Goal: Task Accomplishment & Management: Complete application form

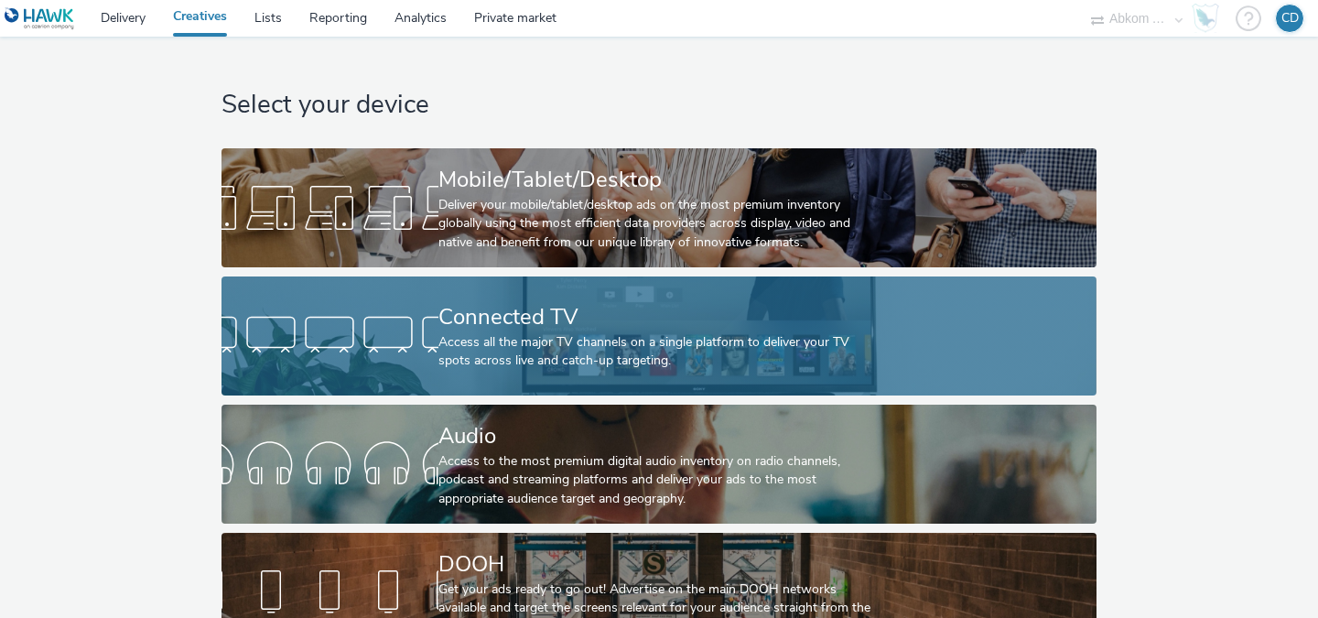
scroll to position [43, 0]
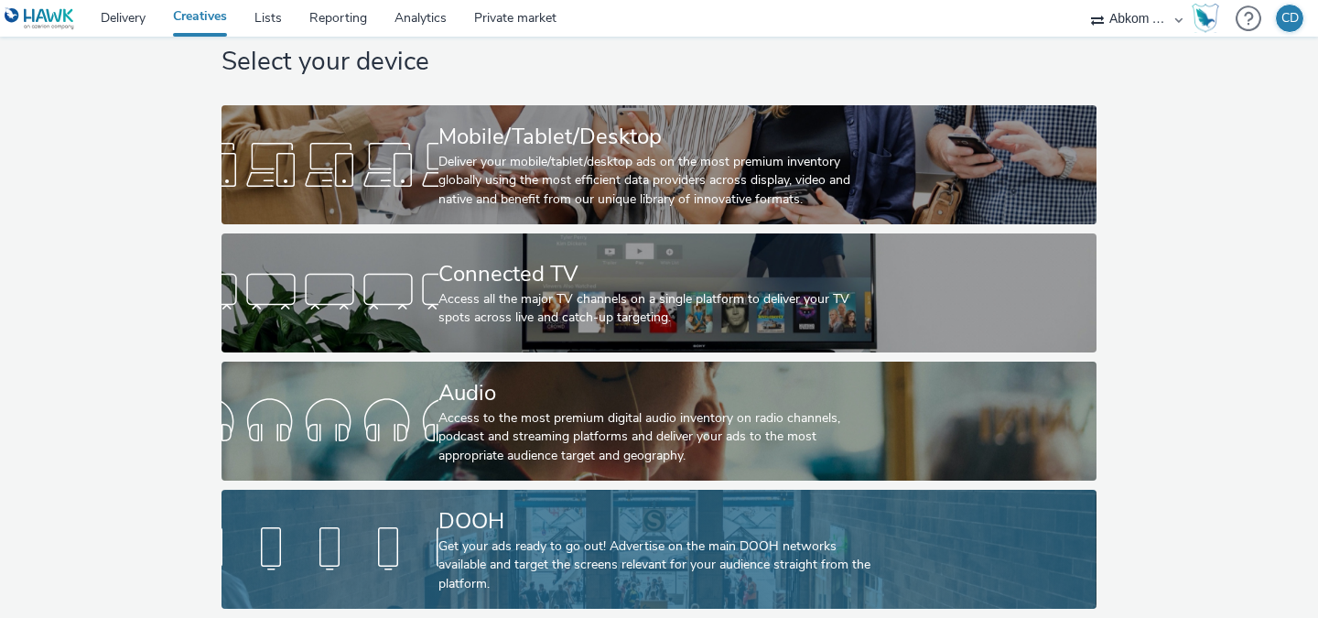
click at [678, 540] on div "Get your ads ready to go out! Advertise on the main DOOH networks available and…" at bounding box center [655, 565] width 434 height 56
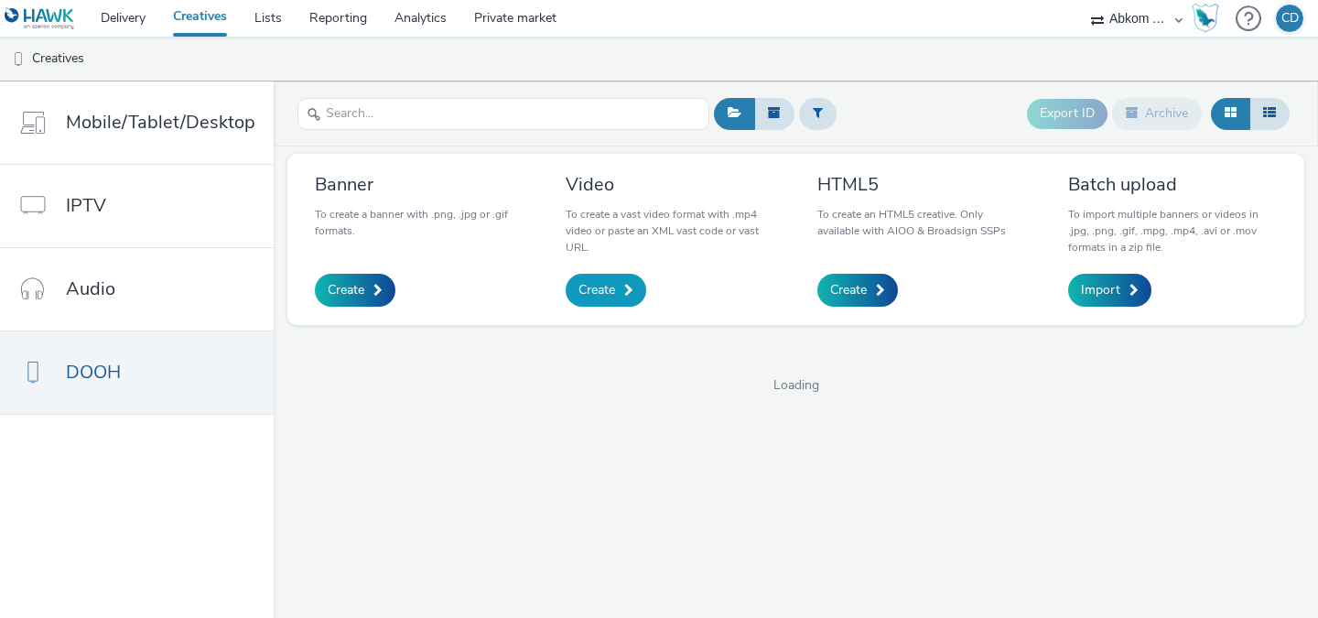
click at [610, 296] on span "Create" at bounding box center [596, 290] width 37 height 18
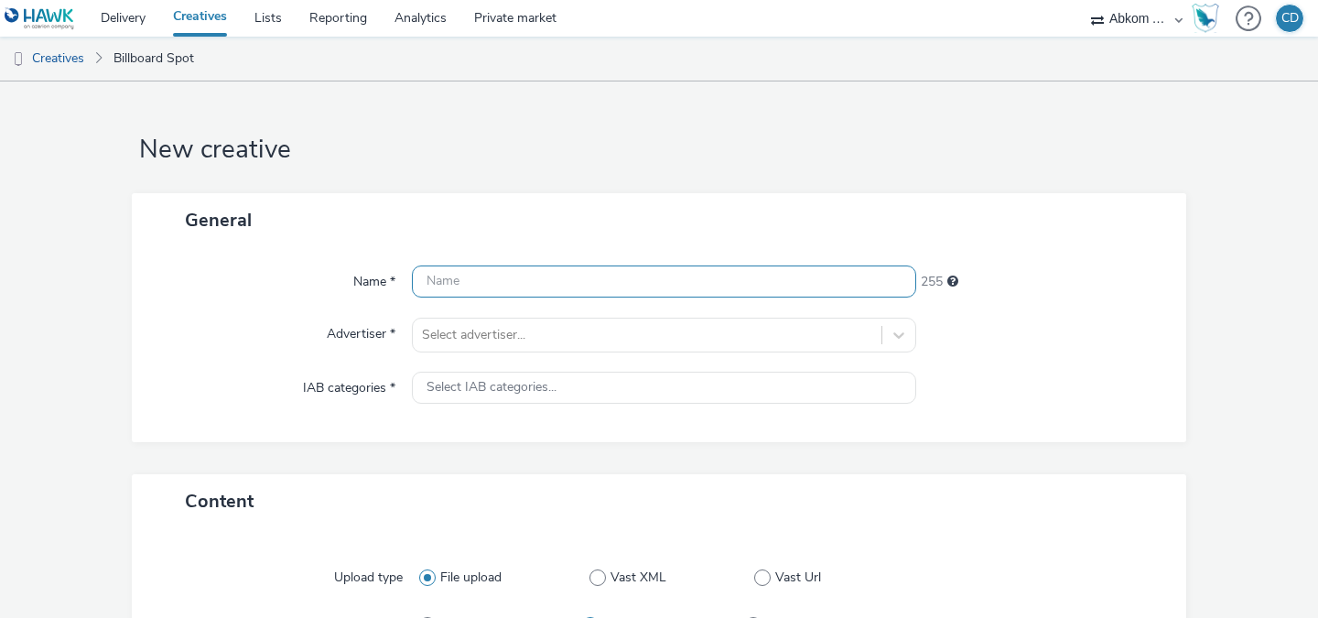
click at [573, 289] on input "text" at bounding box center [664, 281] width 504 height 32
paste input "[PERSON_NAME] stiflelse"
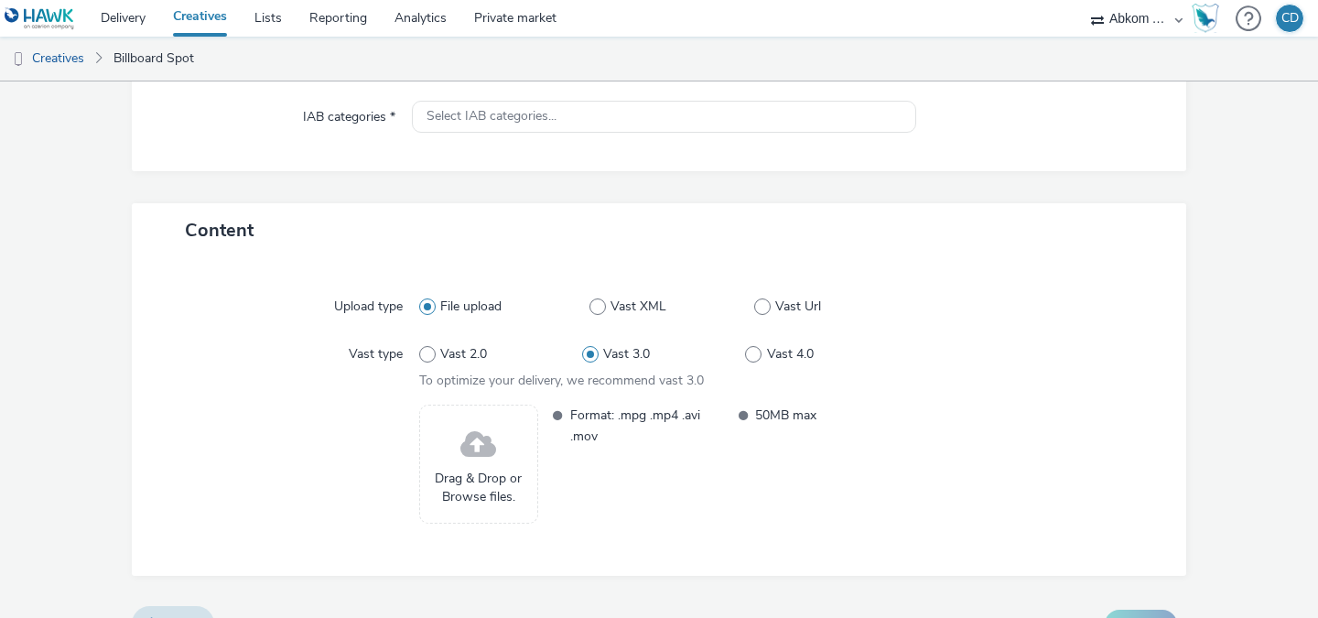
scroll to position [296, 0]
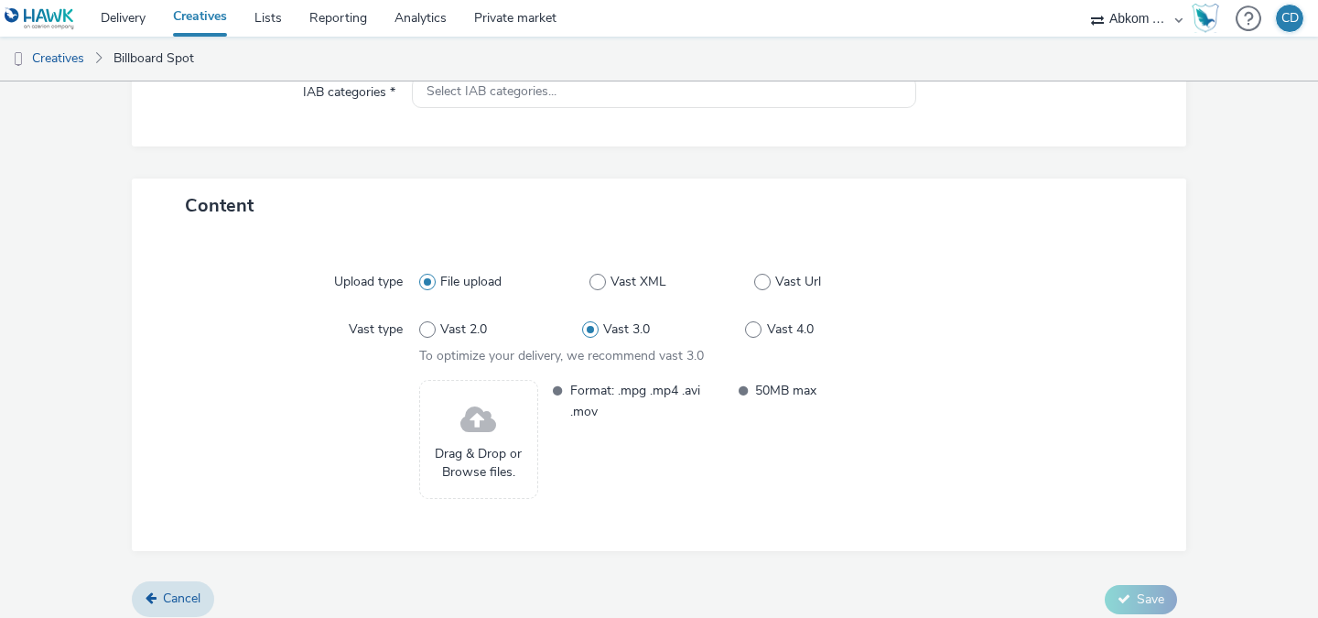
click at [483, 427] on span at bounding box center [478, 420] width 36 height 48
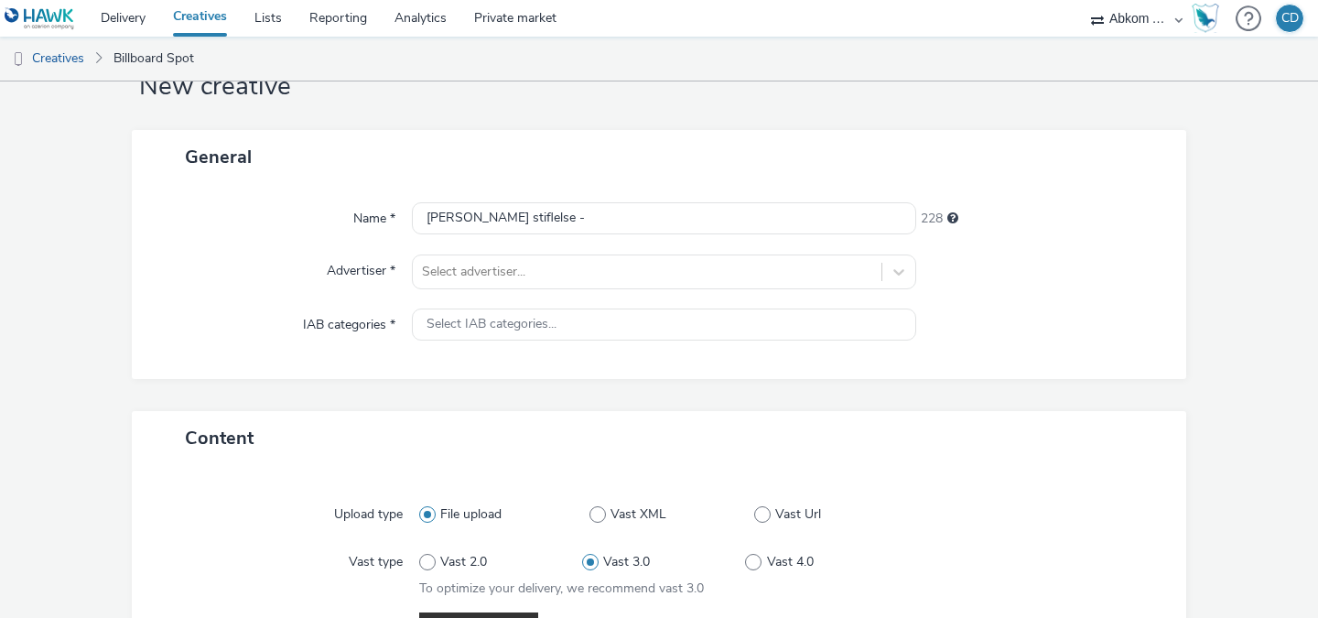
scroll to position [31, 0]
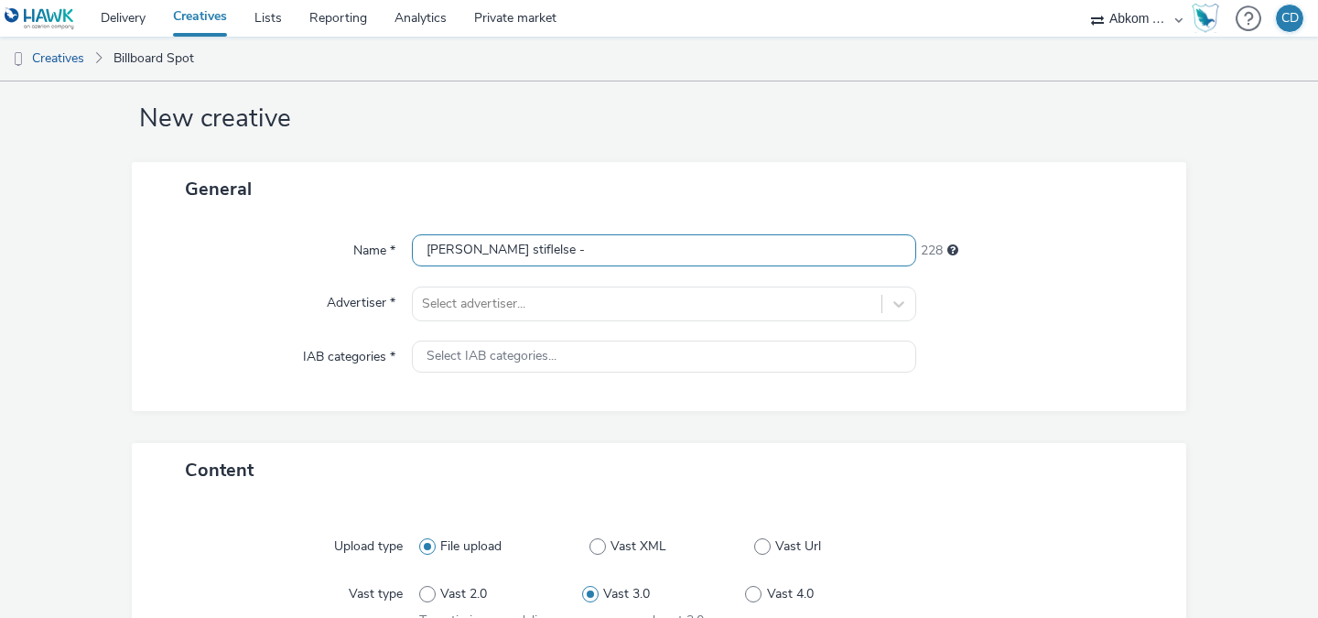
click at [735, 259] on input "[PERSON_NAME] stiflelse -" at bounding box center [664, 250] width 504 height 32
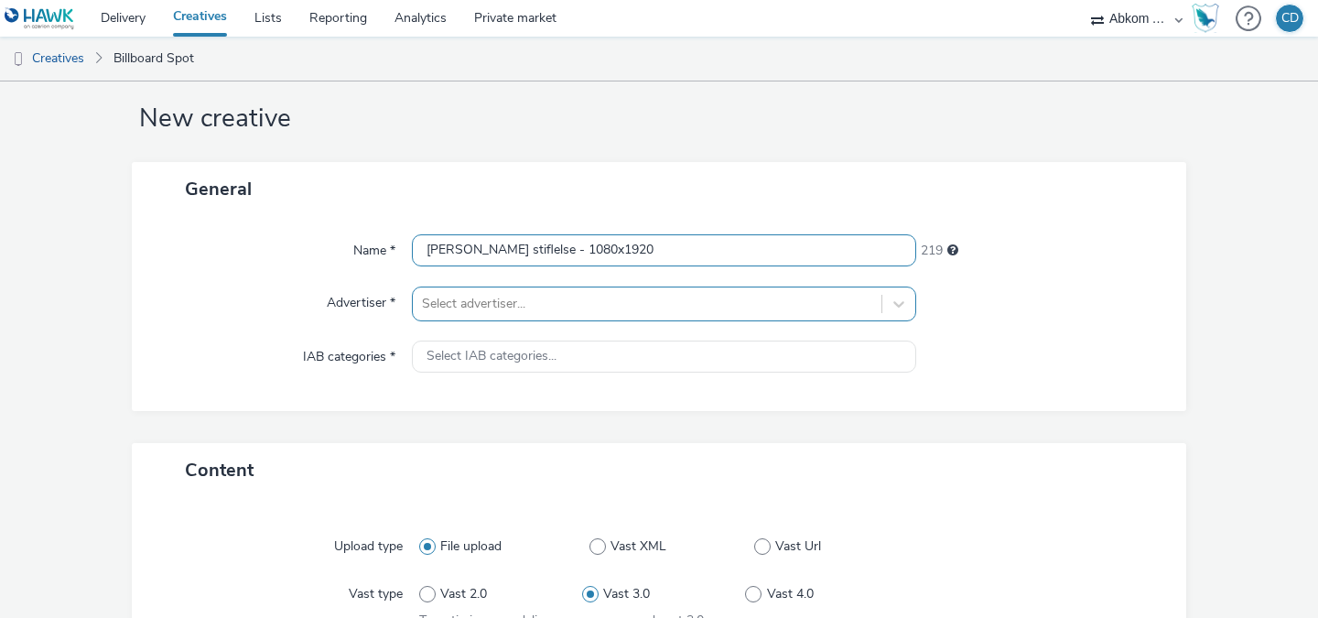
type input "[PERSON_NAME] stiflelse - 1080x1920"
click at [734, 309] on div "Select advertiser..." at bounding box center [664, 303] width 504 height 35
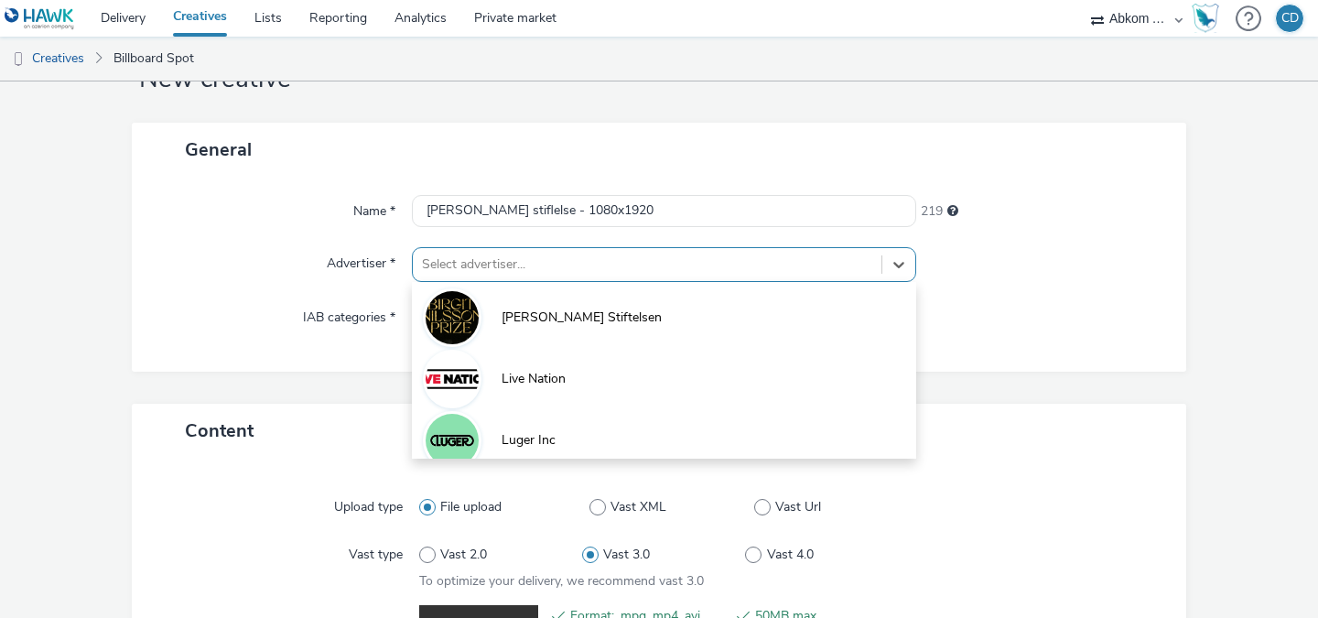
scroll to position [76, 0]
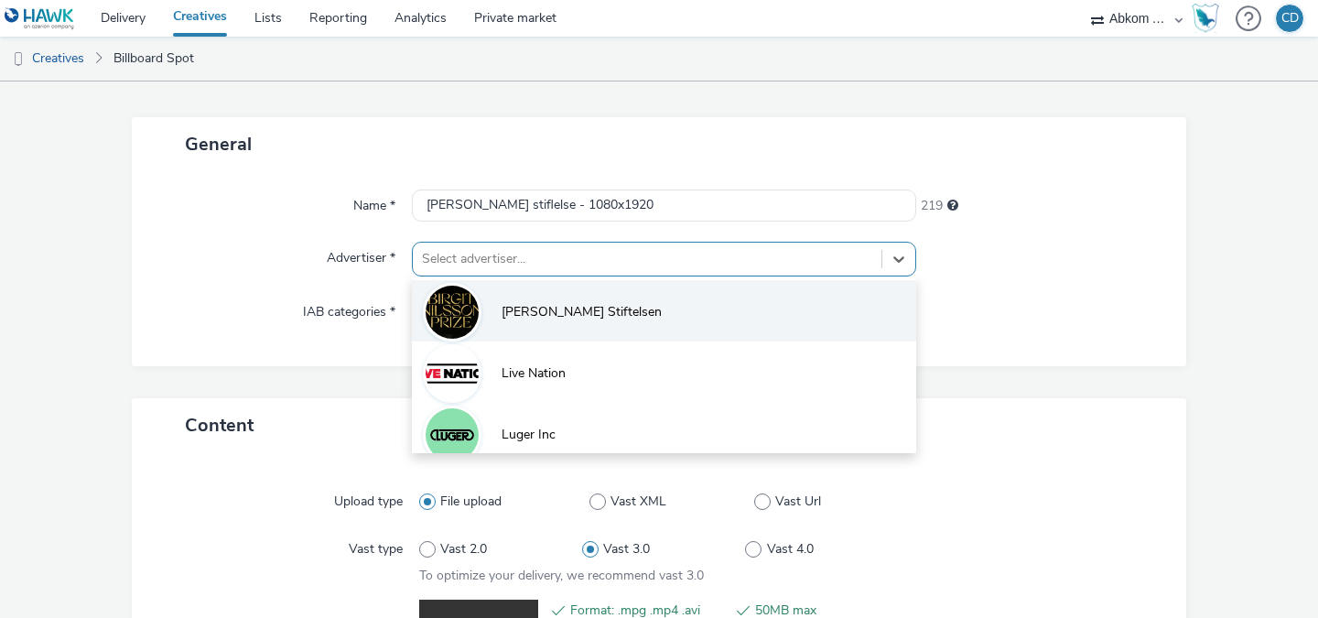
click at [705, 313] on li "[PERSON_NAME] Stiftelsen" at bounding box center [664, 310] width 504 height 61
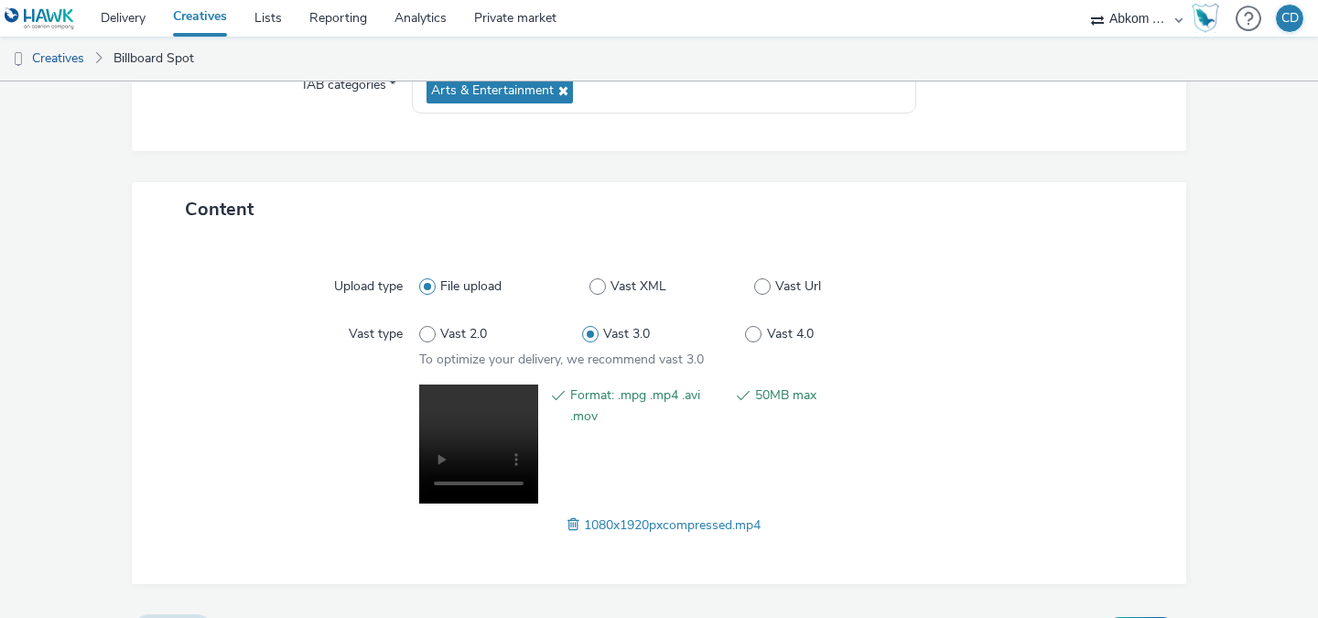
scroll to position [347, 0]
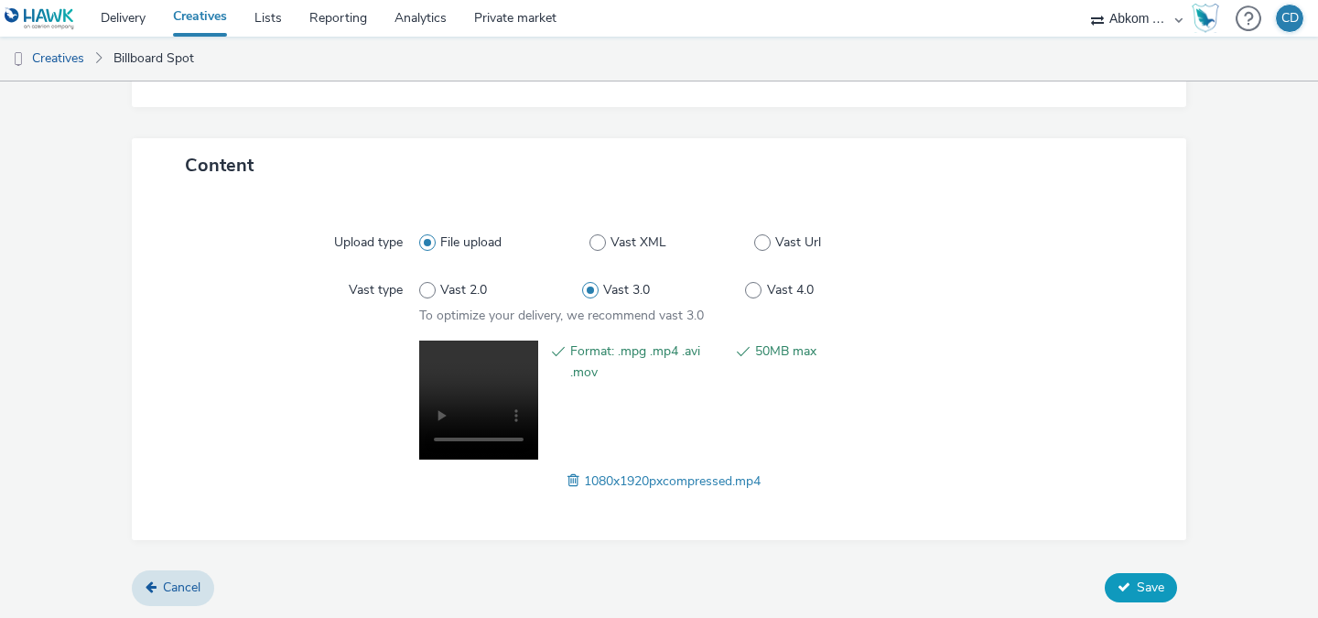
click at [1140, 581] on span "Save" at bounding box center [1149, 586] width 27 height 17
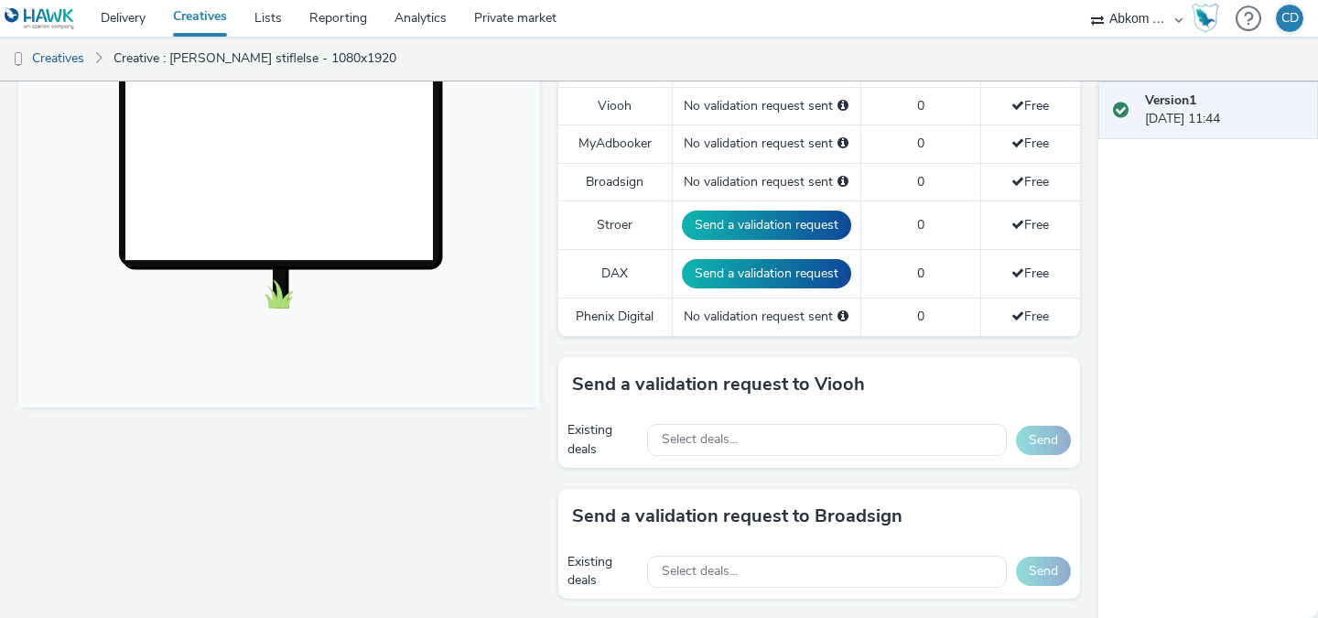
scroll to position [579, 0]
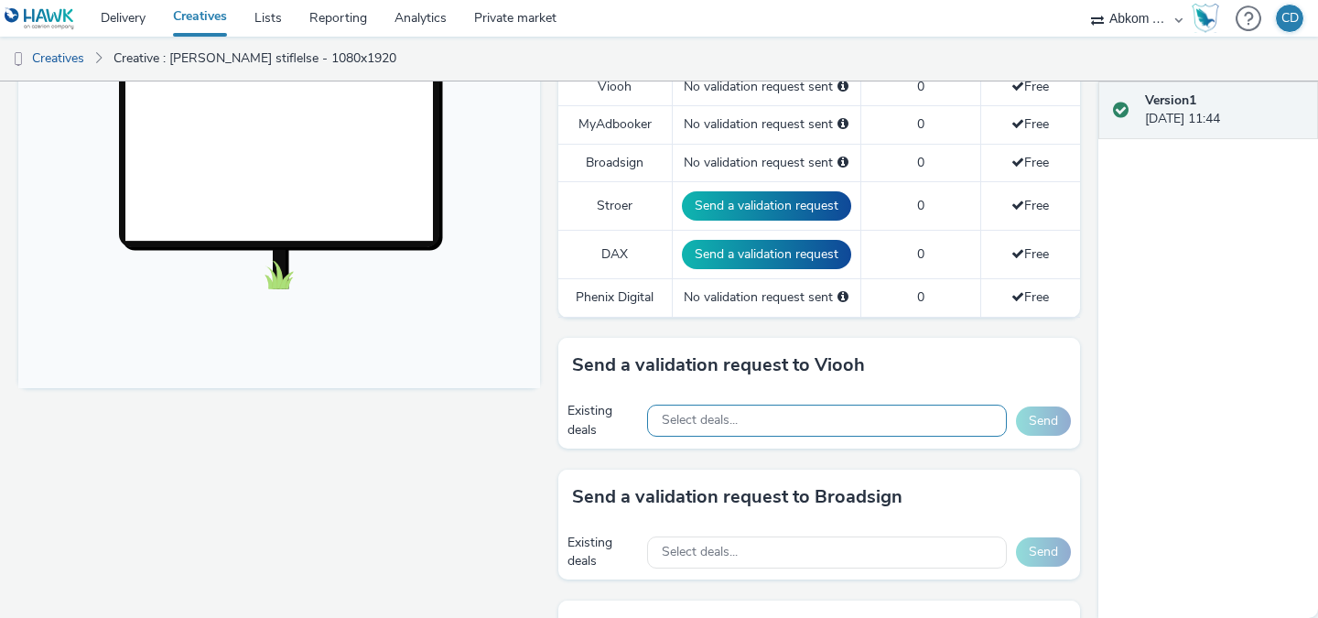
click at [805, 422] on div "Select deals..." at bounding box center [827, 420] width 360 height 32
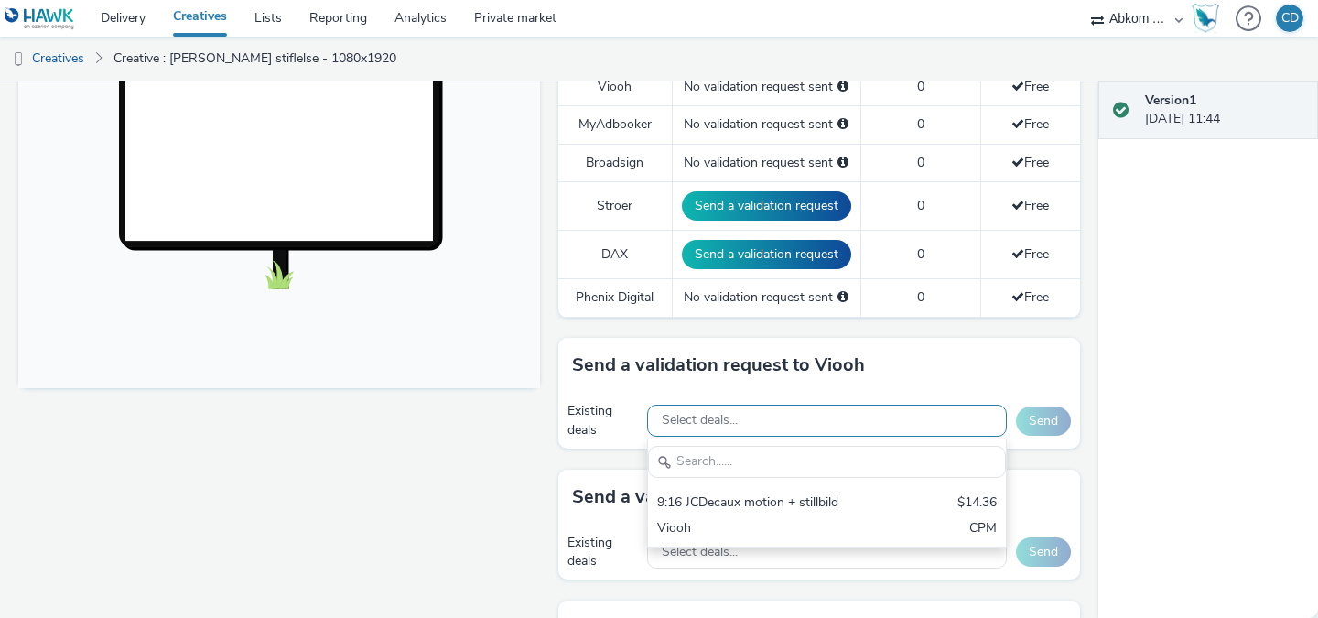
scroll to position [0, 0]
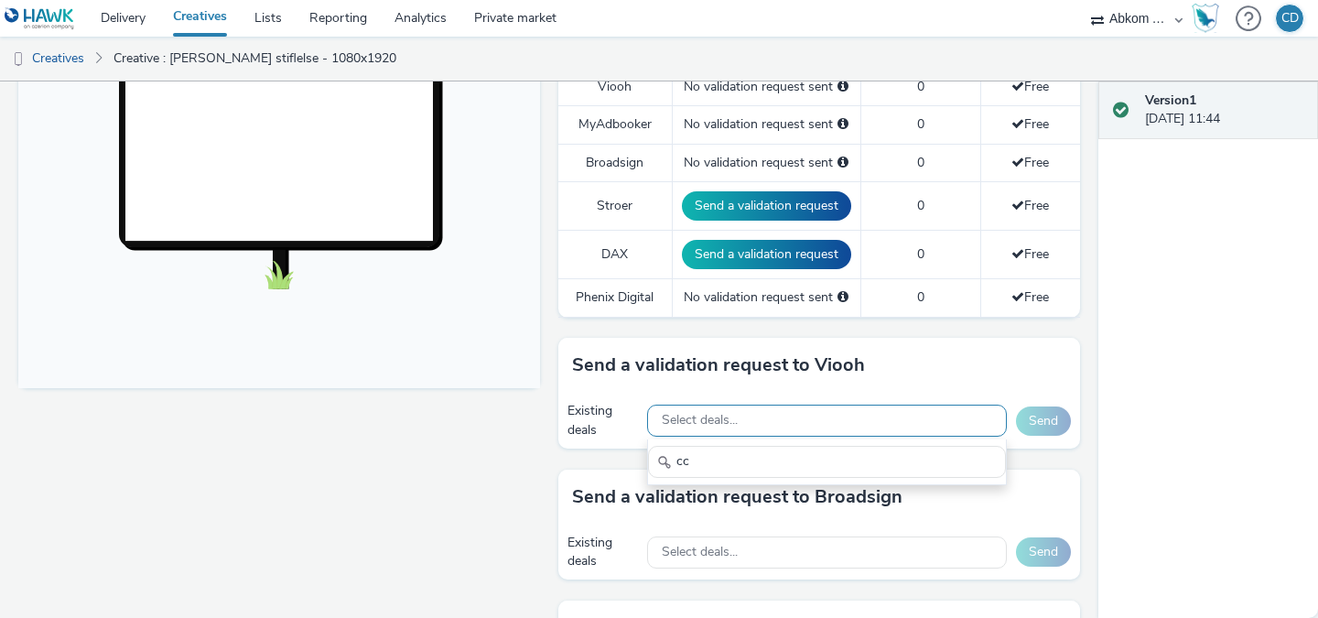
type input "c"
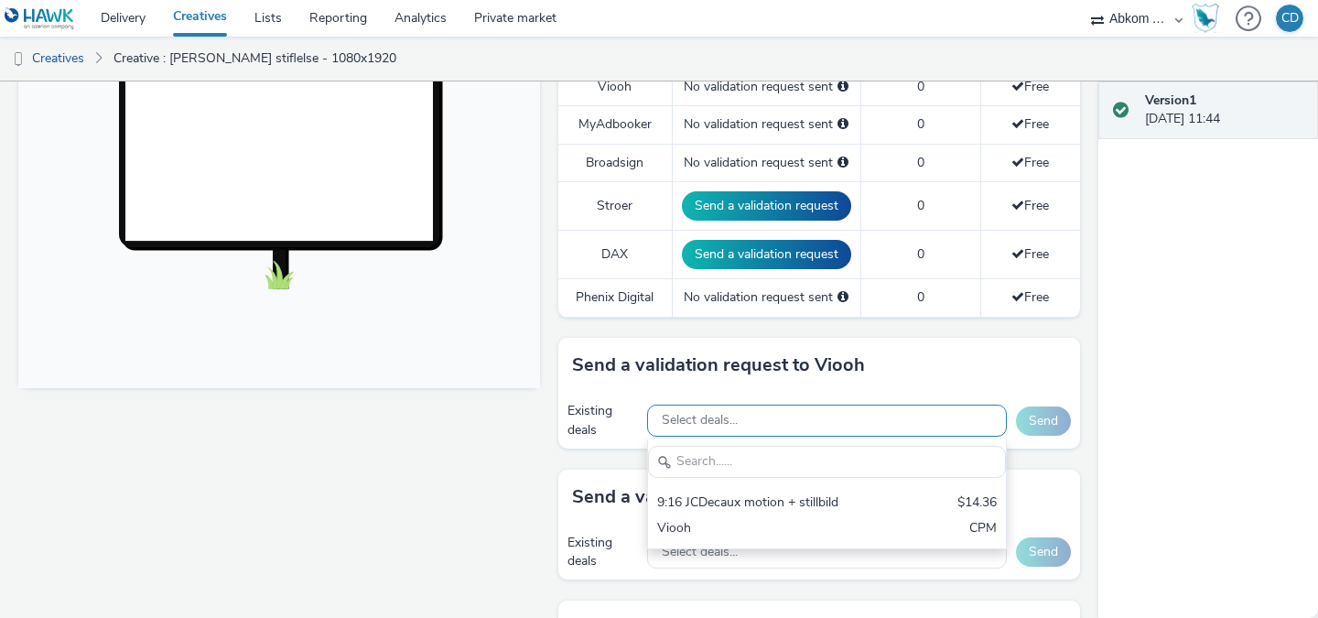
type input "b"
click at [726, 414] on span "Select deals..." at bounding box center [700, 421] width 76 height 16
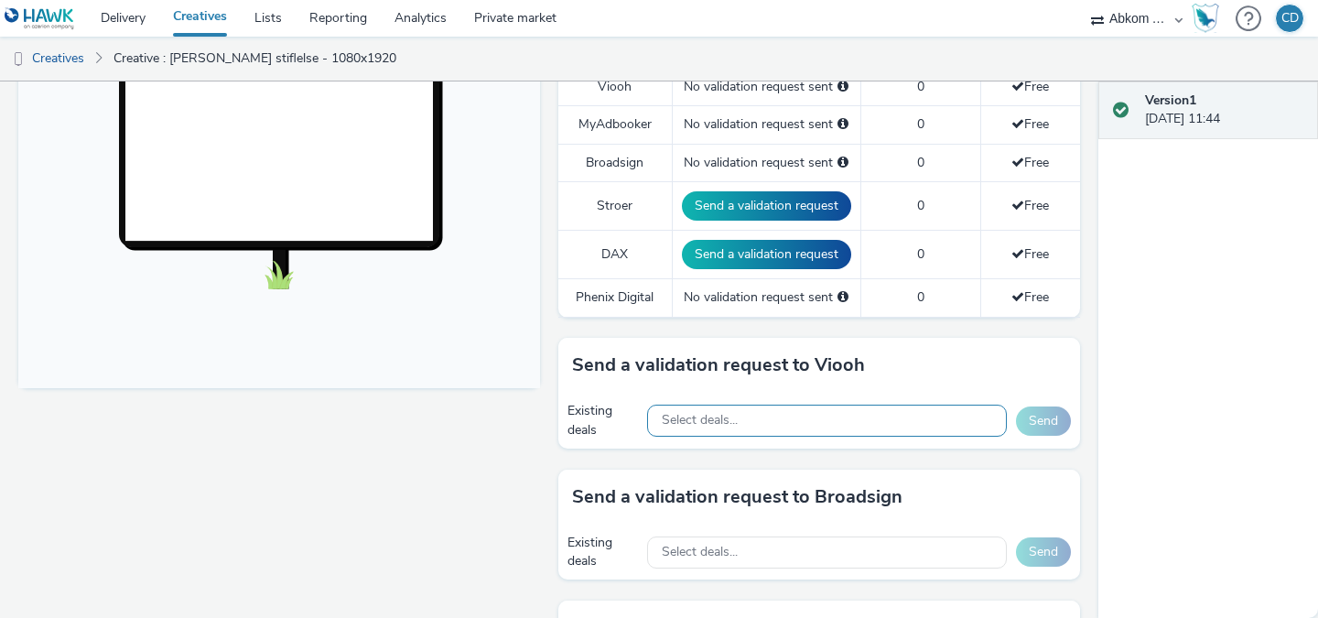
click at [726, 414] on span "Select deals..." at bounding box center [700, 421] width 76 height 16
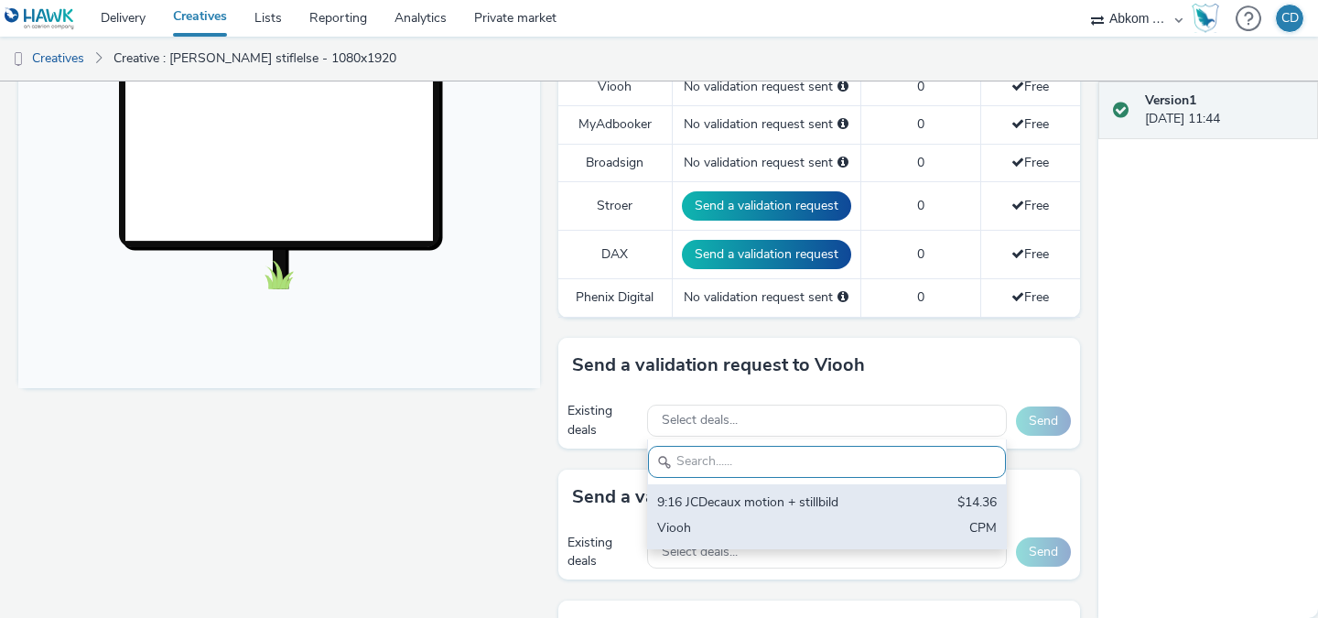
click at [704, 513] on div "9:16 JCDecaux motion + stillbild $14.36 Viooh CPM" at bounding box center [827, 516] width 358 height 64
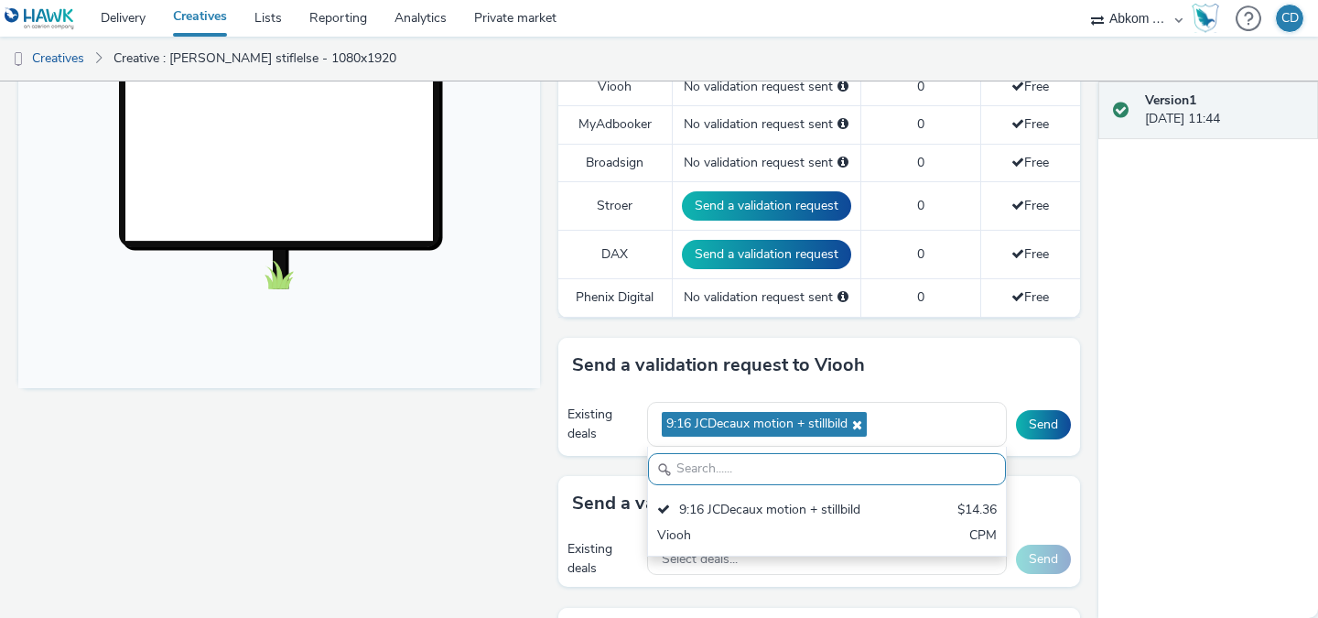
click at [1071, 466] on div "Send a validation request to Viooh Existing deals 9:16 JCDecaux motion + stillb…" at bounding box center [819, 407] width 522 height 138
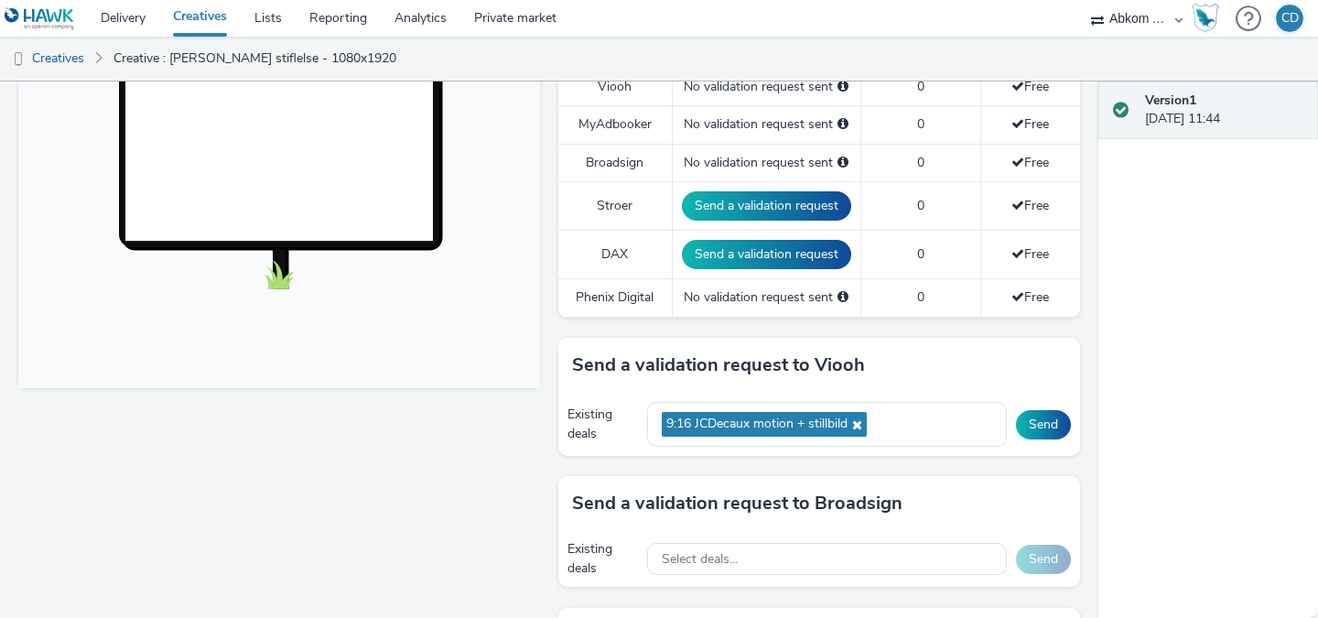
scroll to position [607, 0]
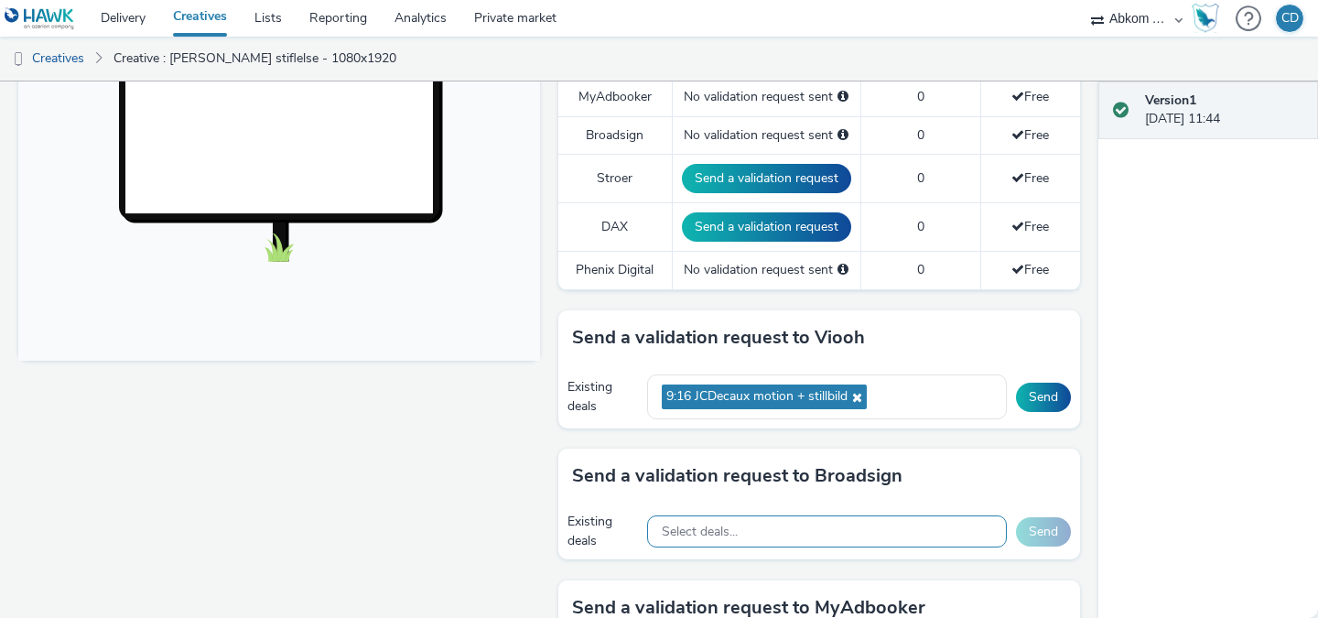
click at [873, 536] on div "Select deals..." at bounding box center [827, 531] width 360 height 32
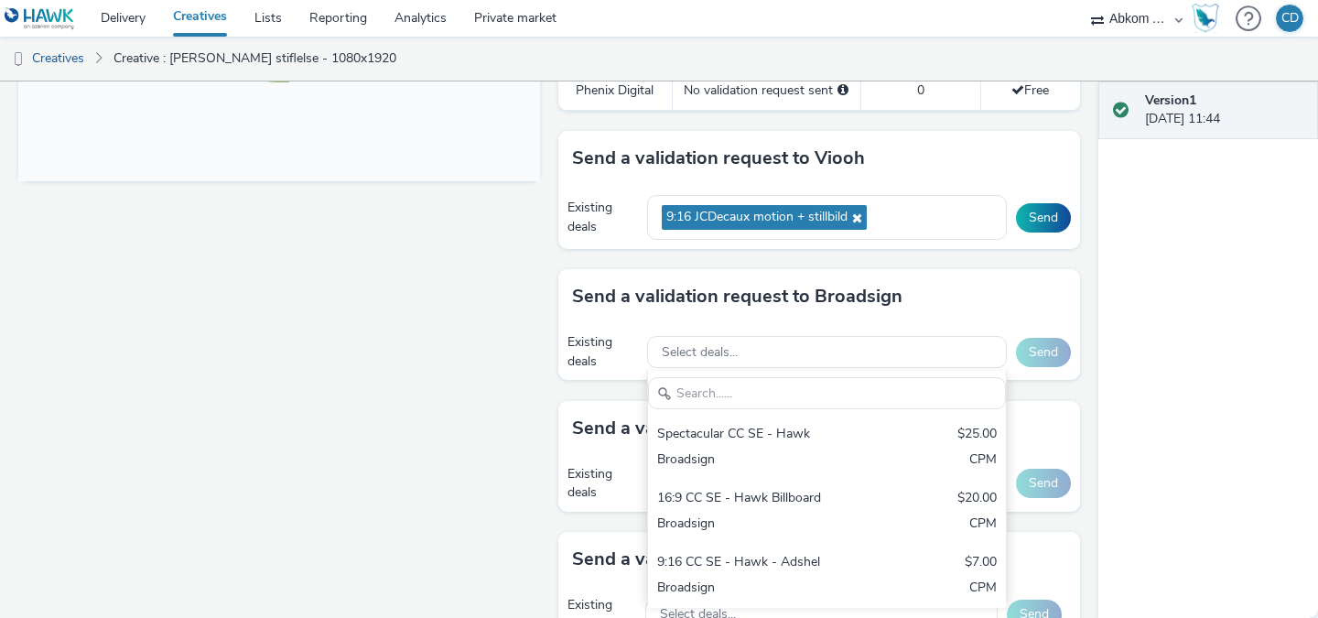
scroll to position [794, 0]
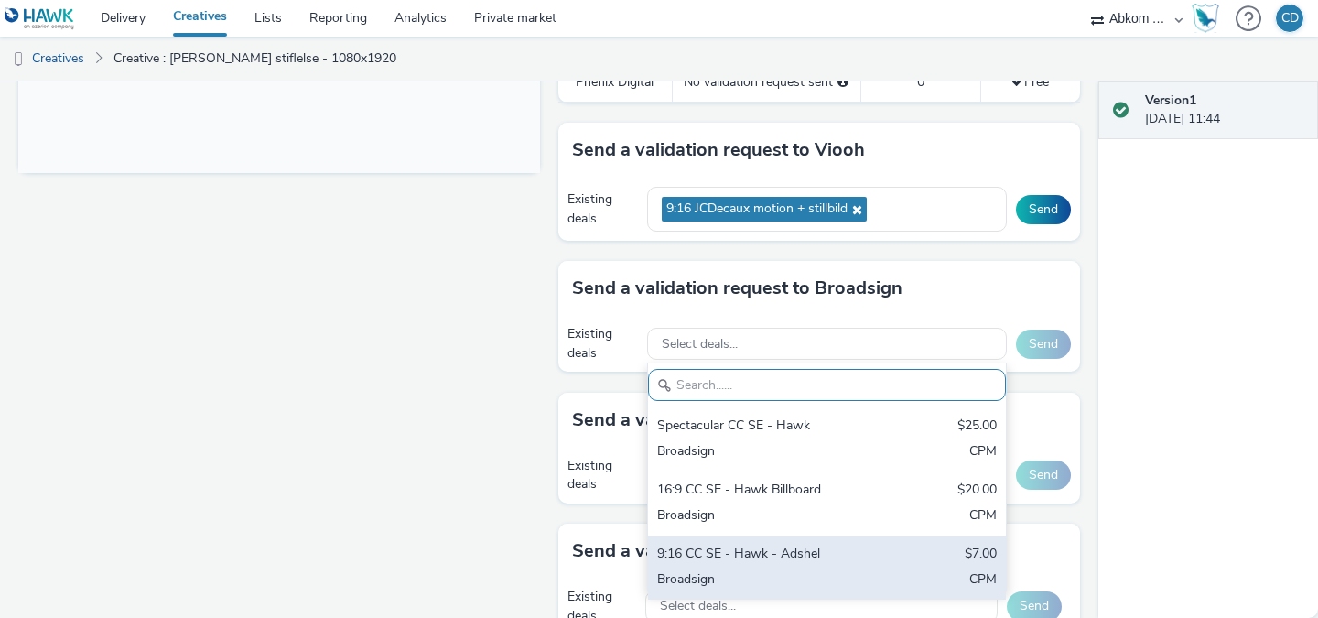
click at [686, 563] on div "9:16 CC SE - Hawk - Adshel" at bounding box center [768, 554] width 223 height 21
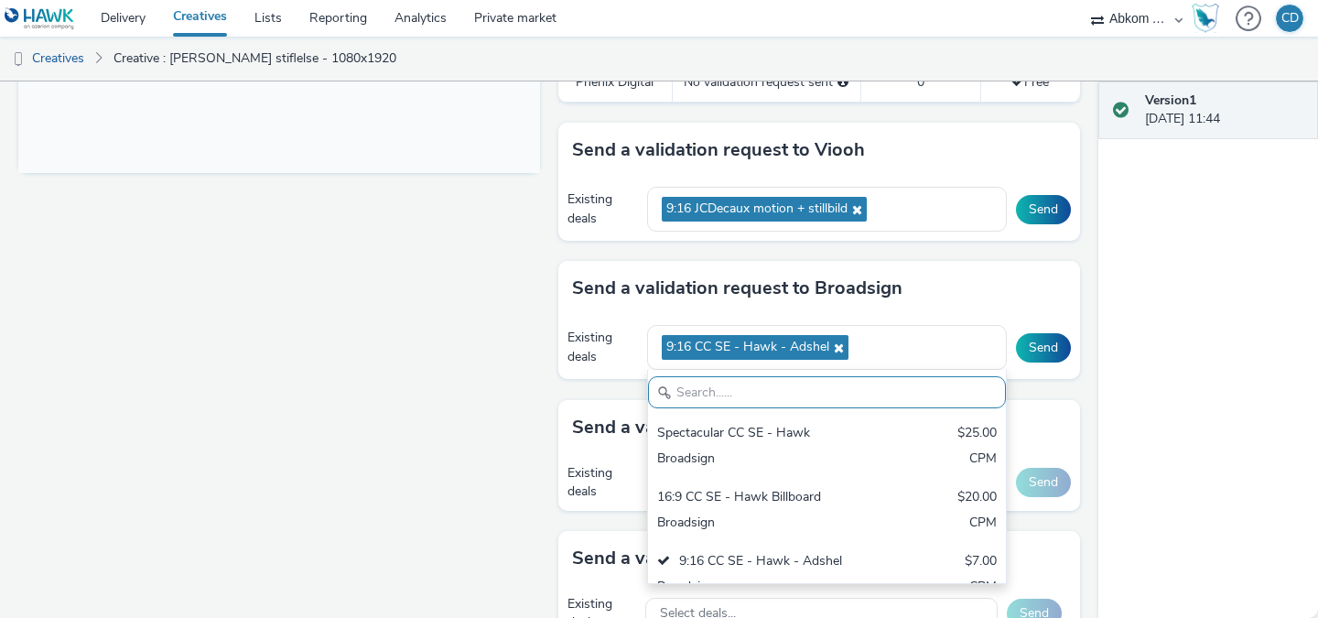
click at [505, 435] on div "Fullscreen" at bounding box center [283, 241] width 531 height 1636
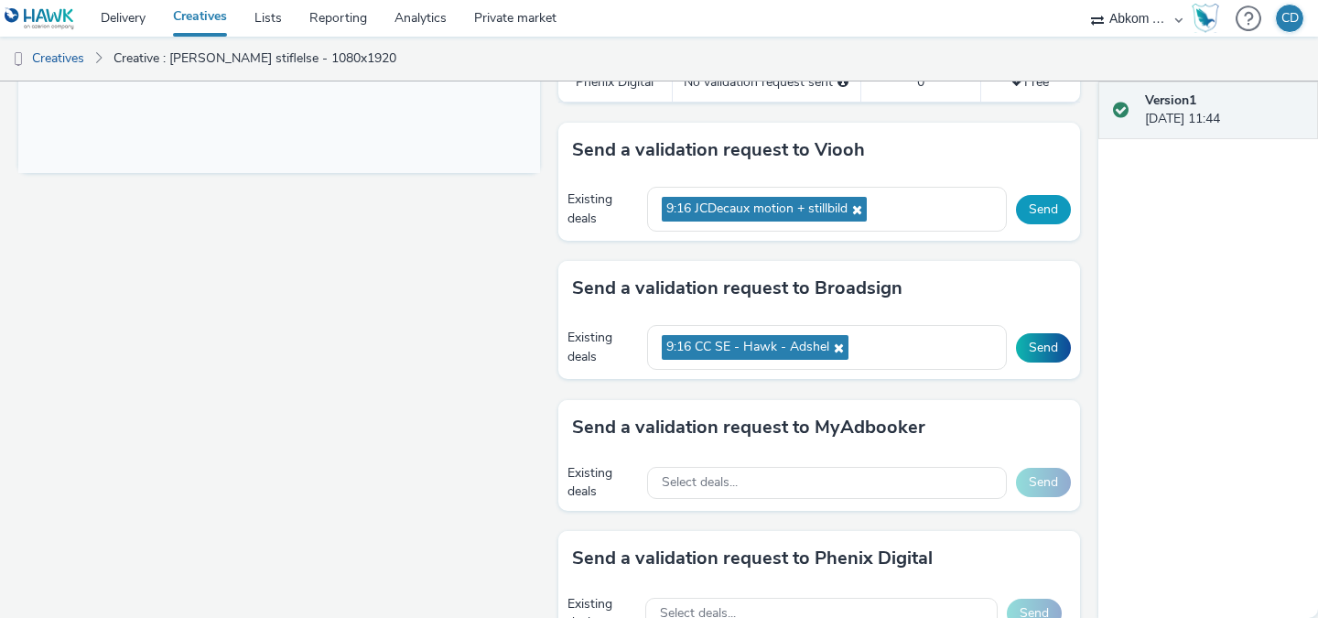
click at [1046, 206] on button "Send" at bounding box center [1043, 209] width 55 height 29
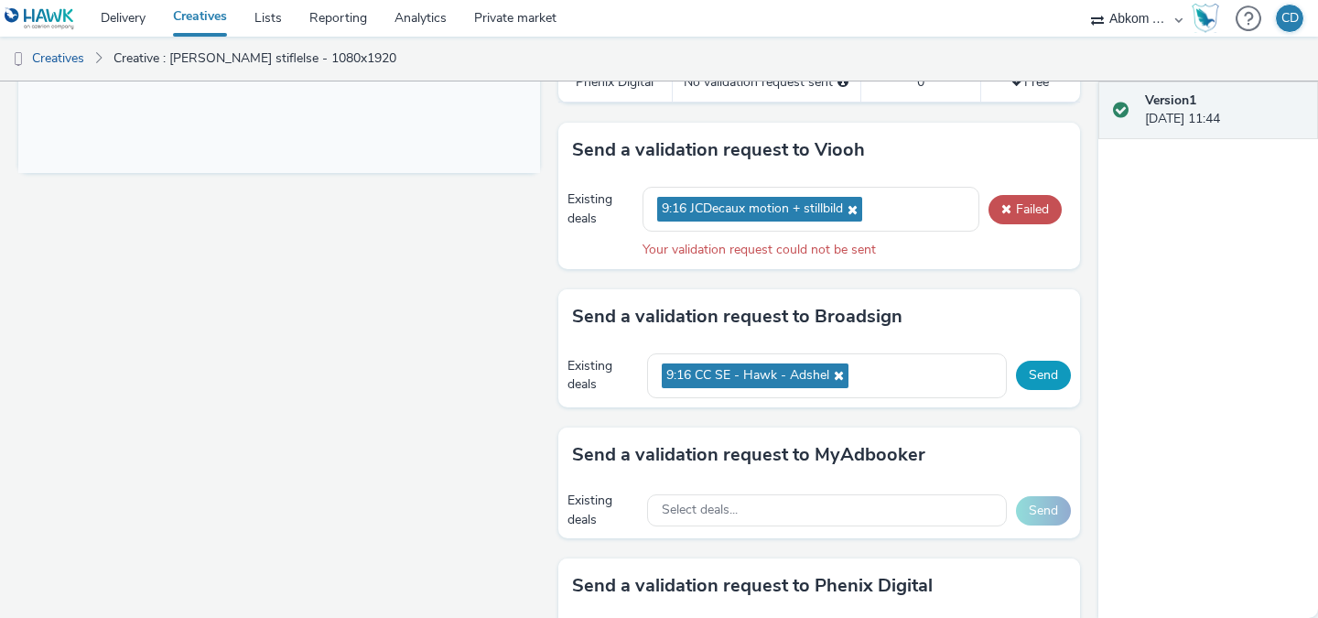
click at [1036, 371] on button "Send" at bounding box center [1043, 375] width 55 height 29
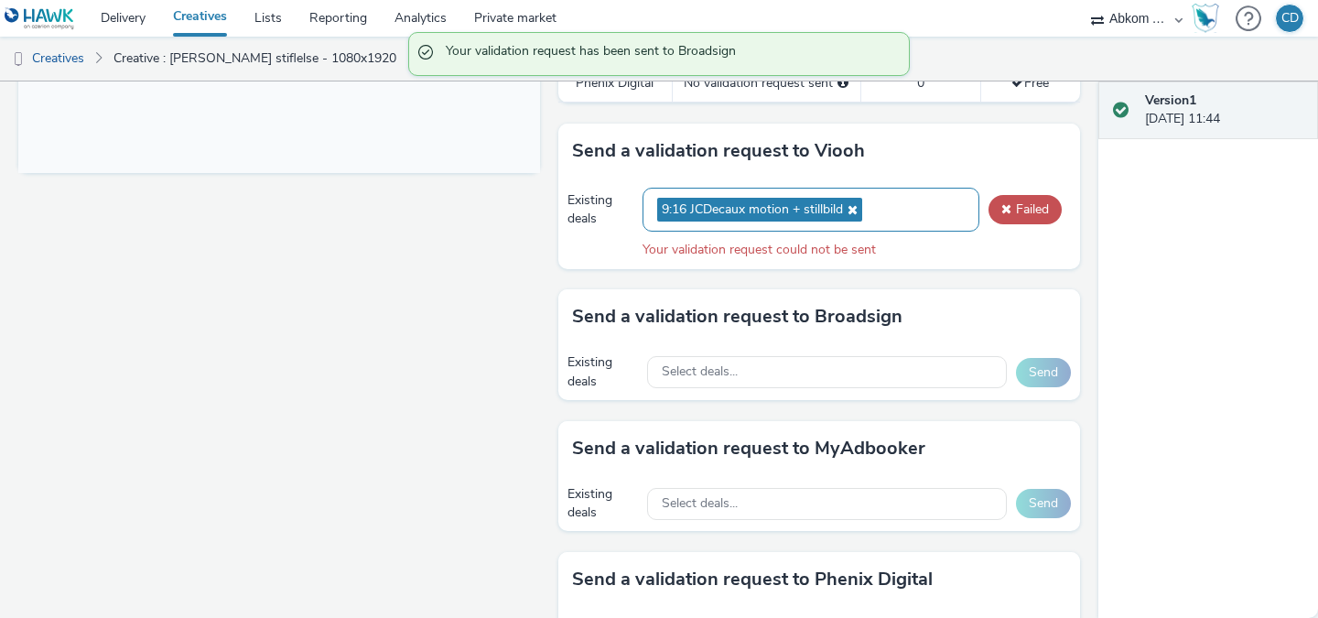
click at [899, 209] on div "9:16 JCDecaux motion + stillbild" at bounding box center [810, 210] width 337 height 45
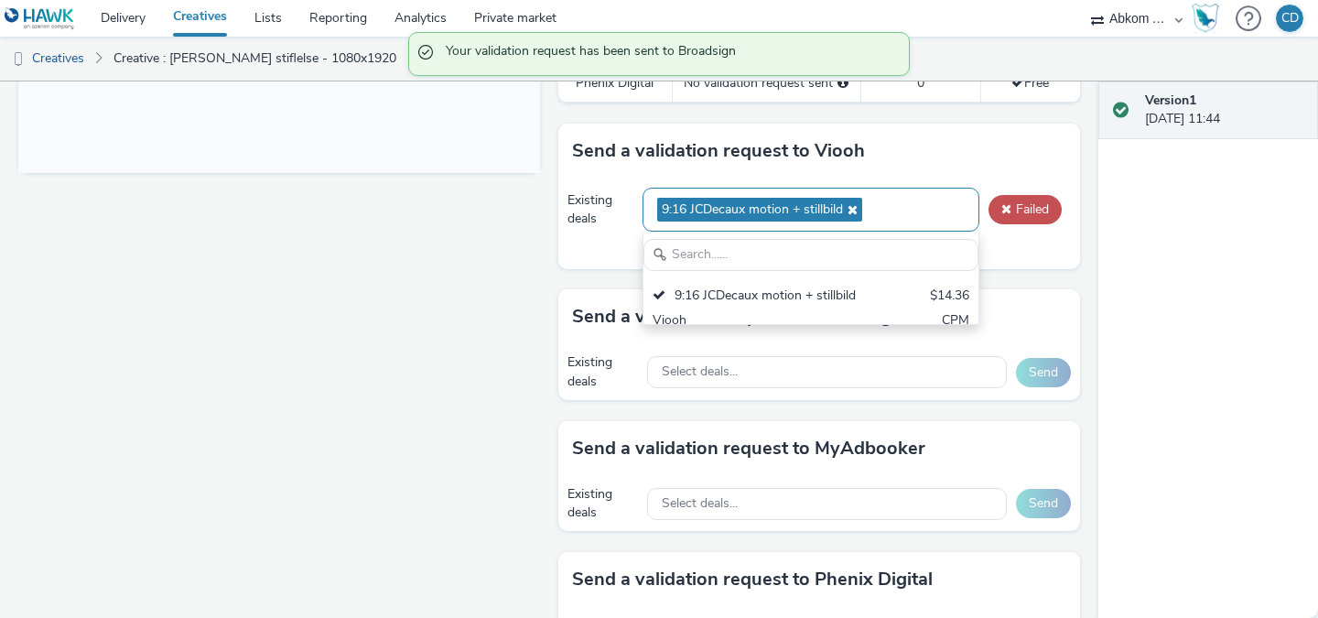
scroll to position [0, 0]
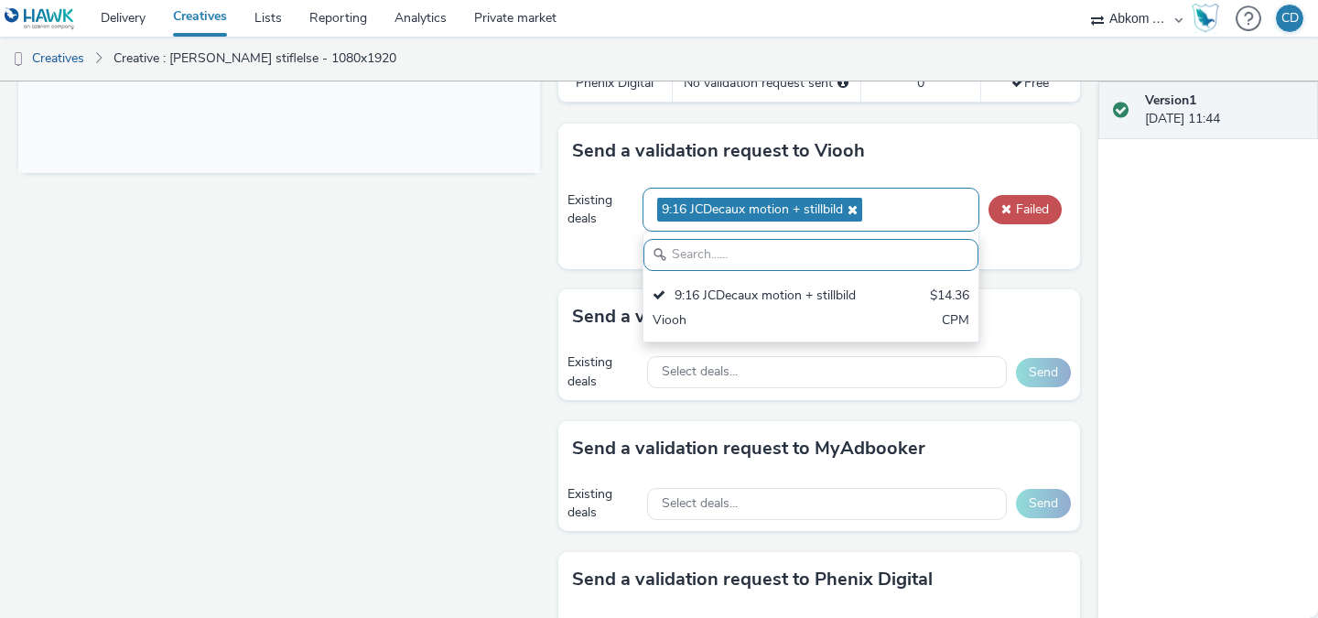
click at [905, 215] on div "9:16 JCDecaux motion + stillbild" at bounding box center [810, 210] width 337 height 45
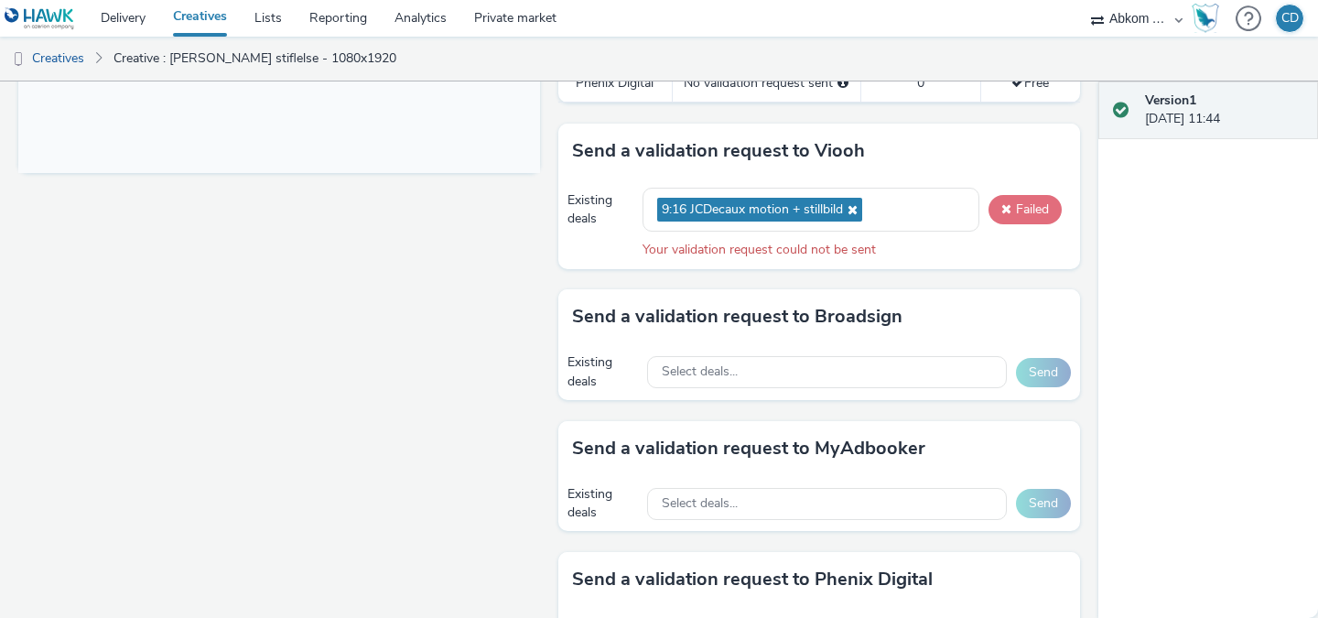
click at [1017, 211] on button "Failed" at bounding box center [1024, 209] width 73 height 29
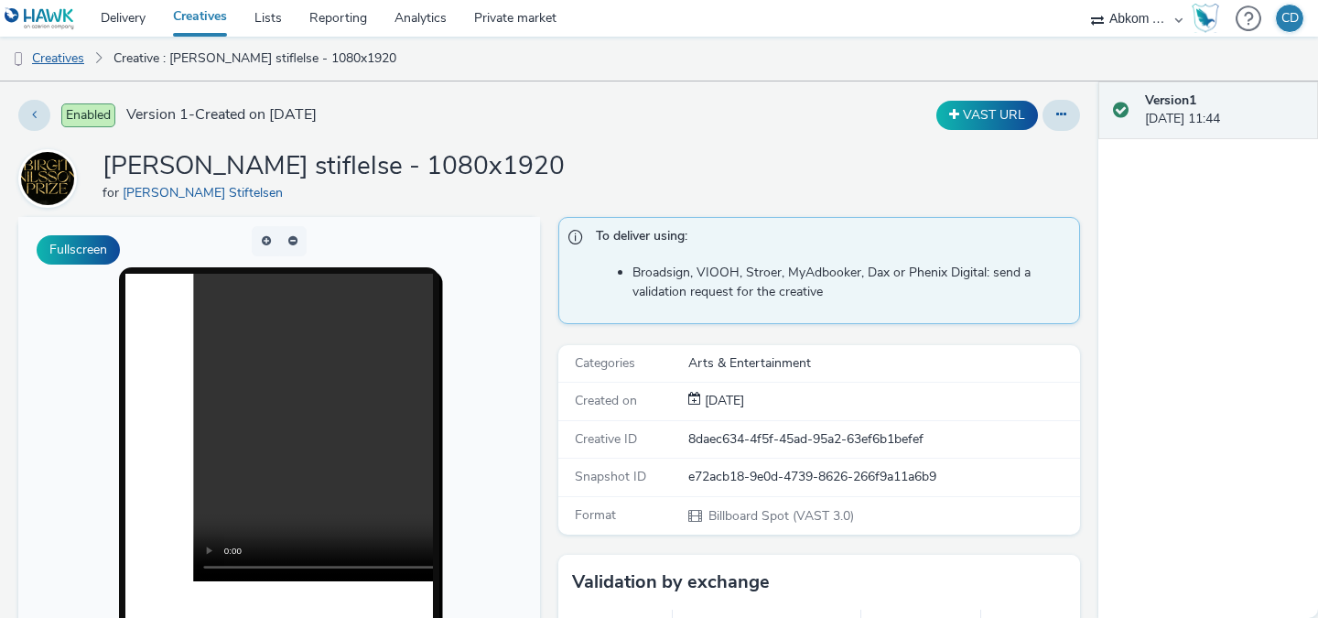
click at [58, 56] on link "Creatives" at bounding box center [46, 59] width 93 height 44
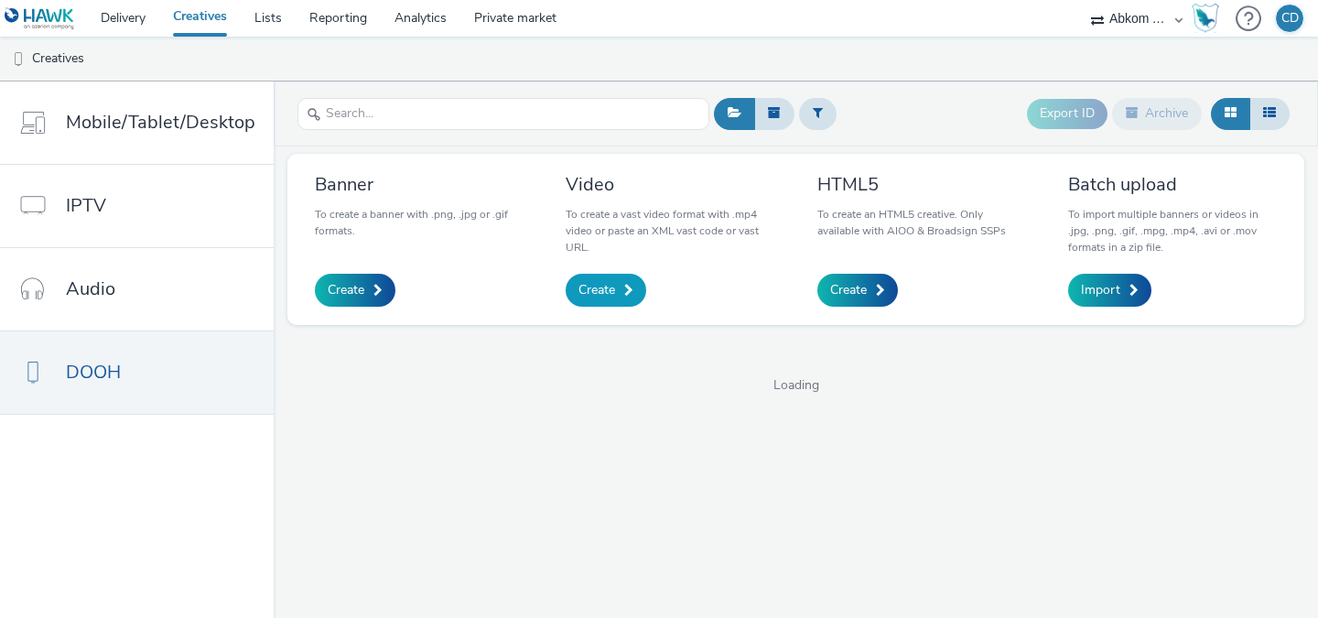
click at [616, 295] on link "Create" at bounding box center [605, 290] width 81 height 33
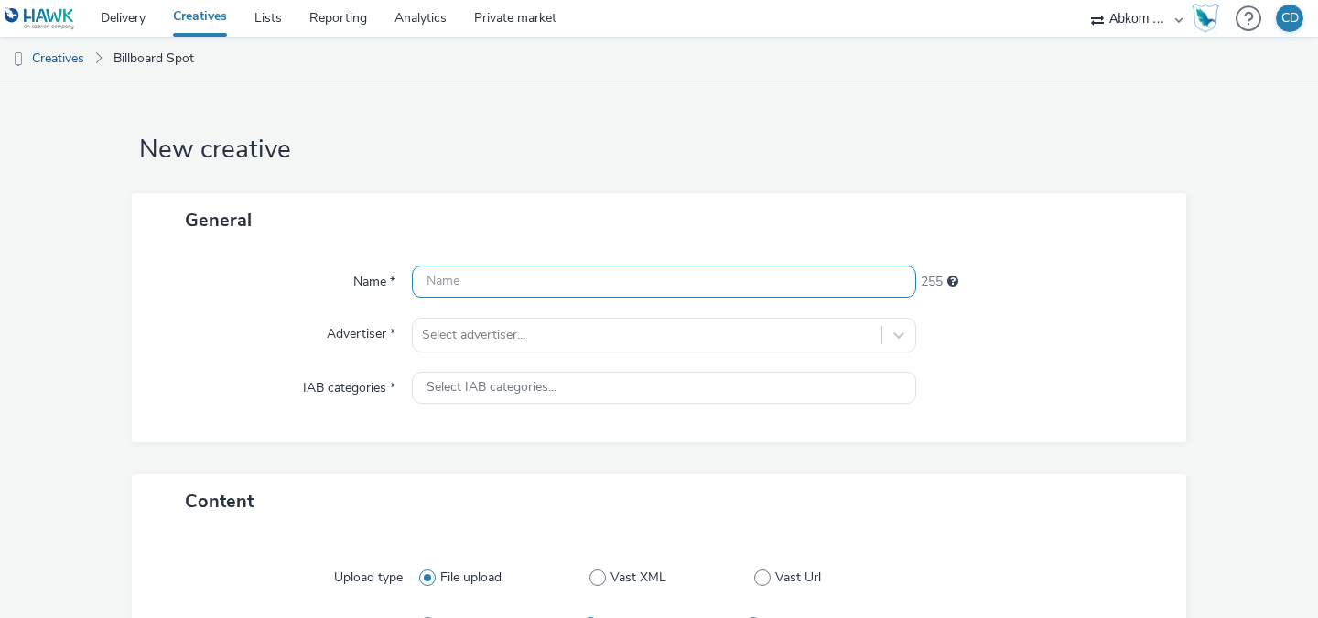
click at [535, 288] on input "text" at bounding box center [664, 281] width 504 height 32
paste input "Birgit Nilsson stiflelse"
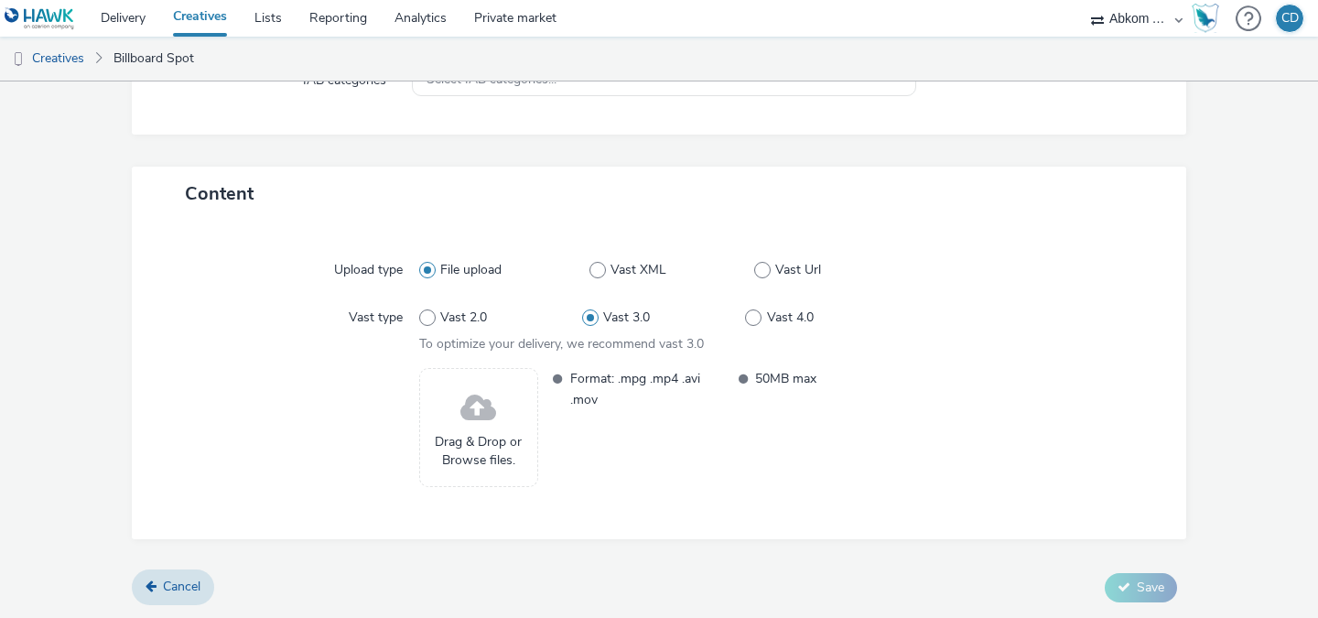
scroll to position [308, 0]
click at [498, 418] on div "Drag & Drop or Browse files." at bounding box center [478, 426] width 119 height 119
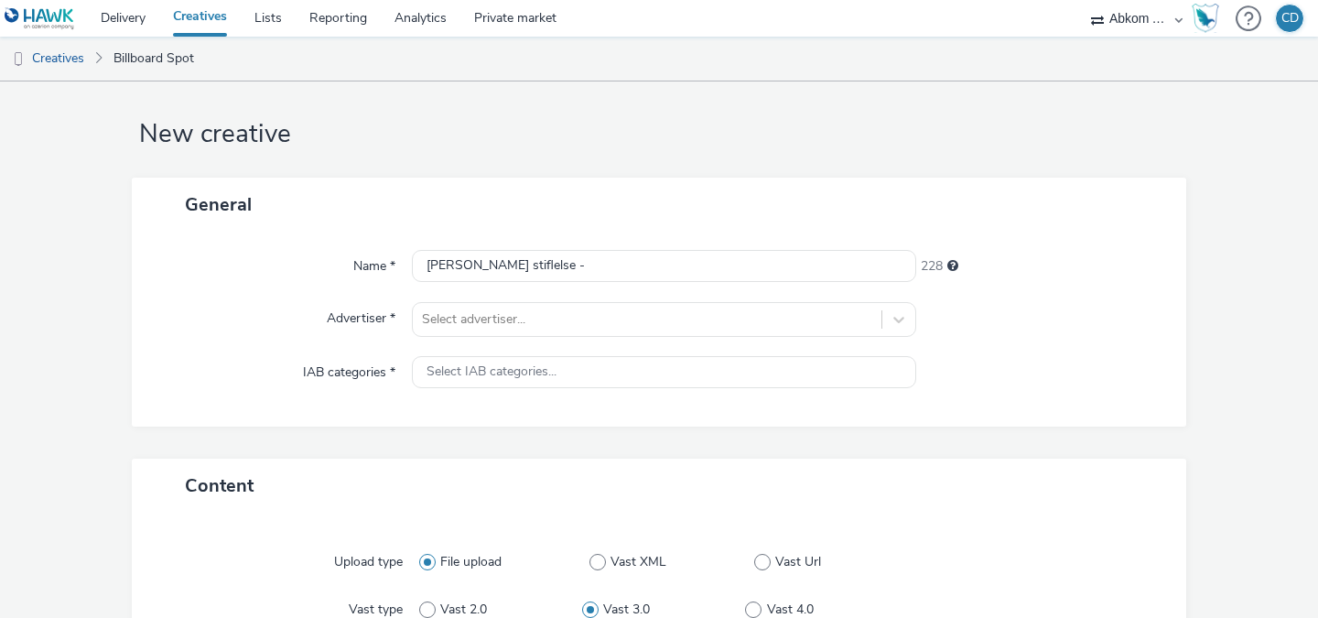
scroll to position [0, 0]
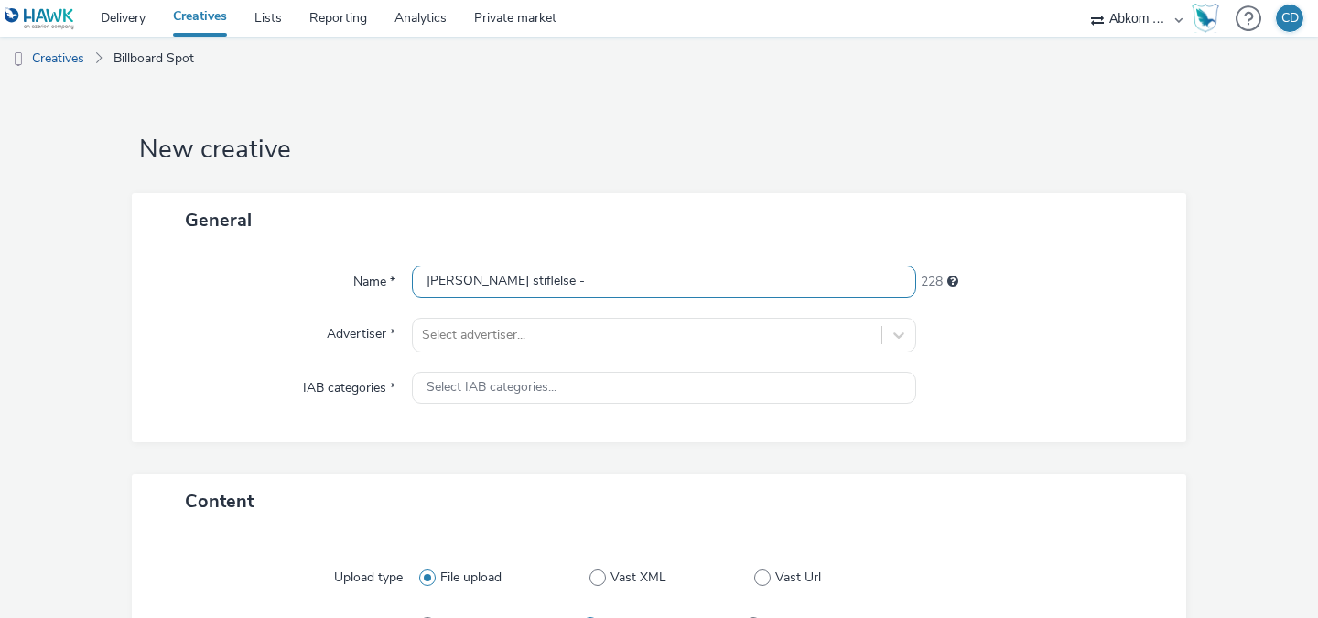
click at [725, 279] on input "Birgit Nilsson stiflelse -" at bounding box center [664, 281] width 504 height 32
type input "Birgit Nilsson stiflelse - 3968x864"
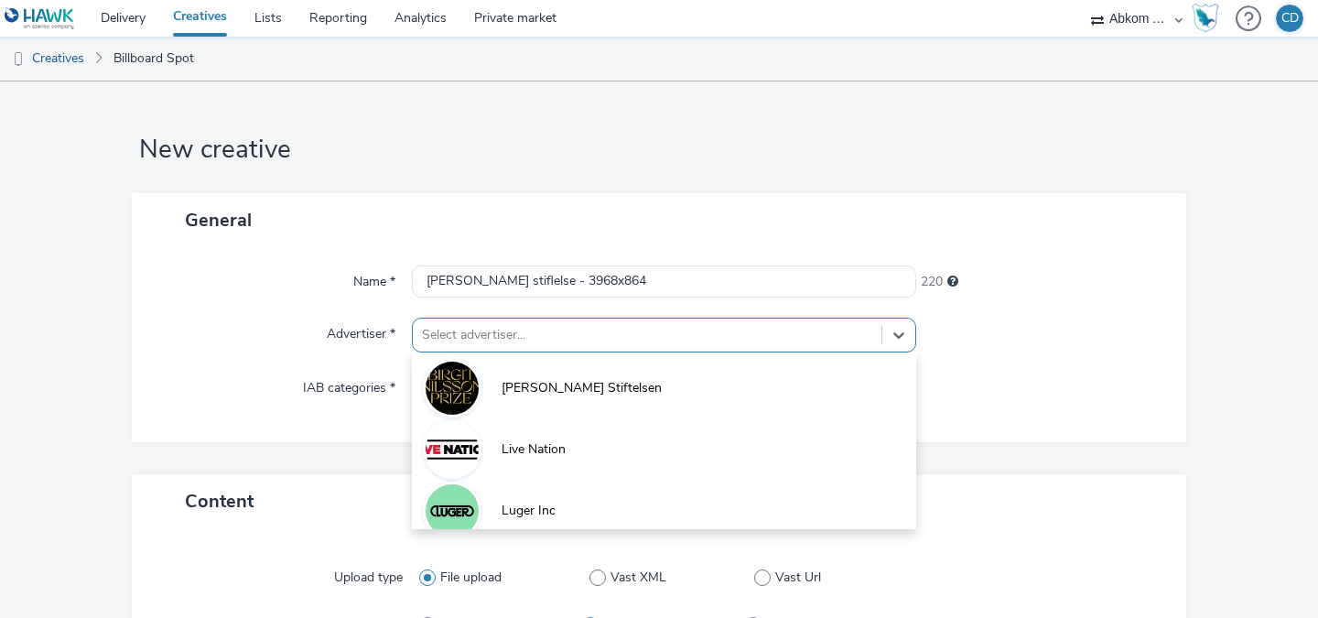
click at [801, 338] on div "option Birgit Nilsson Stiftelsen focused, 1 of 4. 4 results available. Use Up a…" at bounding box center [664, 334] width 504 height 35
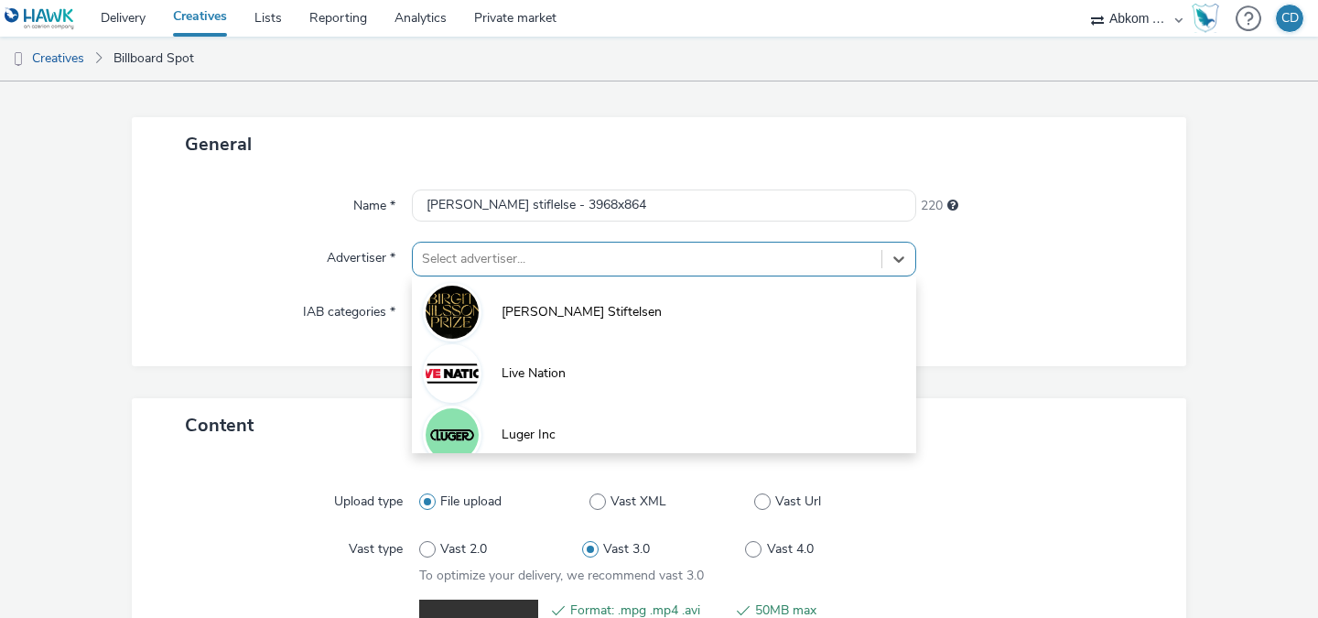
scroll to position [76, 0]
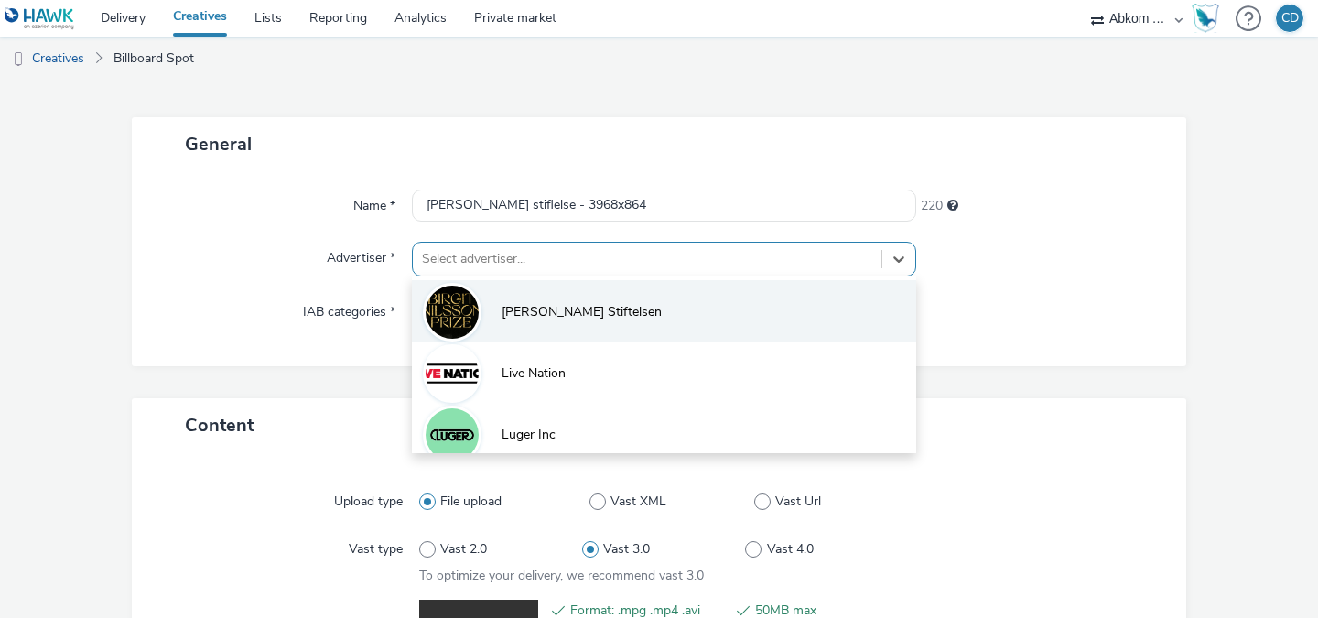
click at [734, 324] on li "Birgit Nilsson Stiftelsen" at bounding box center [664, 310] width 504 height 61
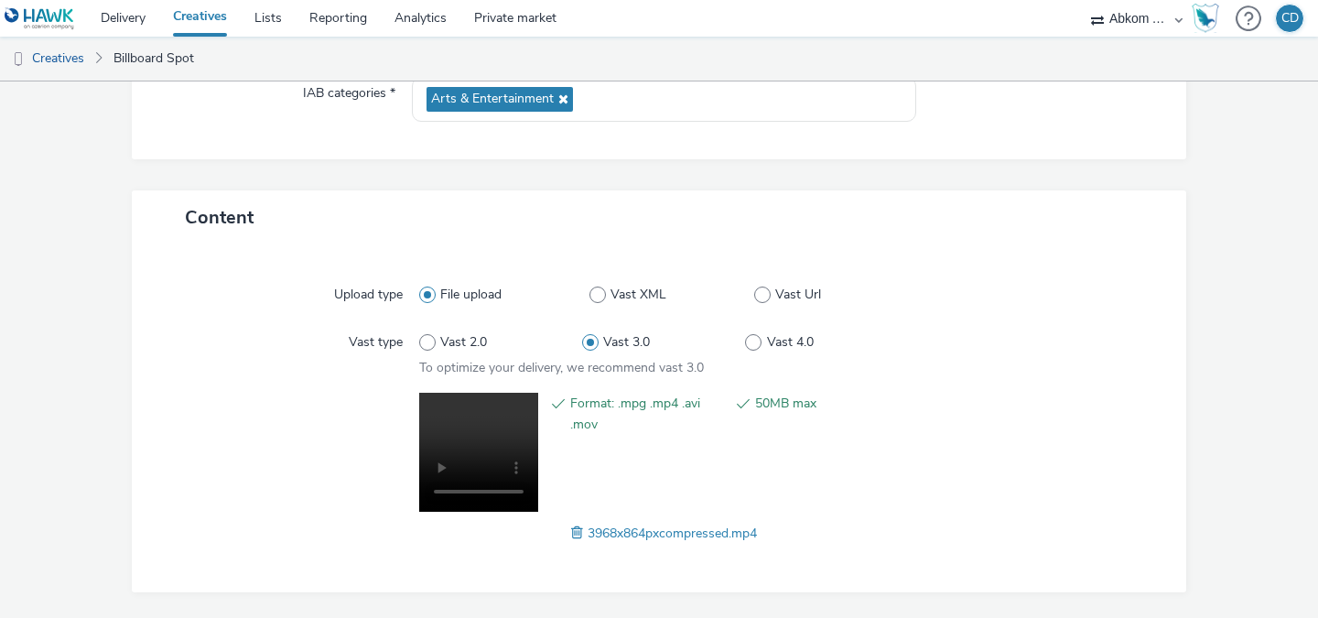
scroll to position [347, 0]
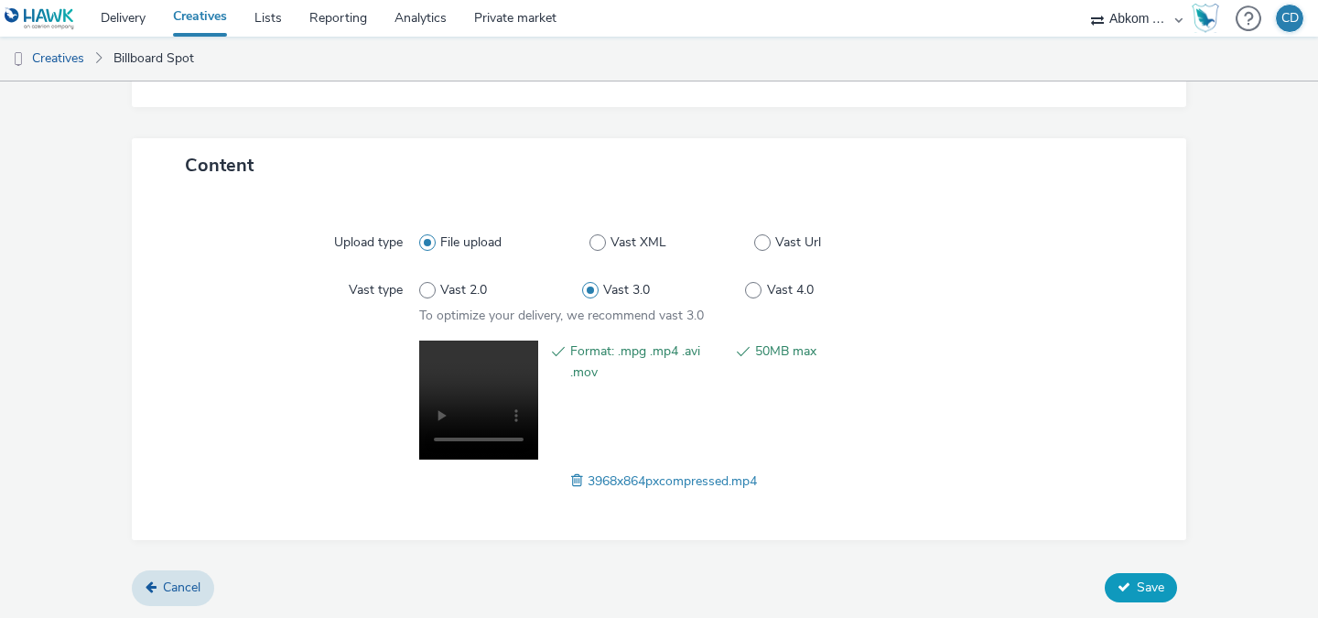
click at [1144, 581] on span "Save" at bounding box center [1149, 586] width 27 height 17
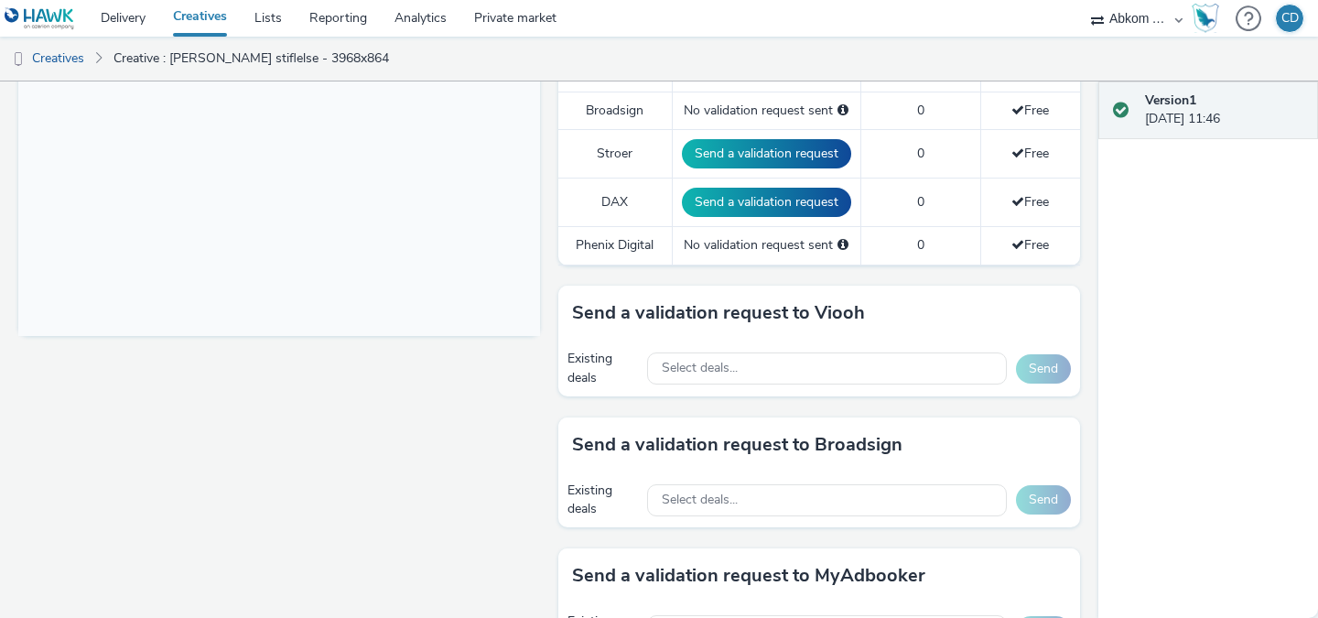
scroll to position [688, 0]
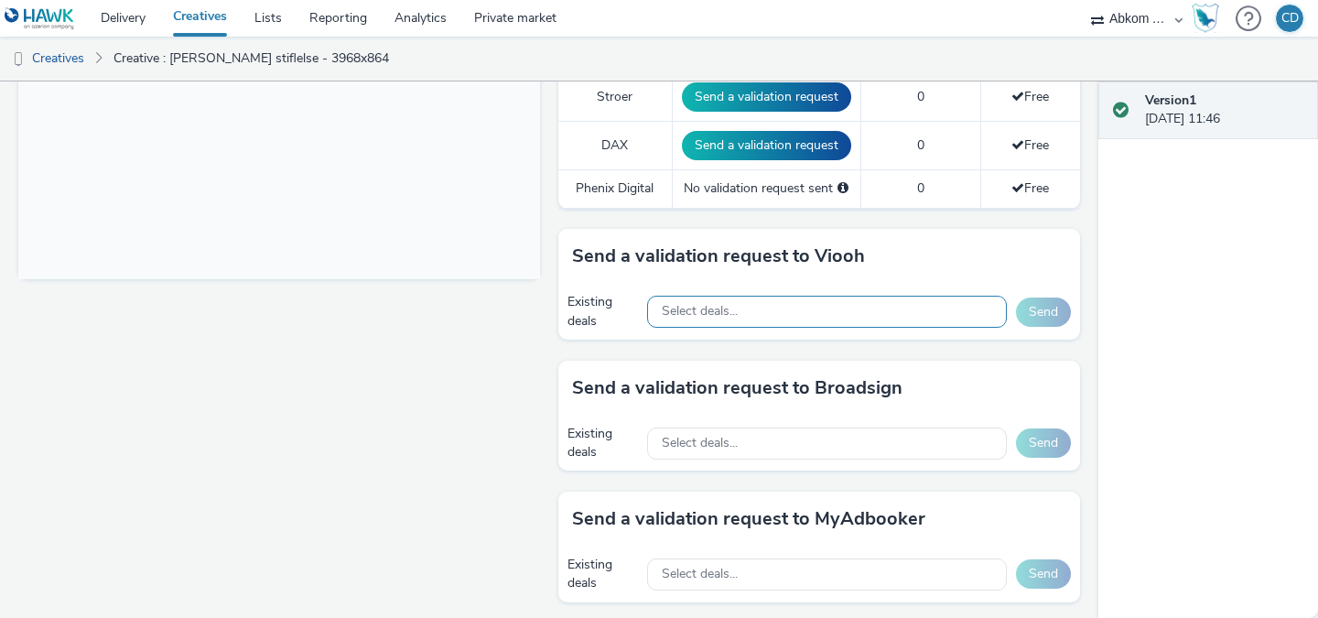
click at [722, 314] on span "Select deals..." at bounding box center [700, 312] width 76 height 16
type input "j"
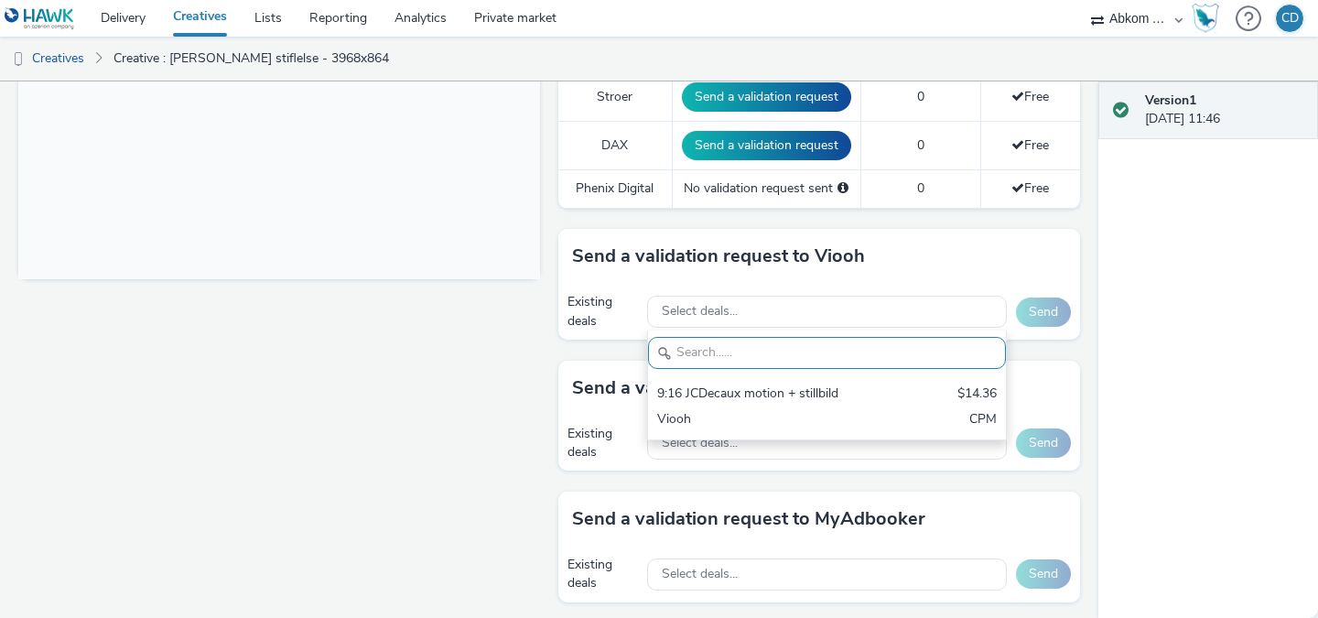
click at [431, 344] on div "Fullscreen" at bounding box center [283, 340] width 531 height 1622
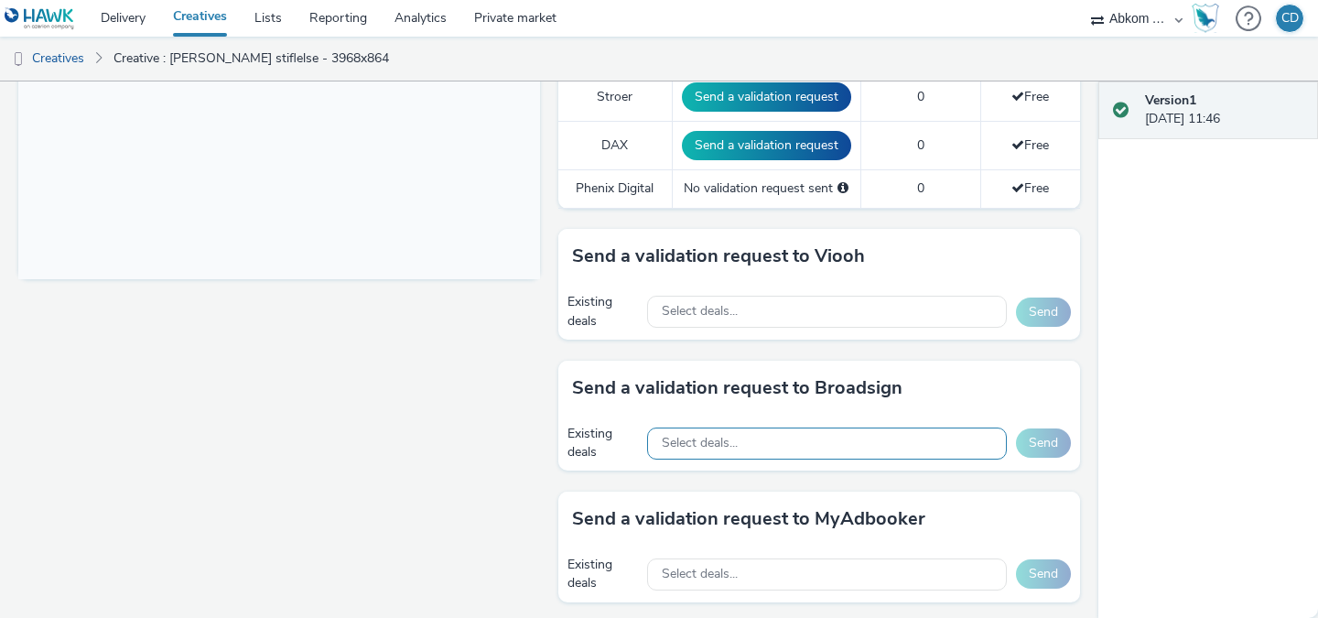
click at [750, 440] on div "Select deals..." at bounding box center [827, 443] width 360 height 32
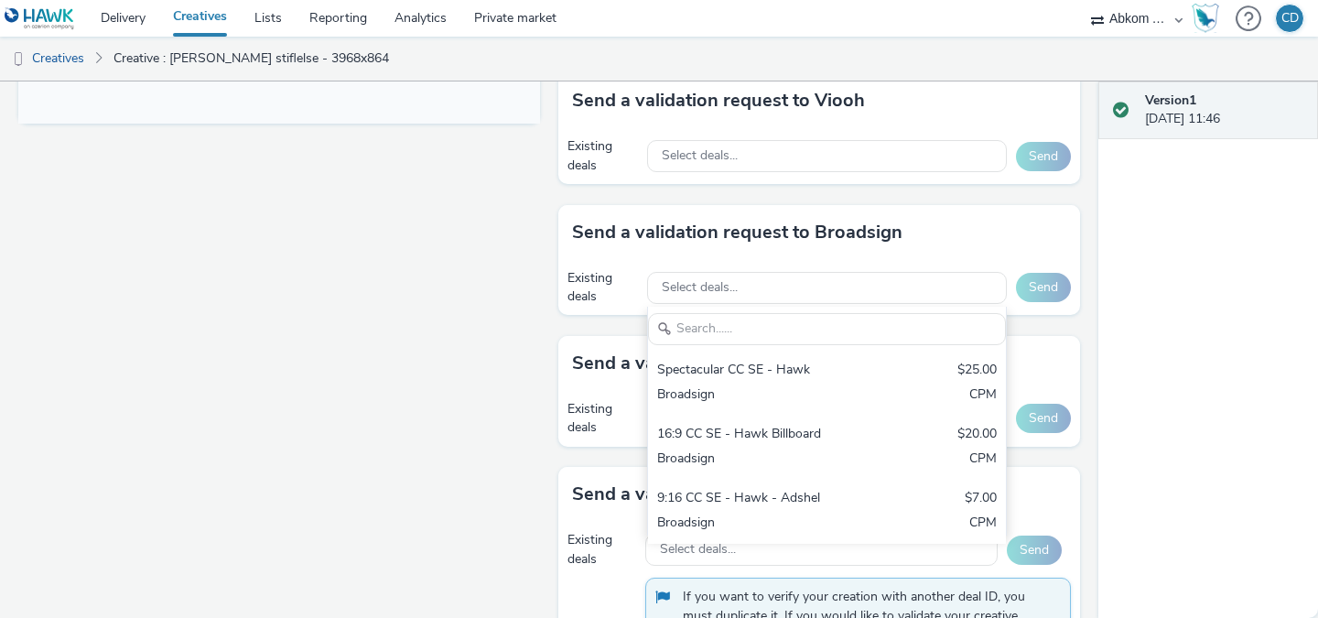
scroll to position [886, 0]
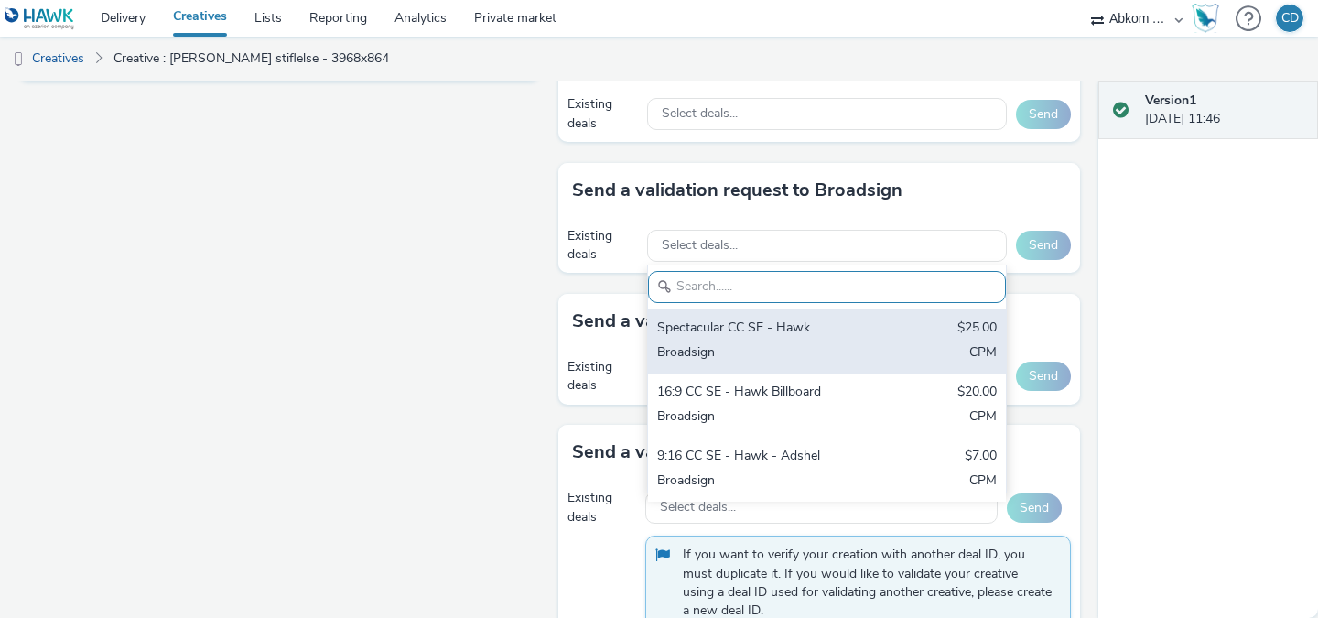
click at [783, 334] on div "Spectacular CC SE - Hawk" at bounding box center [768, 328] width 223 height 21
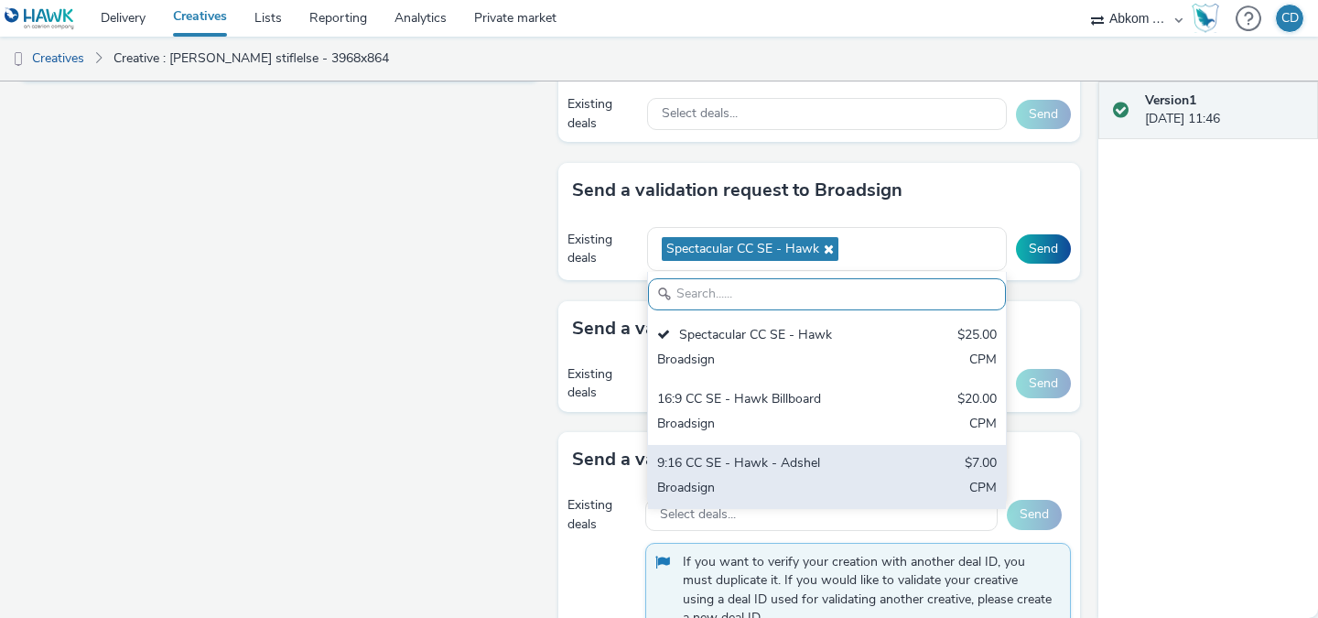
click at [809, 475] on div "9:16 CC SE - Hawk - Adshel $7.00 Broadsign CPM" at bounding box center [827, 477] width 358 height 64
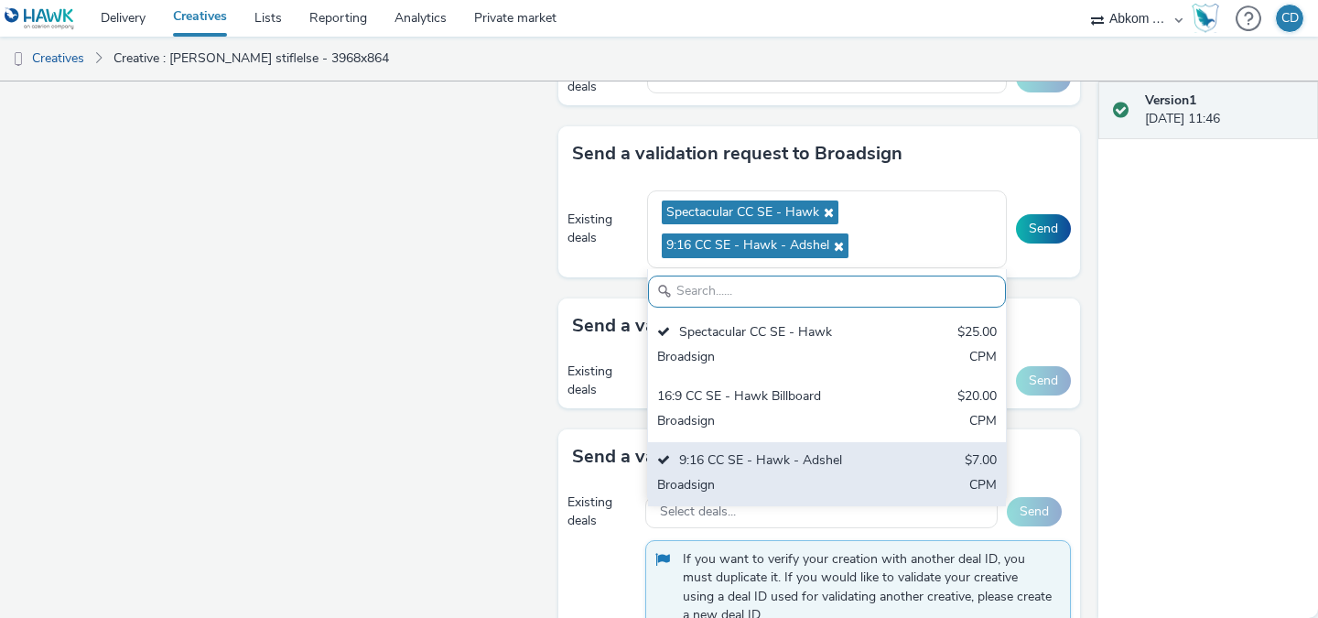
scroll to position [923, 0]
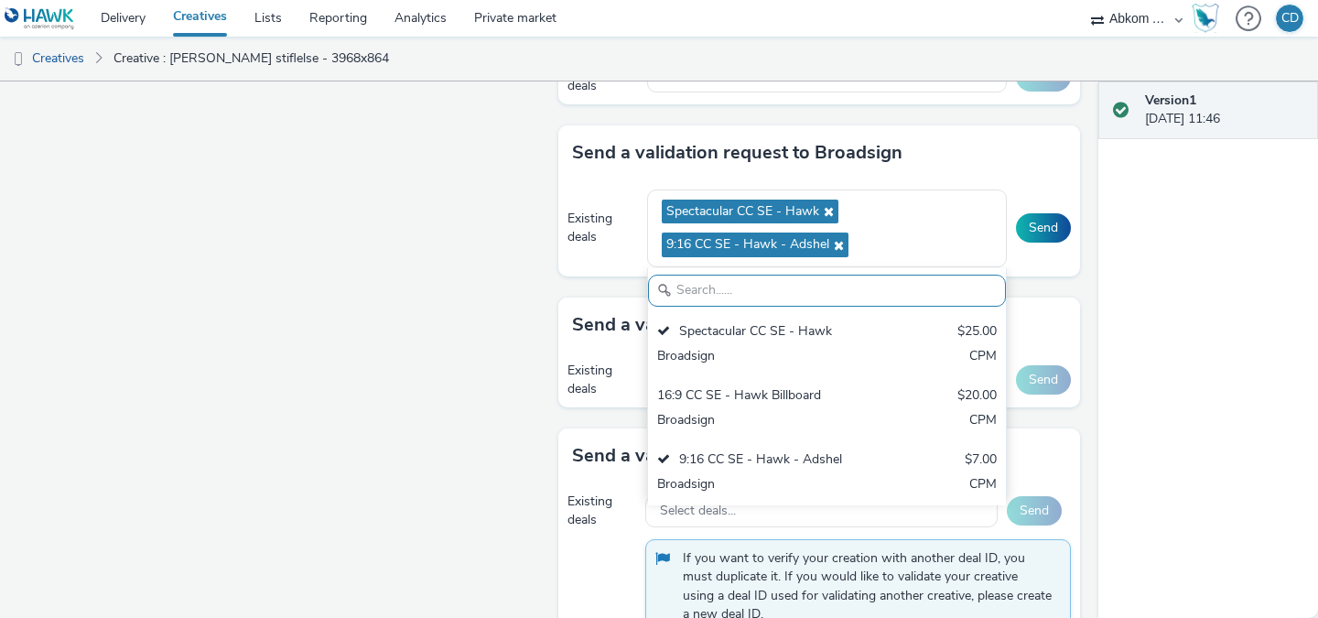
click at [500, 468] on div "Fullscreen" at bounding box center [283, 125] width 531 height 1663
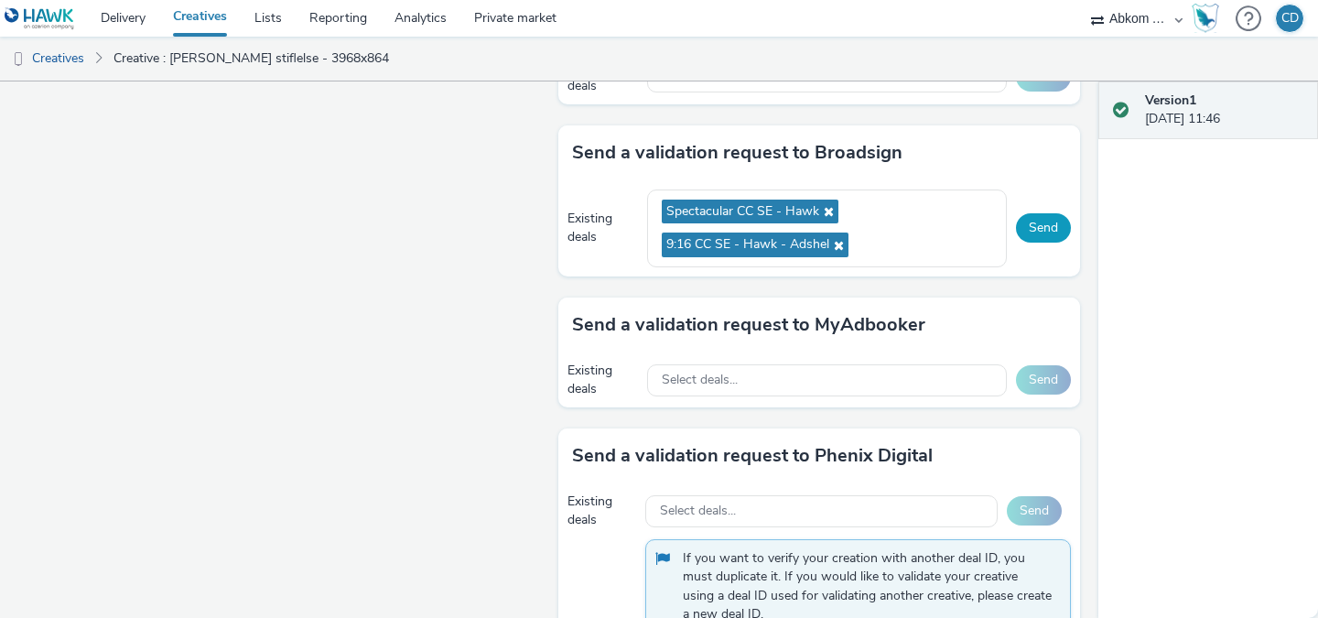
click at [1042, 222] on button "Send" at bounding box center [1043, 227] width 55 height 29
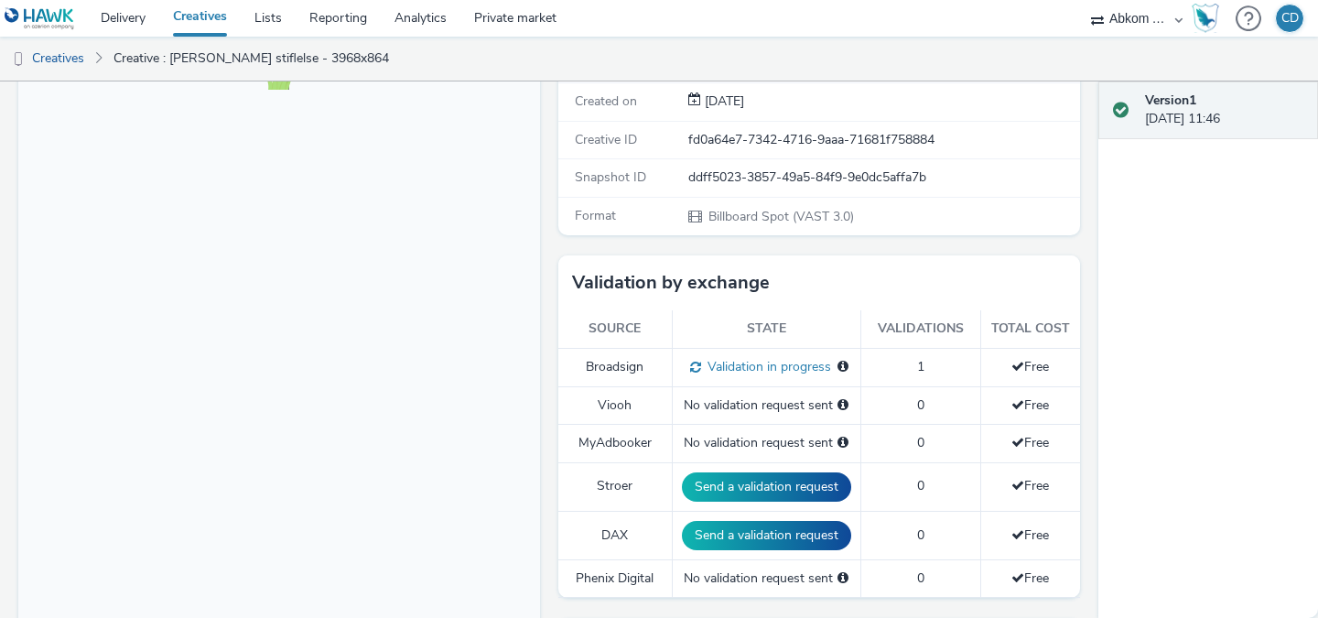
scroll to position [0, 0]
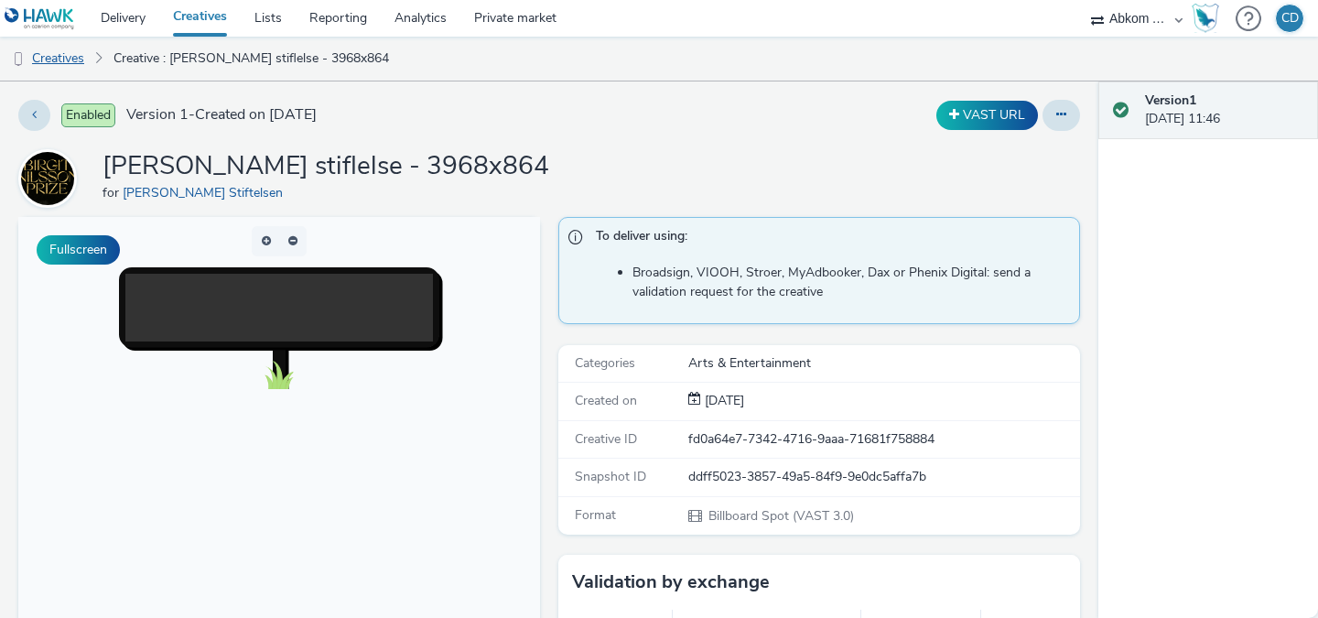
click at [68, 59] on link "Creatives" at bounding box center [46, 59] width 93 height 44
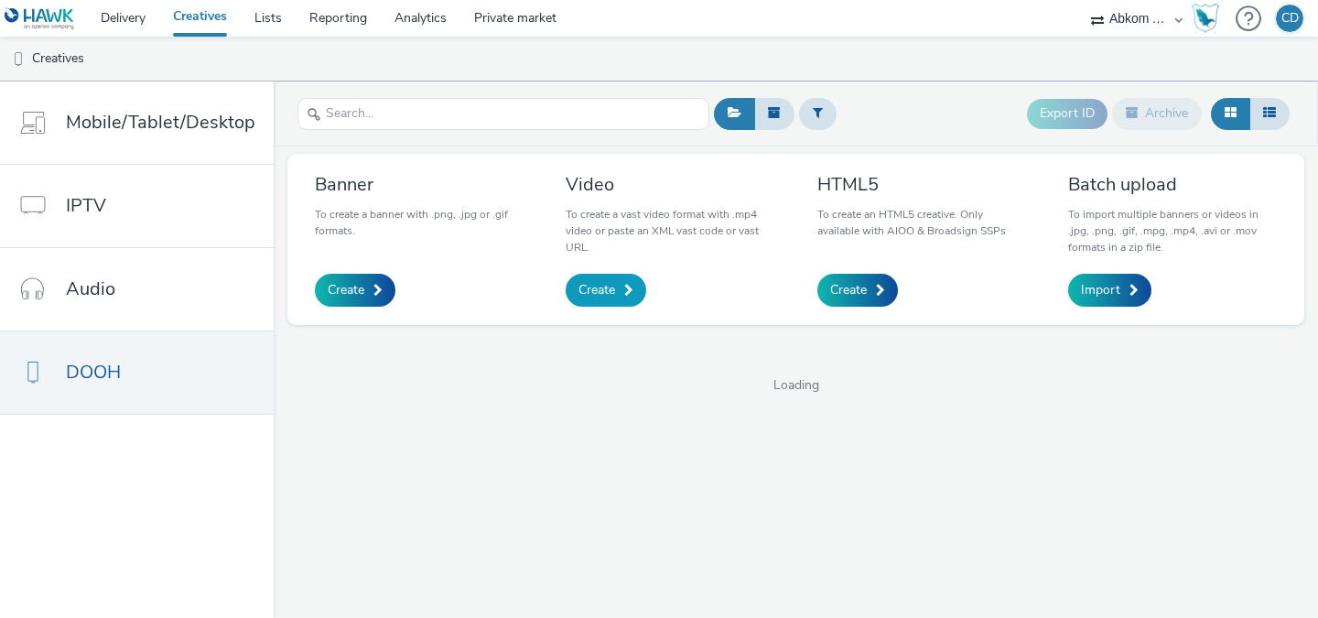
click at [600, 286] on span "Create" at bounding box center [596, 290] width 37 height 18
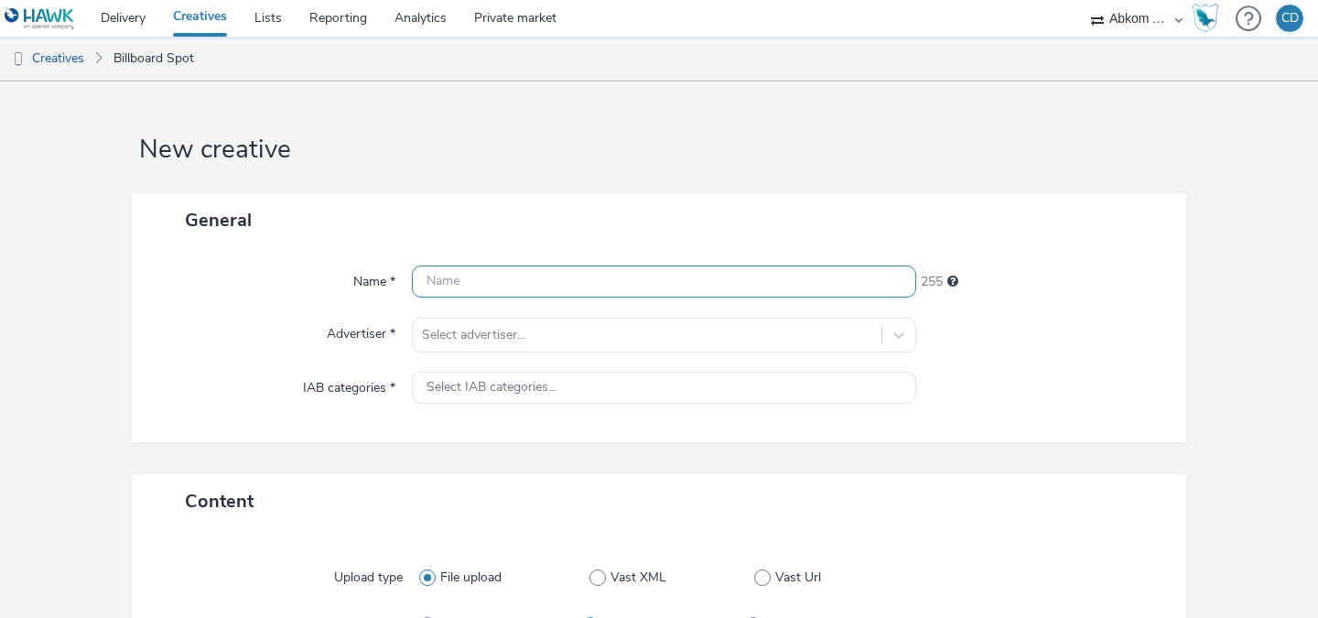
click at [582, 286] on input "text" at bounding box center [664, 281] width 504 height 32
paste input "Birgit Nilsson stiflelse"
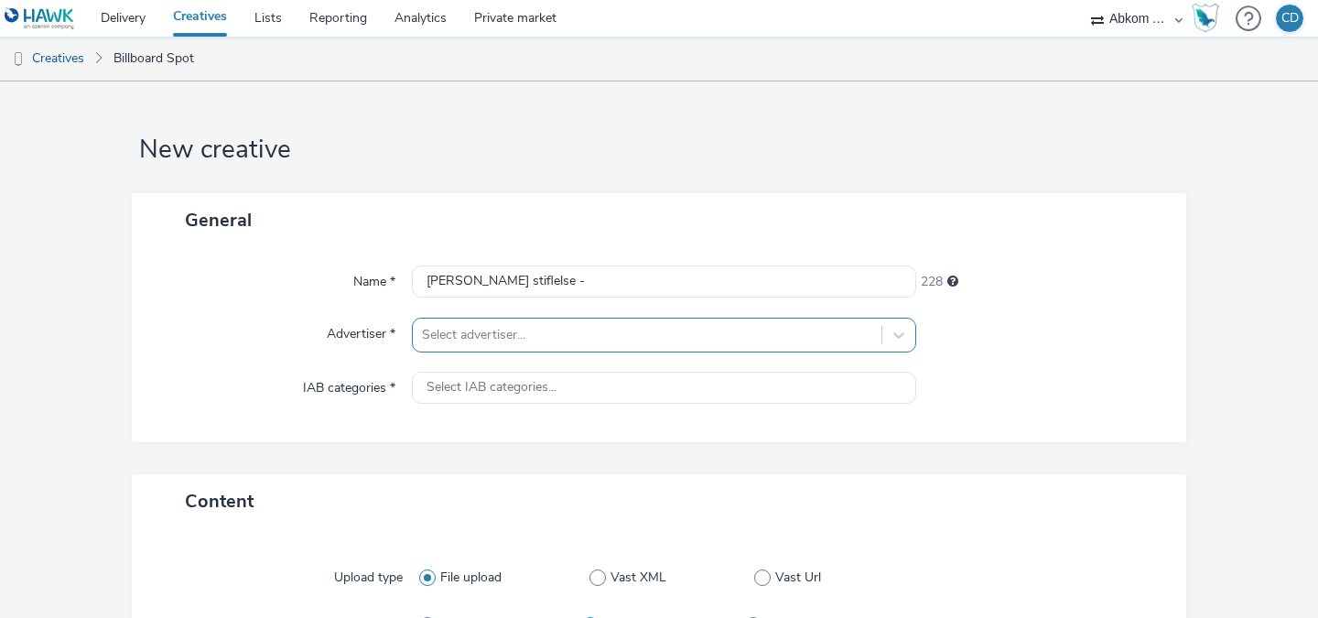
click at [546, 333] on div "Select advertiser..." at bounding box center [664, 334] width 504 height 35
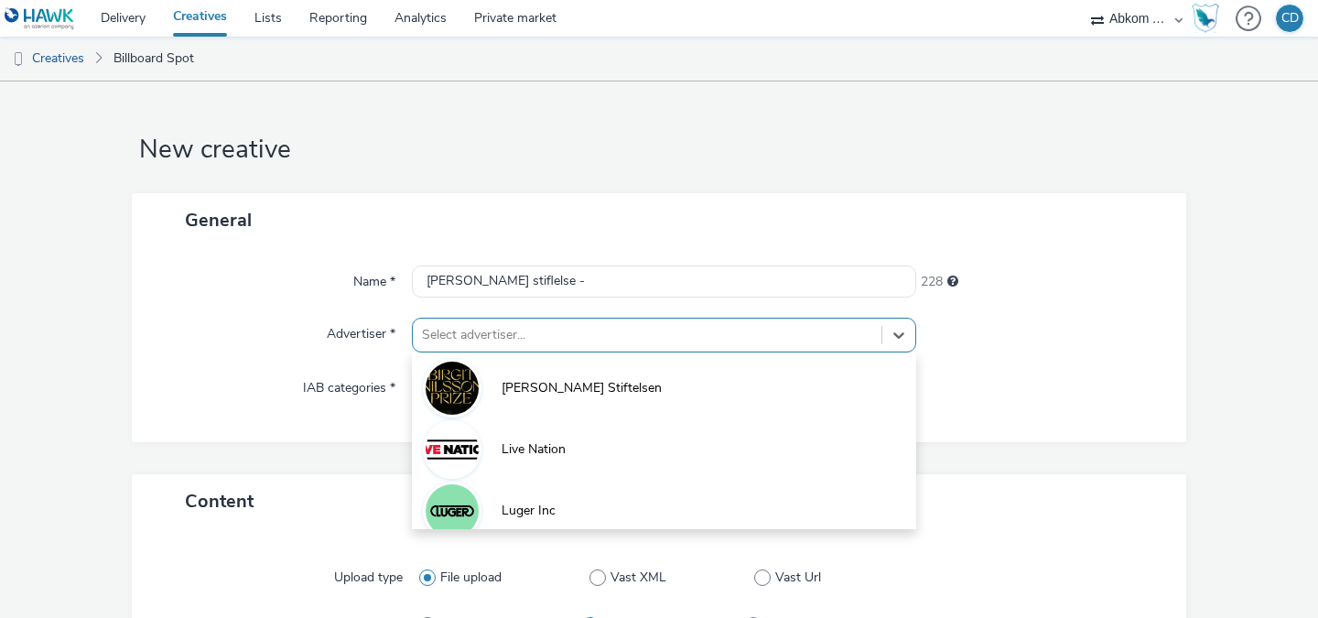
scroll to position [76, 0]
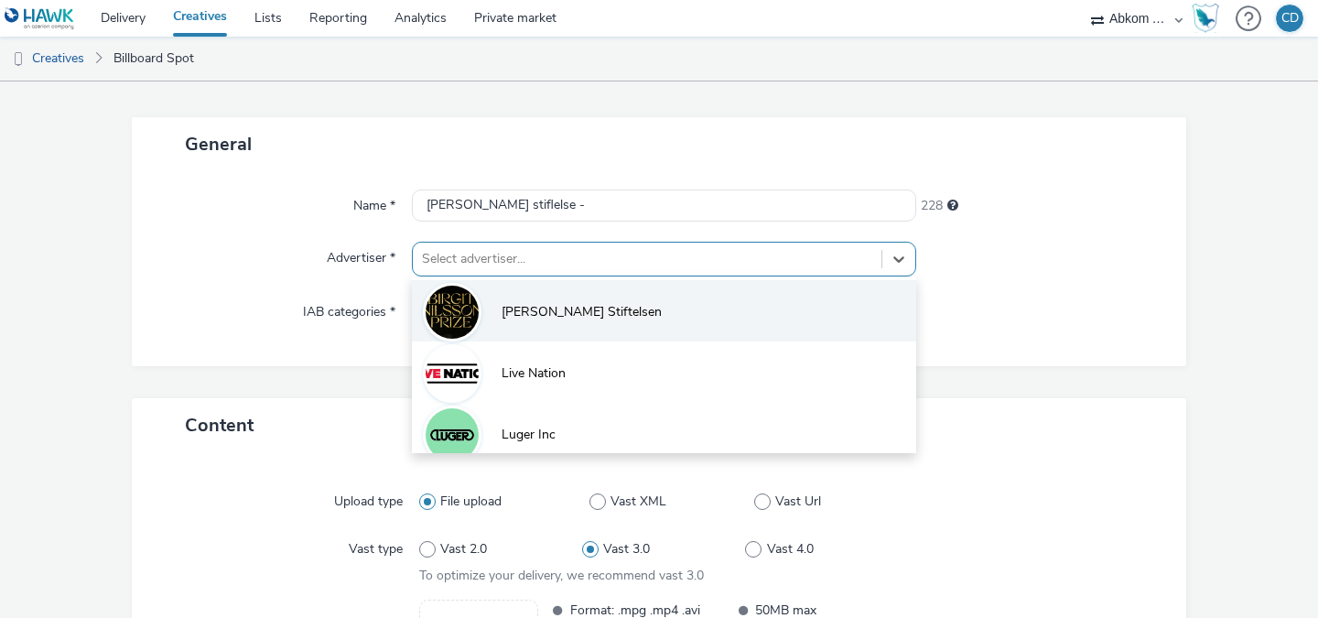
click at [555, 315] on span "Birgit Nilsson Stiftelsen" at bounding box center [581, 312] width 160 height 18
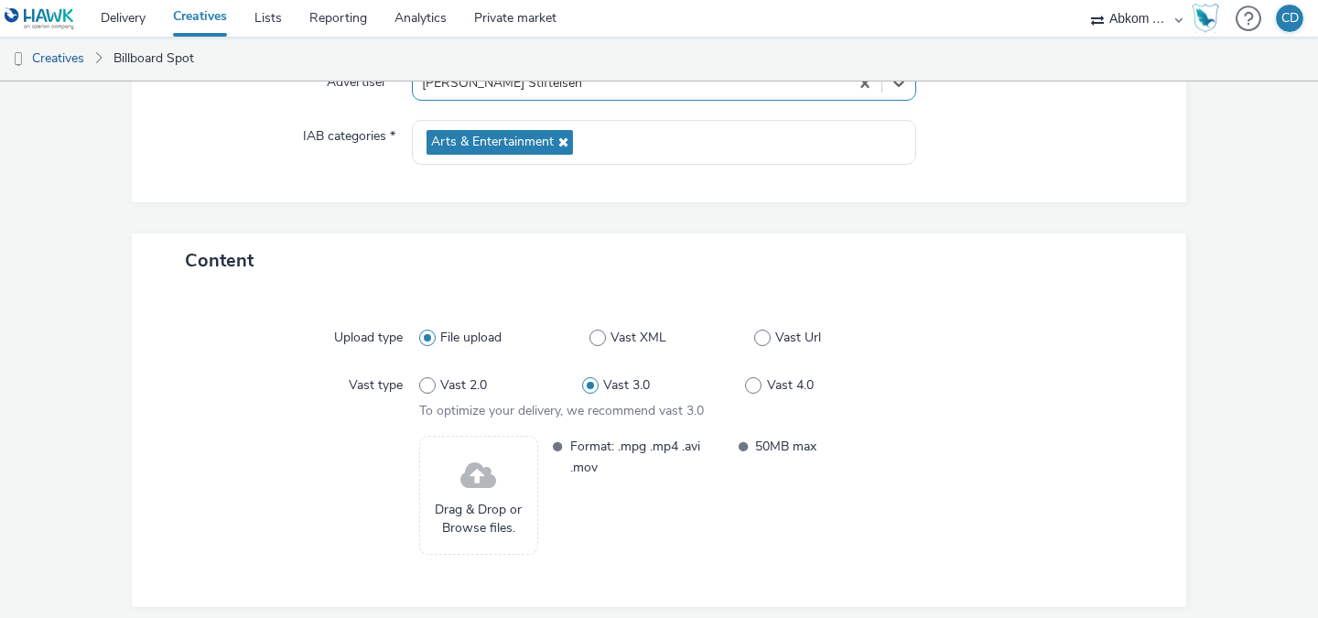
scroll to position [319, 0]
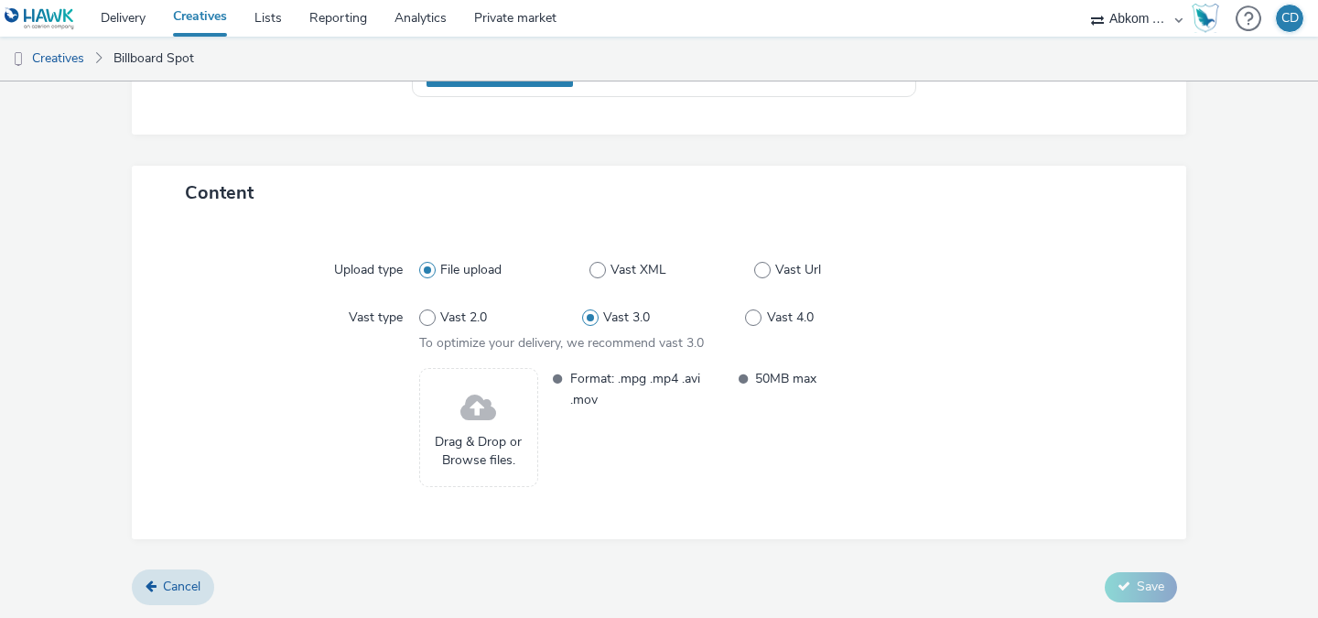
click at [460, 414] on span at bounding box center [478, 408] width 36 height 48
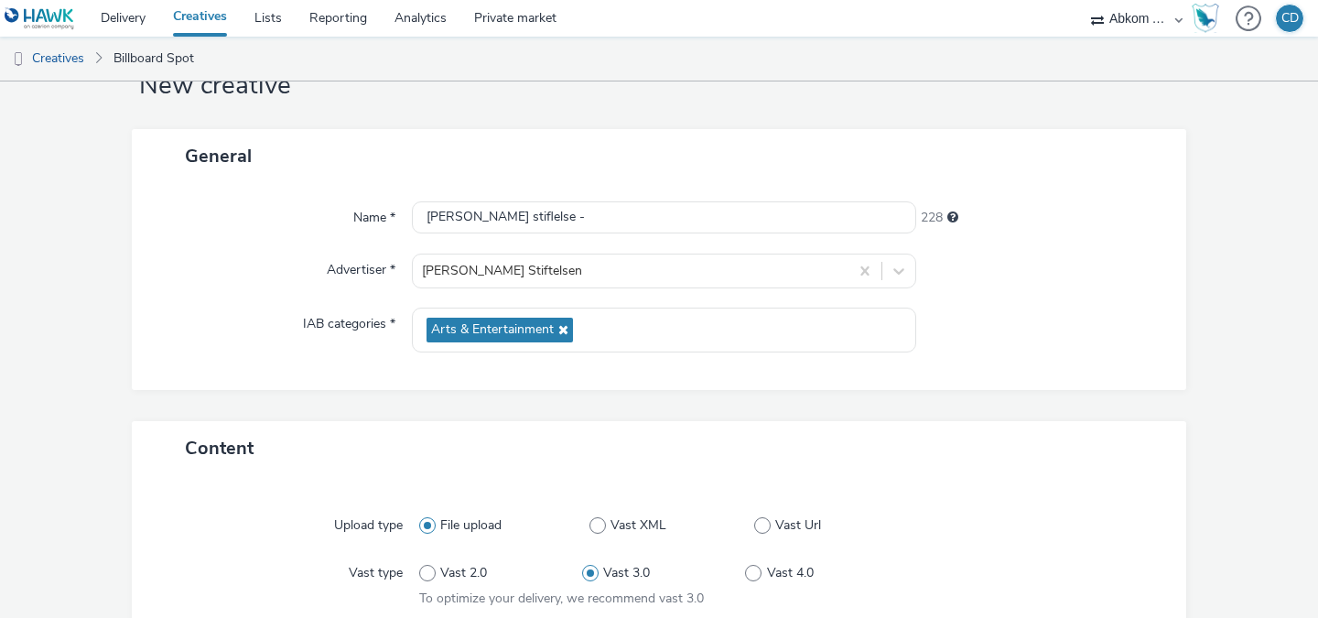
scroll to position [0, 0]
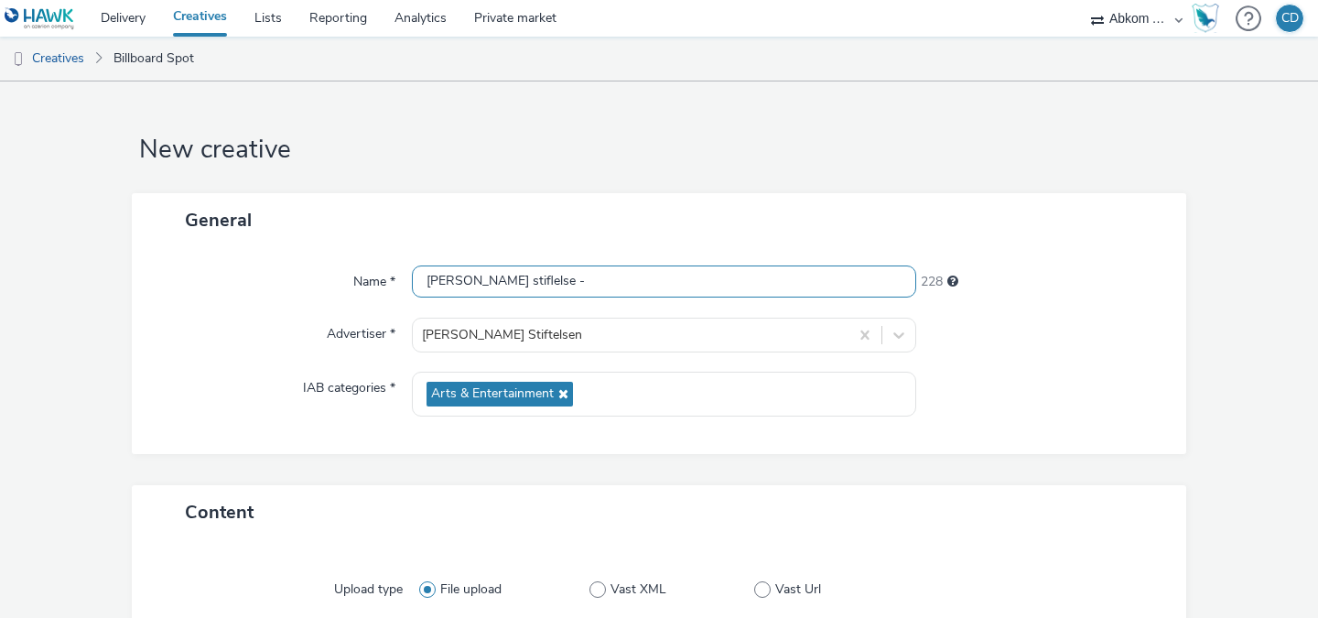
click at [603, 275] on input "Birgit Nilsson stiflelse -" at bounding box center [664, 281] width 504 height 32
type input "Birgit Nilsson stiflelse - 1440x810"
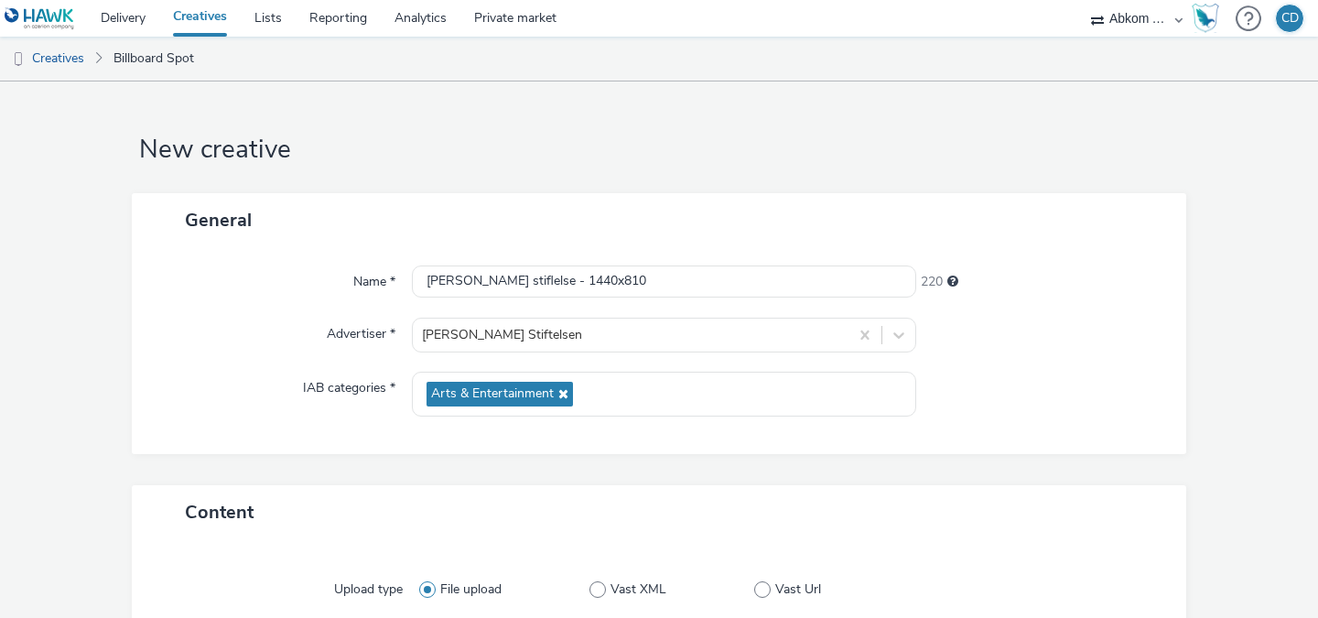
click at [1089, 458] on div "General Name * Birgit Nilsson stiflelse - 1440x810 220 Advertiser * Birgit Nils…" at bounding box center [659, 339] width 1054 height 293
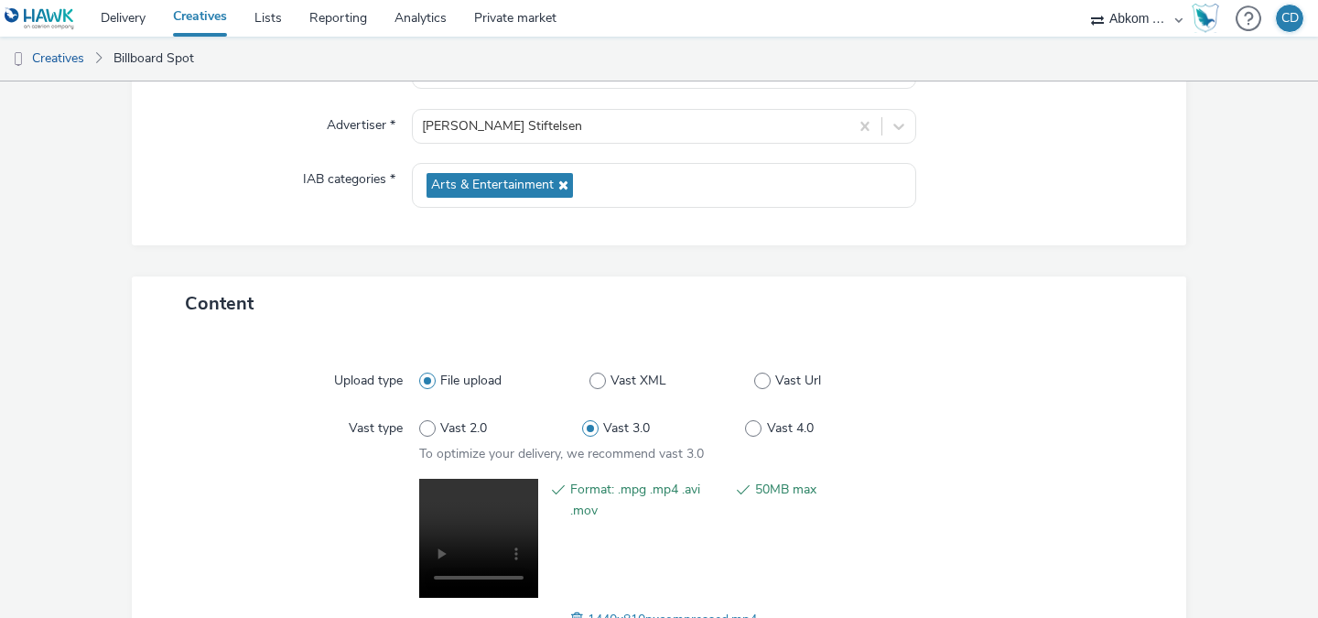
scroll to position [347, 0]
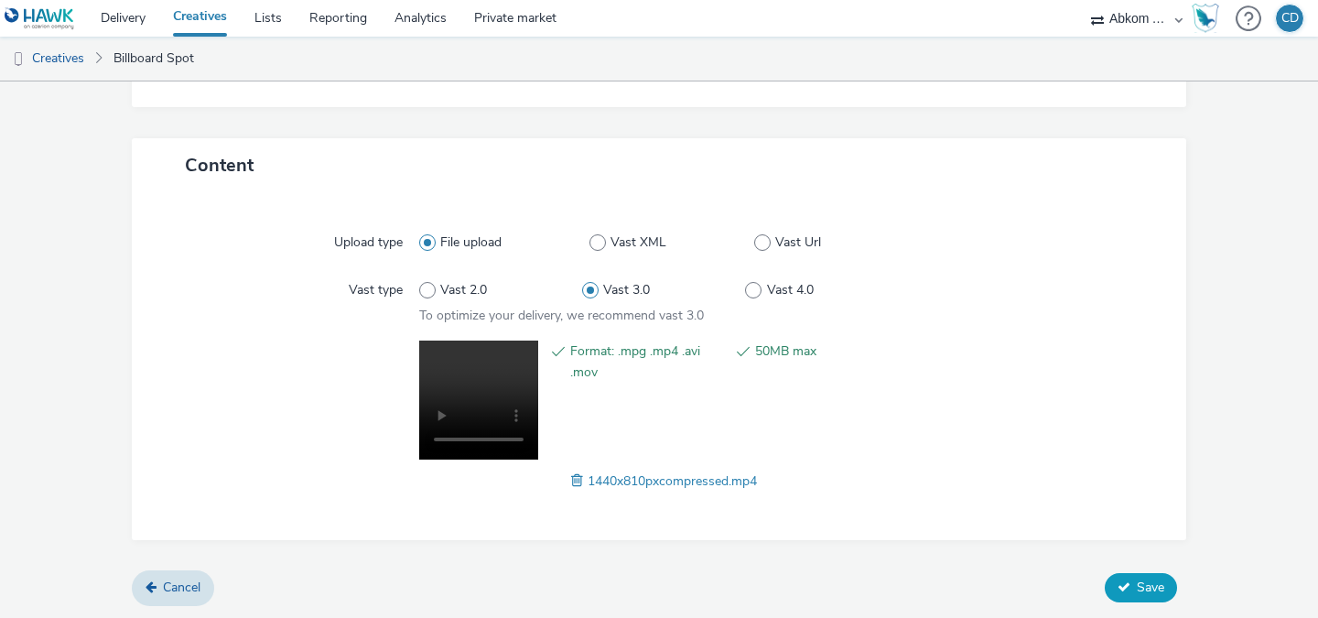
click at [1141, 582] on span "Save" at bounding box center [1149, 586] width 27 height 17
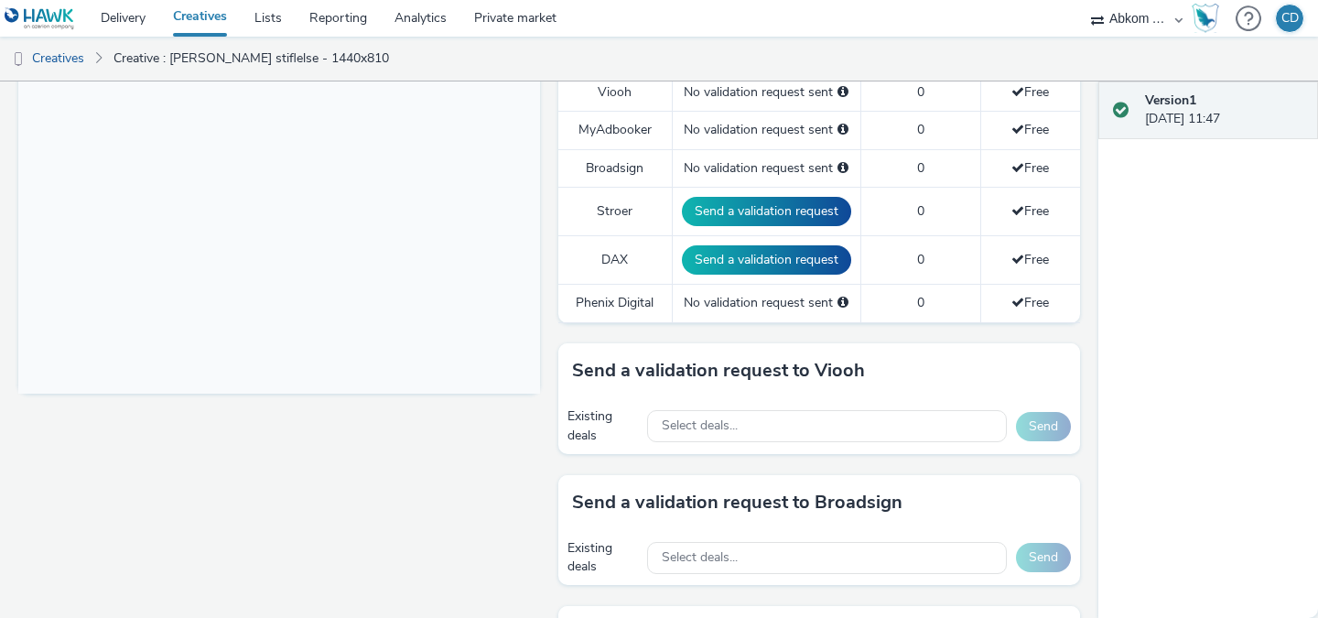
scroll to position [648, 0]
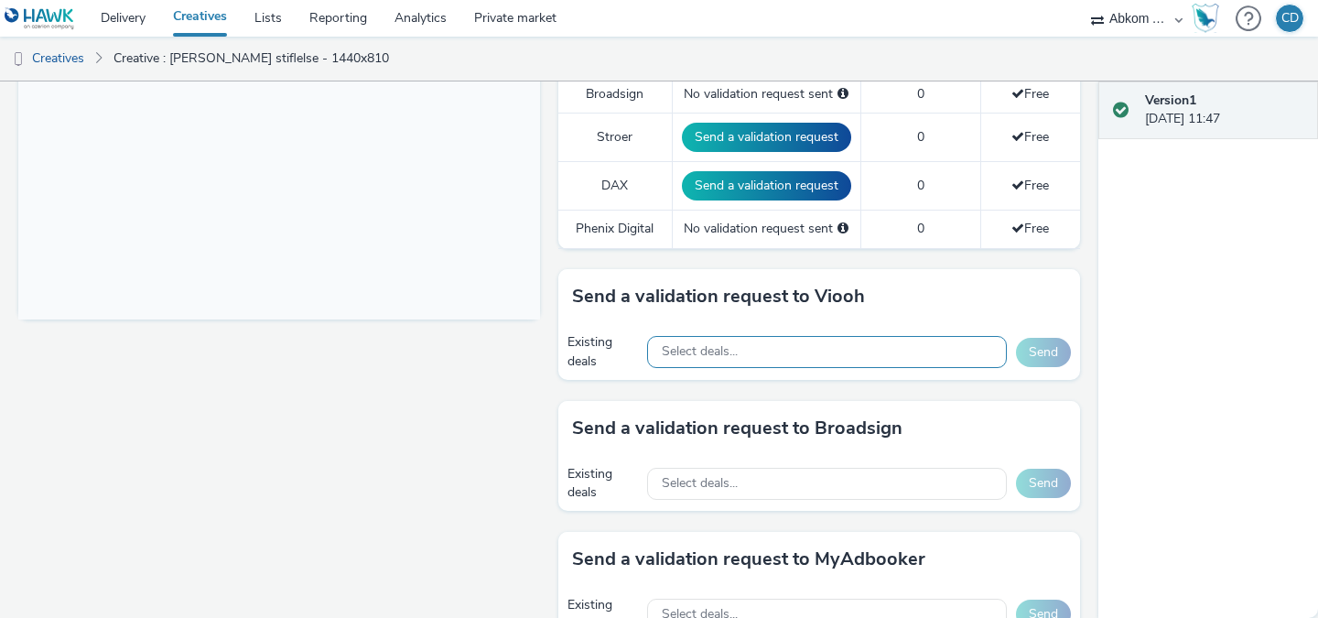
click at [823, 356] on div "Select deals..." at bounding box center [827, 352] width 360 height 32
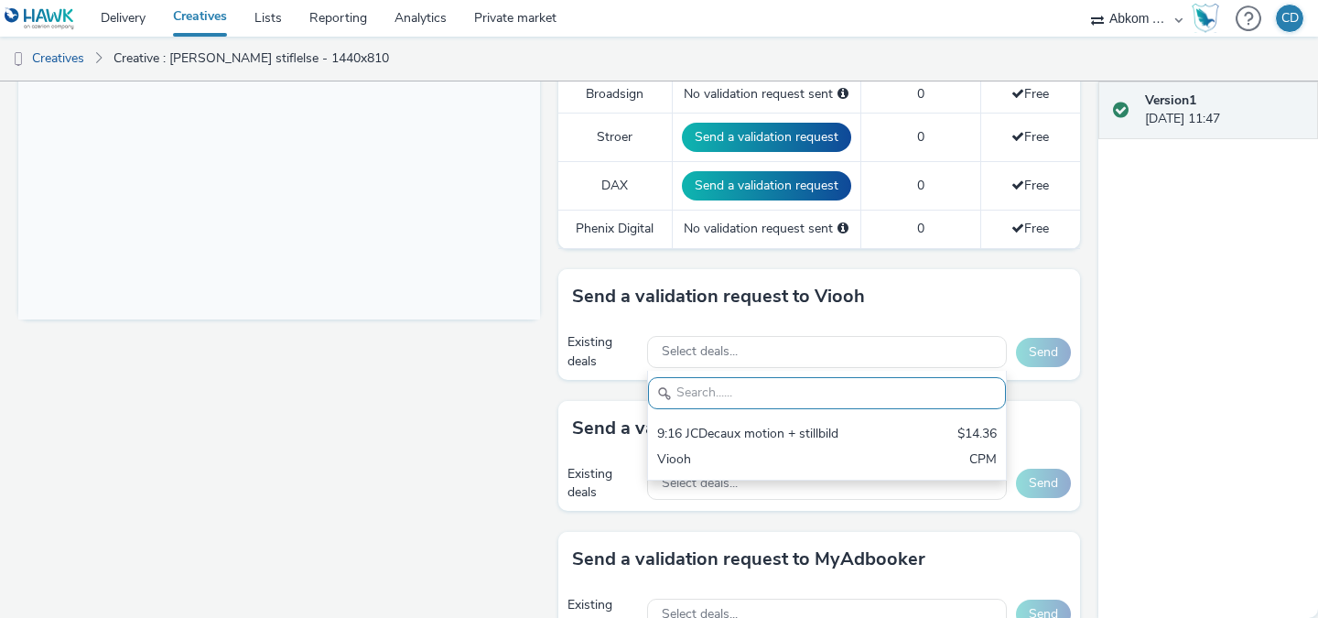
click at [393, 391] on div "Fullscreen" at bounding box center [283, 380] width 531 height 1622
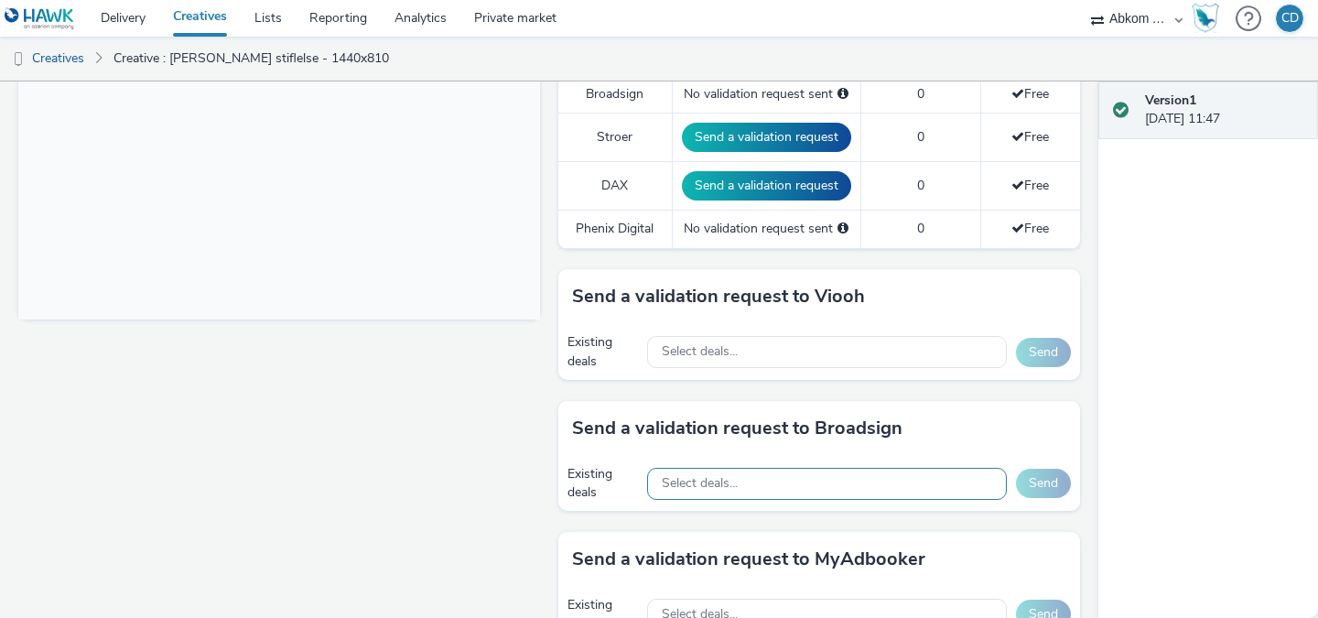
click at [706, 472] on div "Select deals..." at bounding box center [827, 484] width 360 height 32
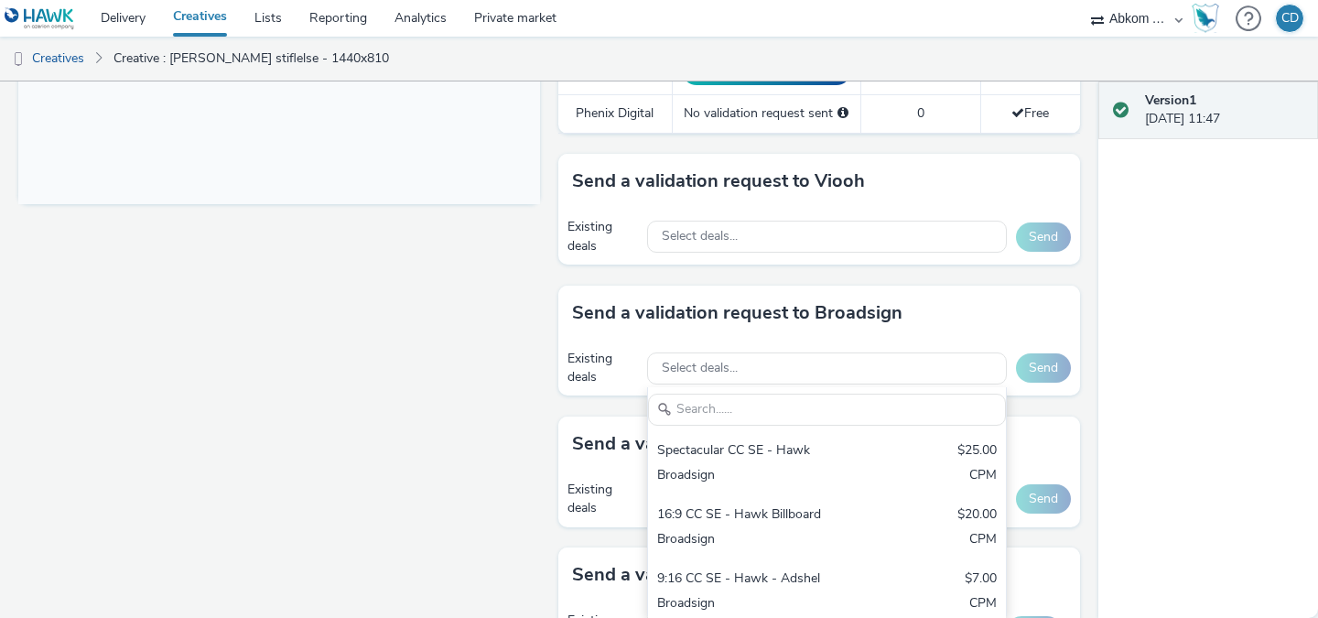
scroll to position [804, 0]
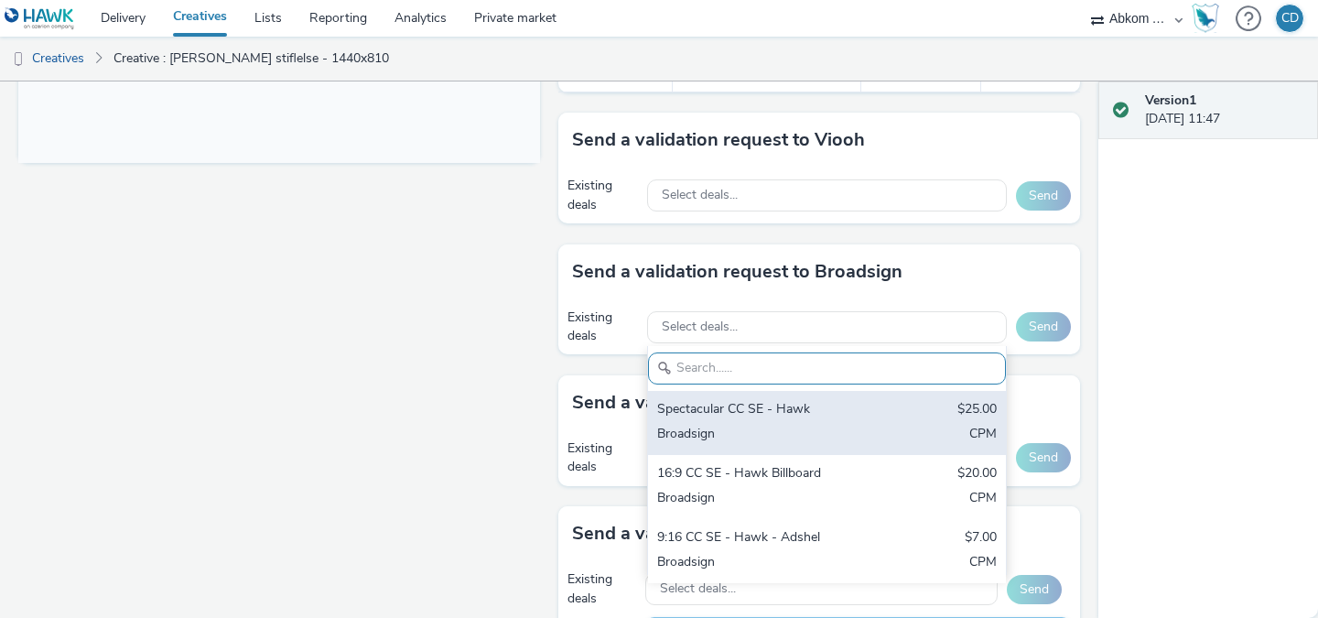
click at [812, 422] on div "Spectacular CC SE - Hawk $25.00 Broadsign CPM" at bounding box center [827, 423] width 358 height 64
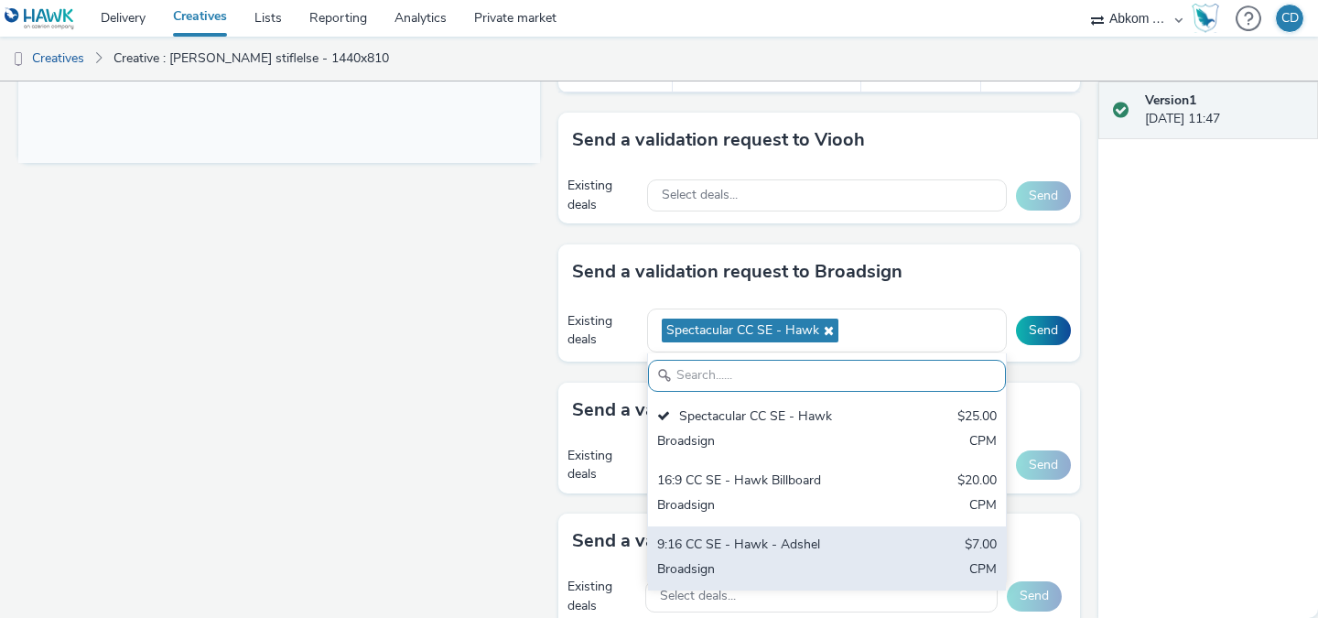
click at [798, 554] on div "9:16 CC SE - Hawk - Adshel" at bounding box center [768, 545] width 223 height 21
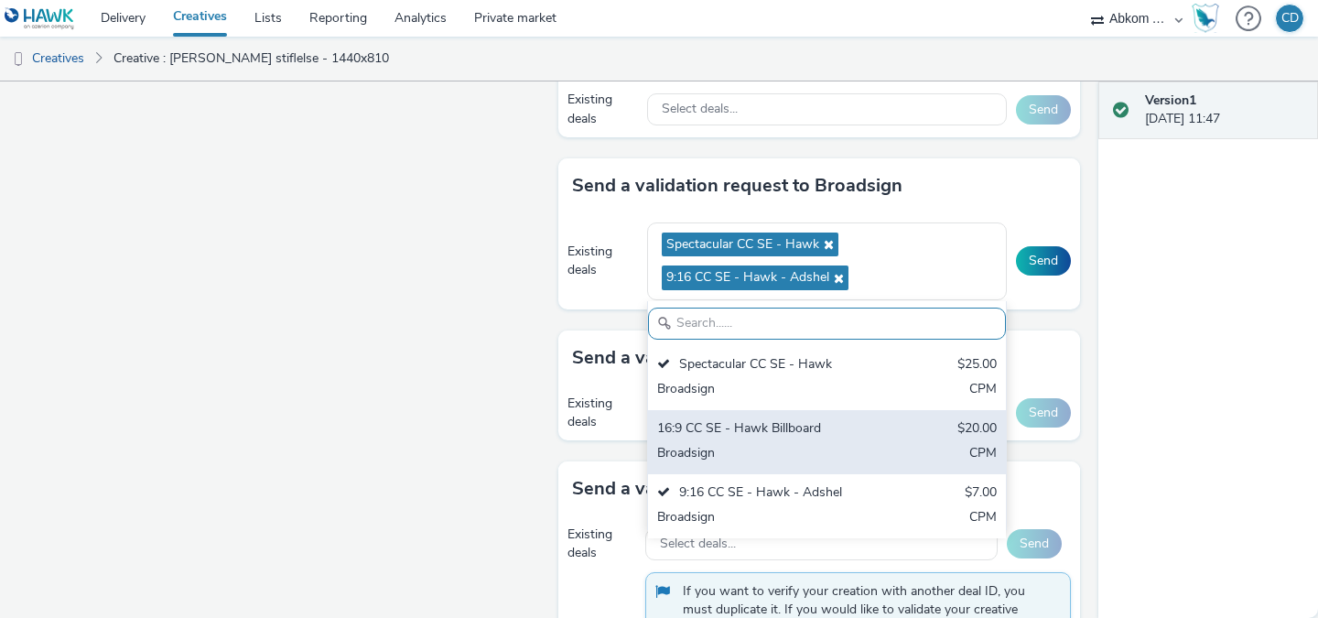
scroll to position [912, 0]
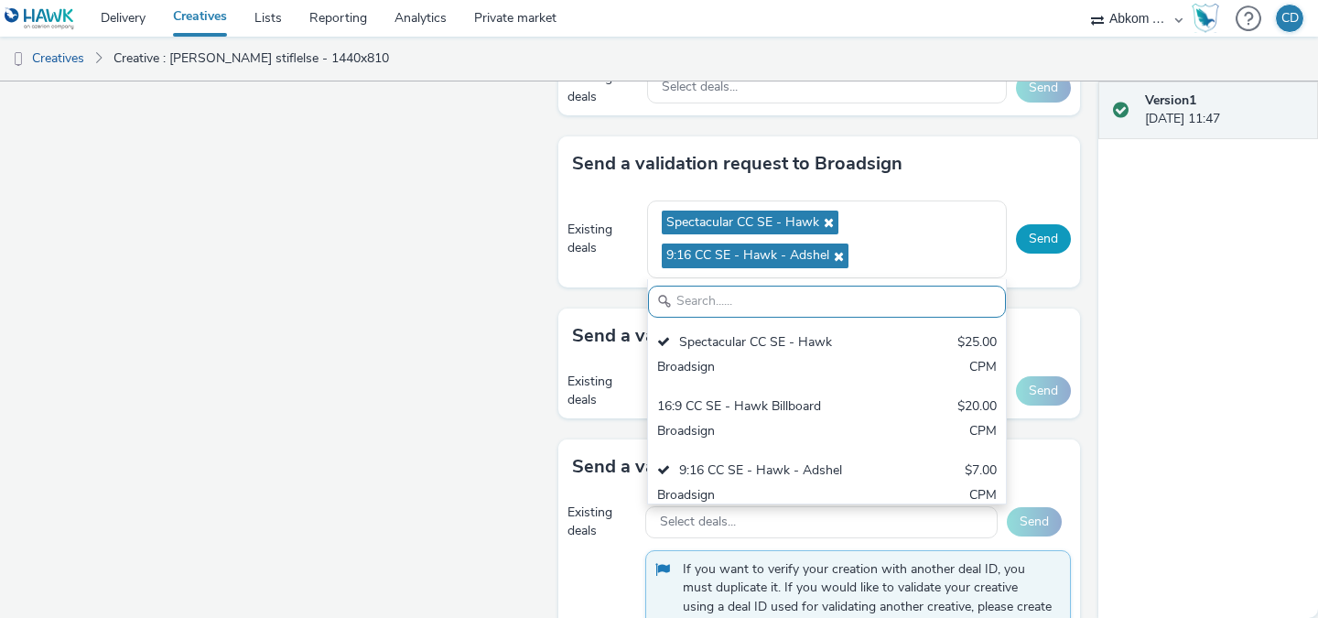
click at [1043, 230] on button "Send" at bounding box center [1043, 238] width 55 height 29
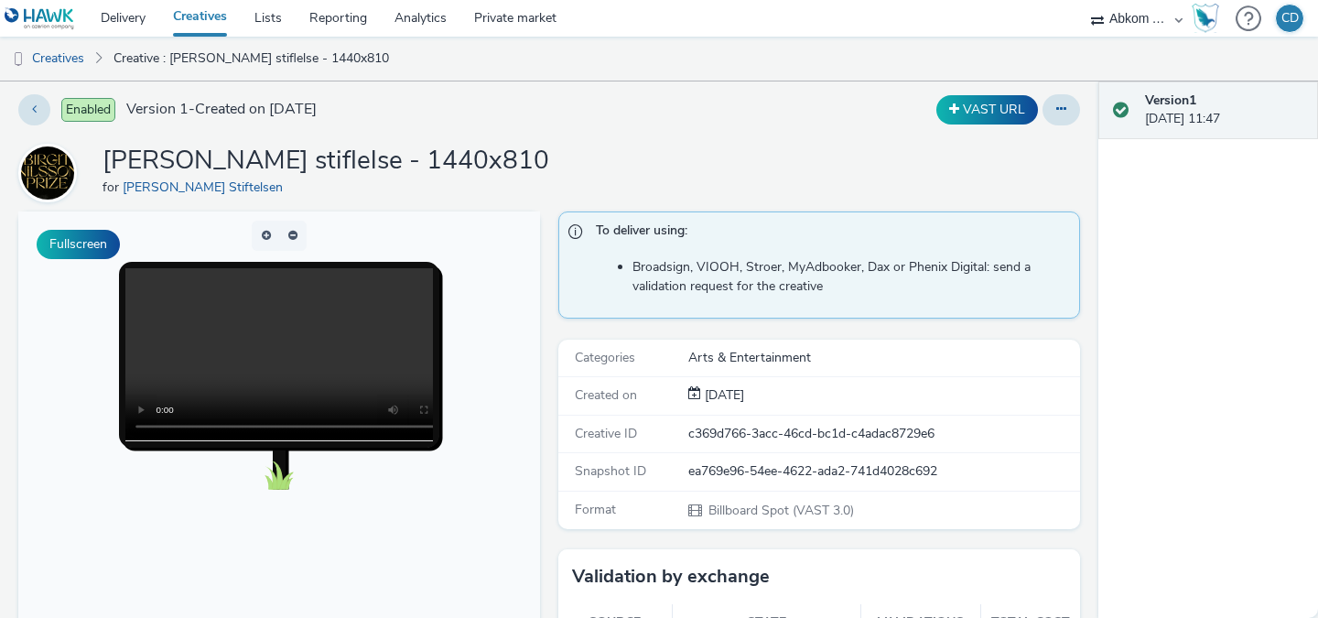
scroll to position [0, 0]
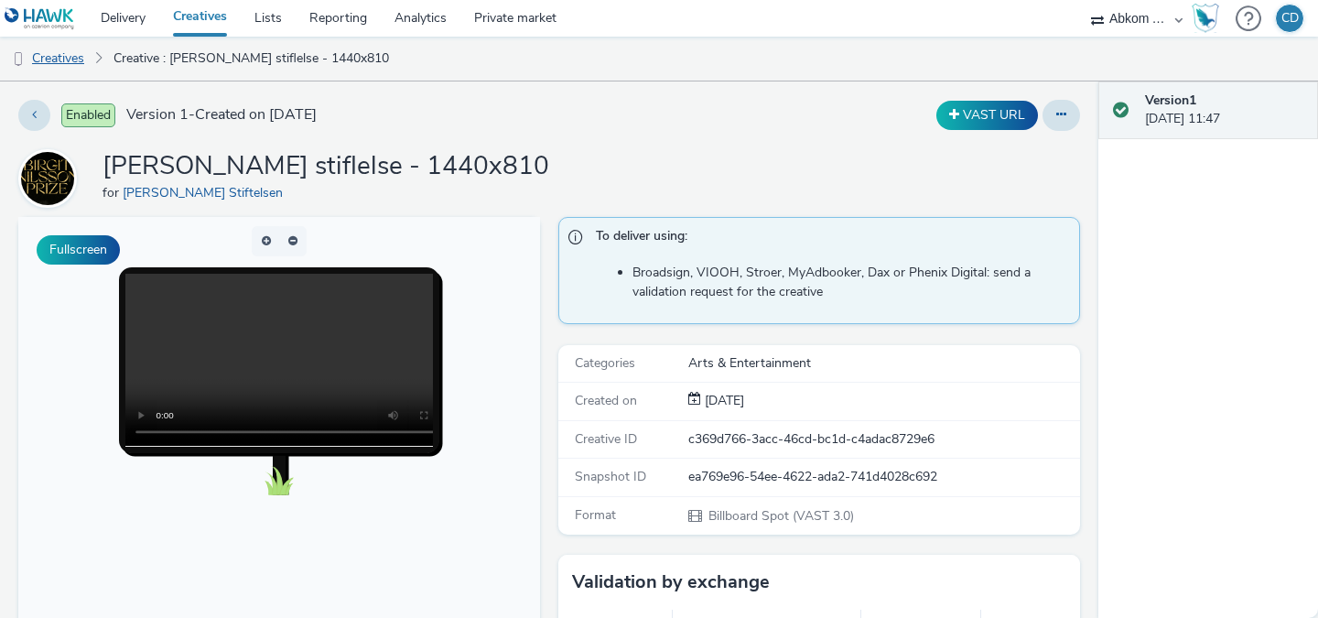
click at [76, 61] on link "Creatives" at bounding box center [46, 59] width 93 height 44
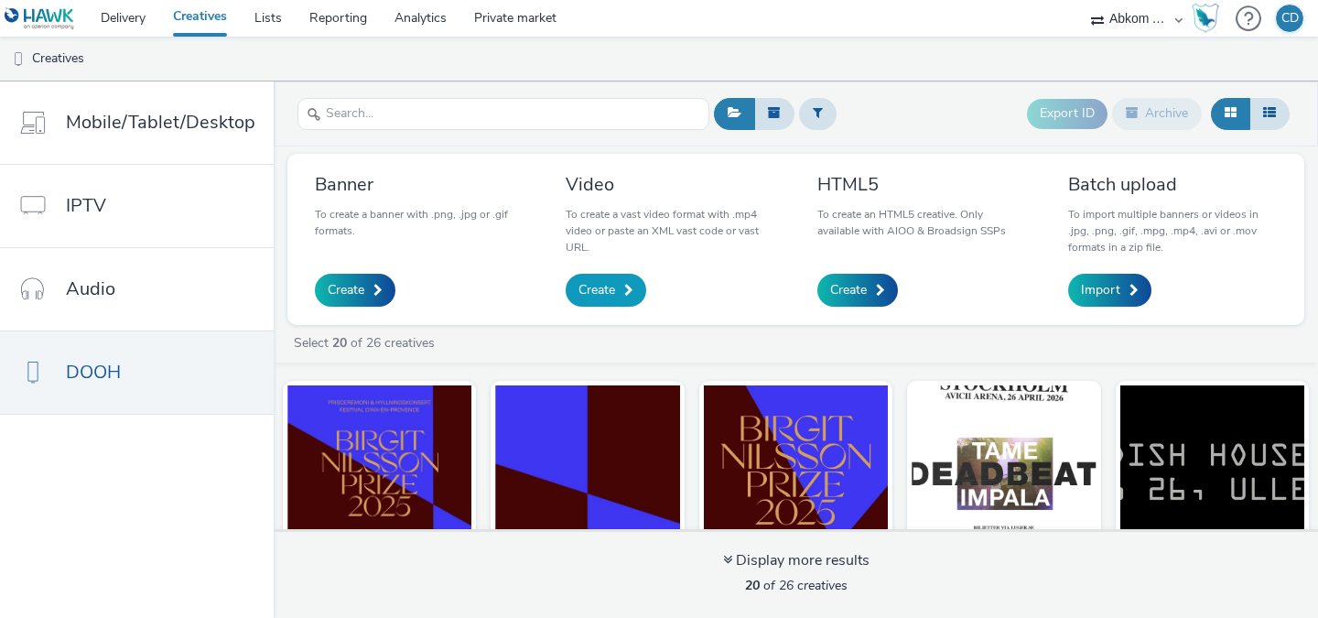
click at [604, 291] on span "Create" at bounding box center [596, 290] width 37 height 18
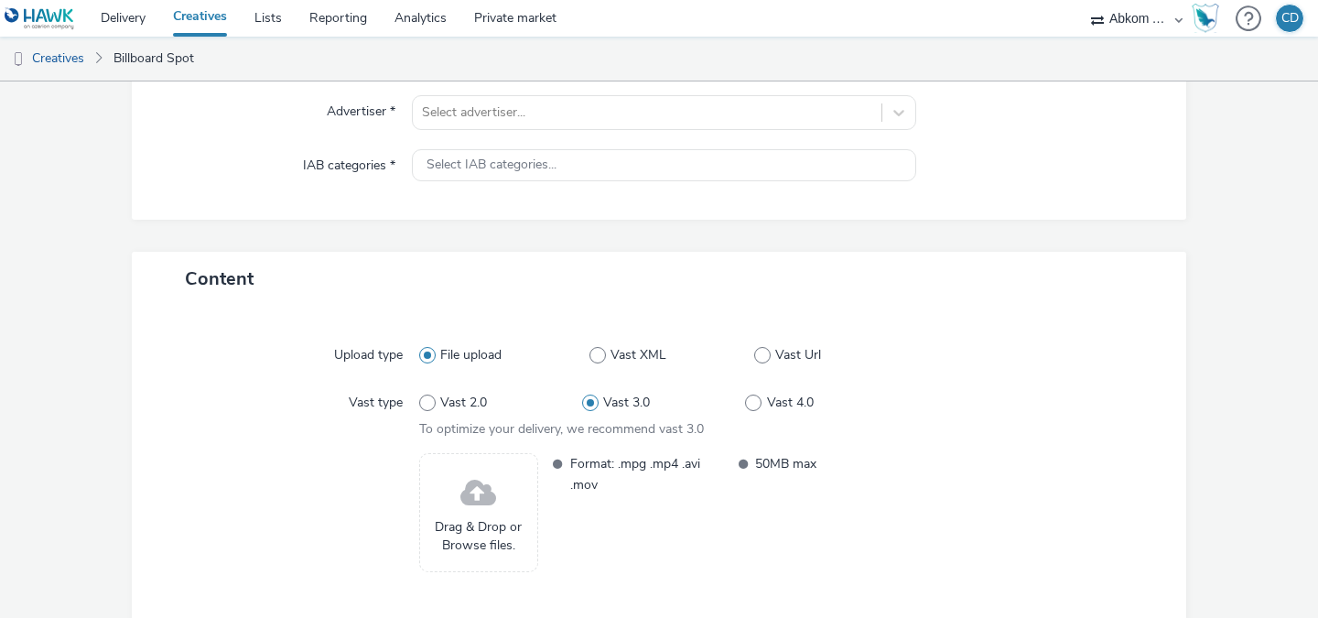
scroll to position [308, 0]
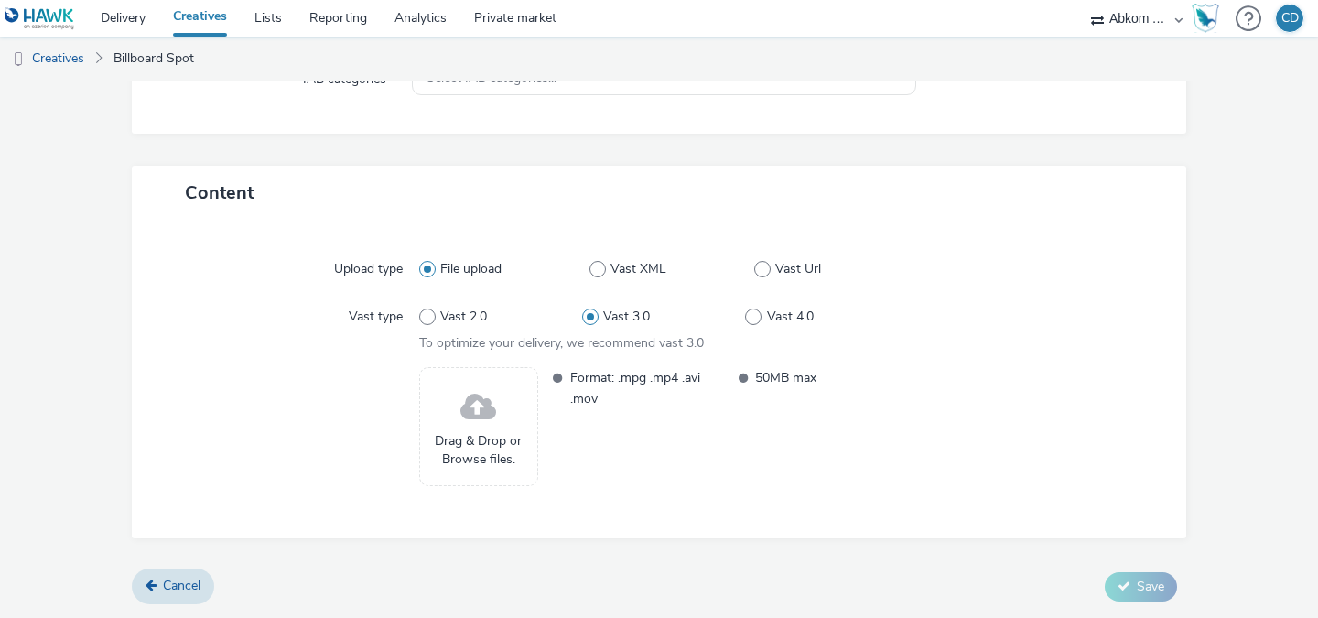
click at [489, 420] on span at bounding box center [478, 407] width 36 height 48
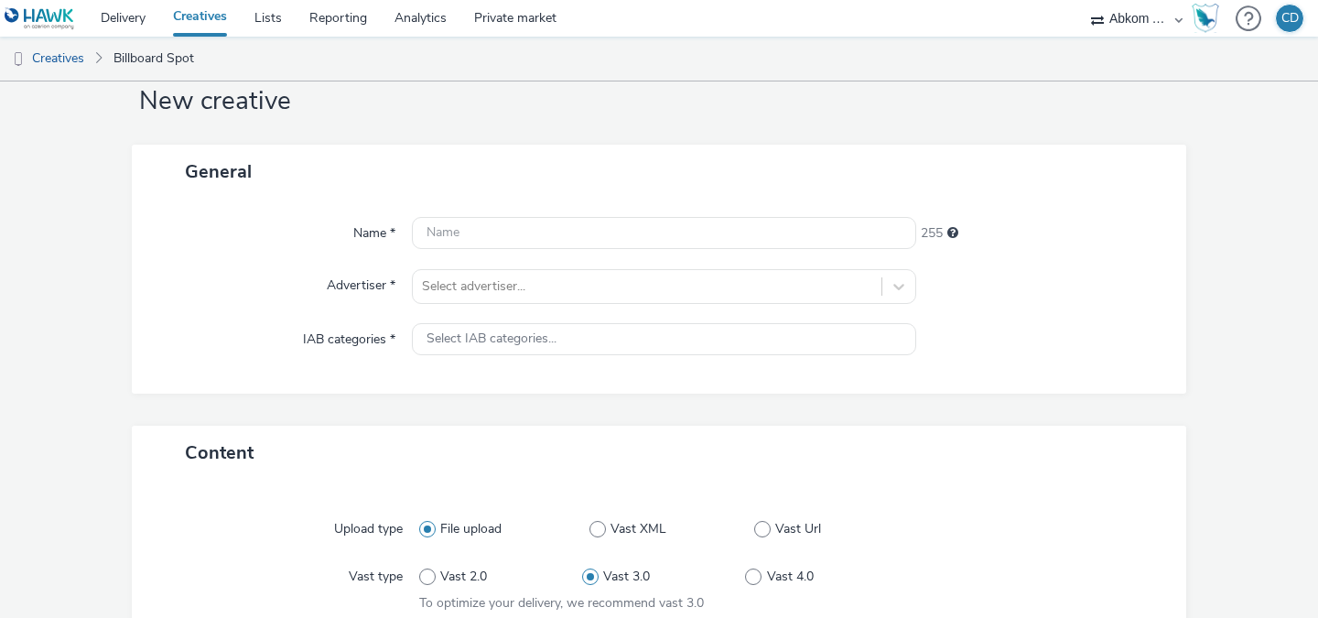
scroll to position [0, 0]
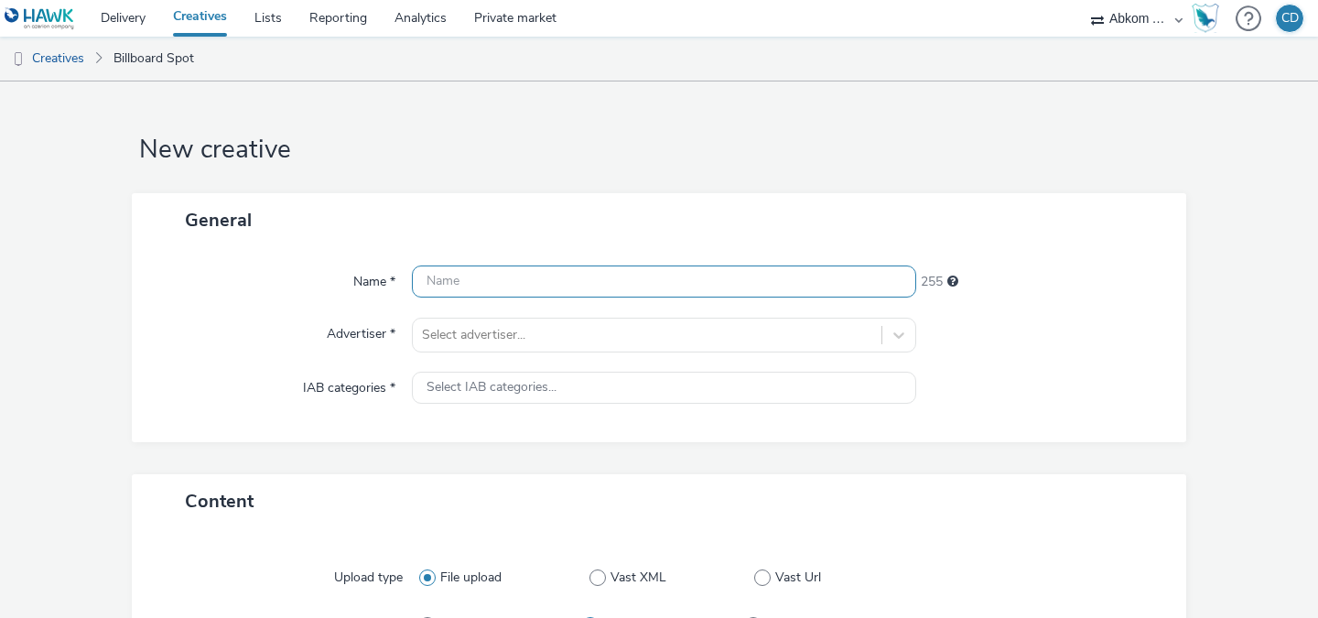
click at [589, 275] on input "text" at bounding box center [664, 281] width 504 height 32
paste input "Birgit Nilsson stiflelse"
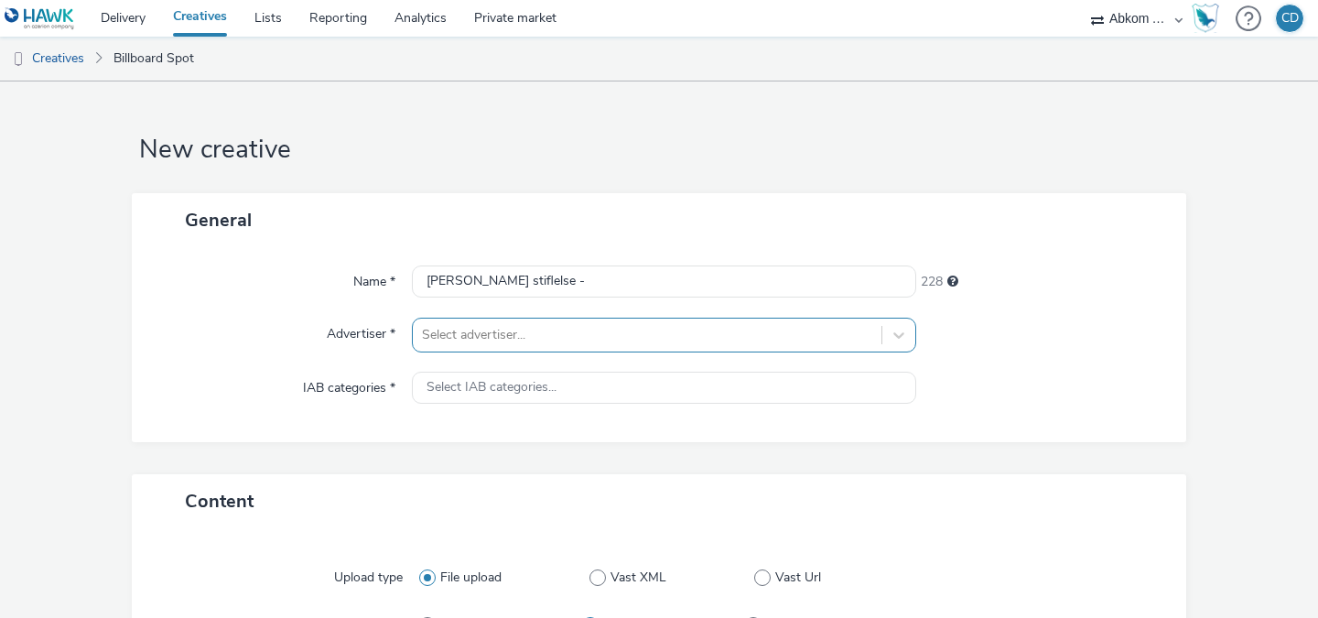
click at [594, 338] on div "Select advertiser..." at bounding box center [664, 334] width 504 height 35
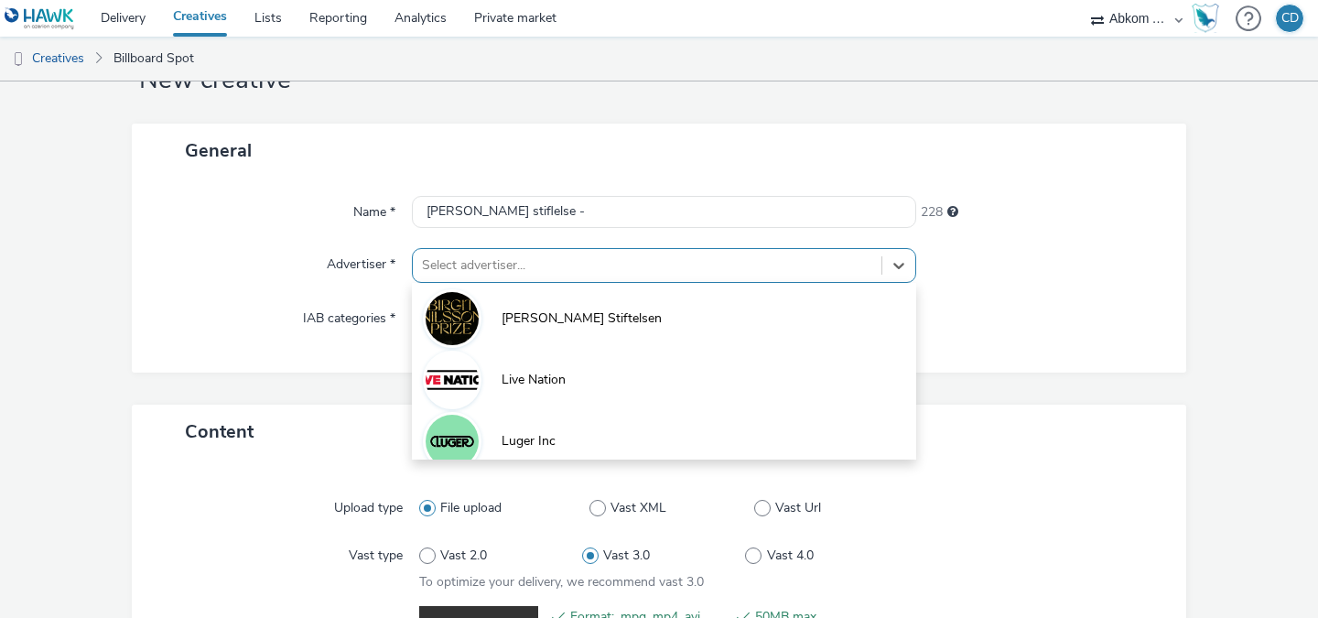
scroll to position [76, 0]
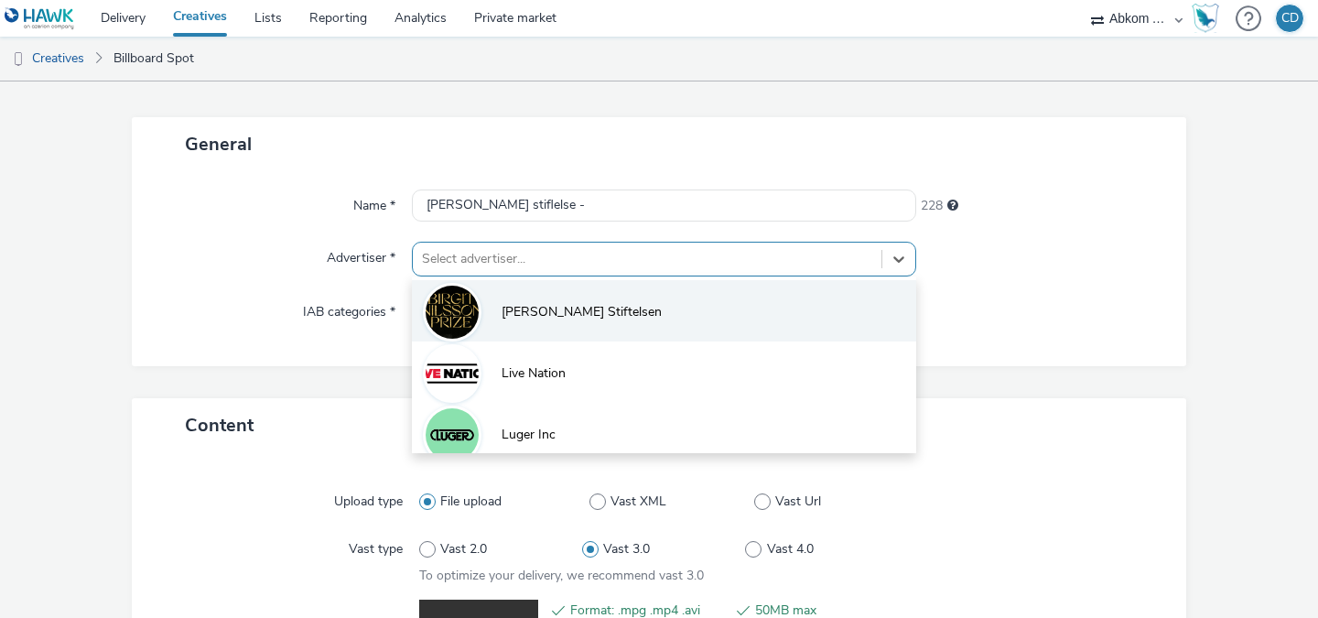
click at [587, 308] on span "Birgit Nilsson Stiftelsen" at bounding box center [581, 312] width 160 height 18
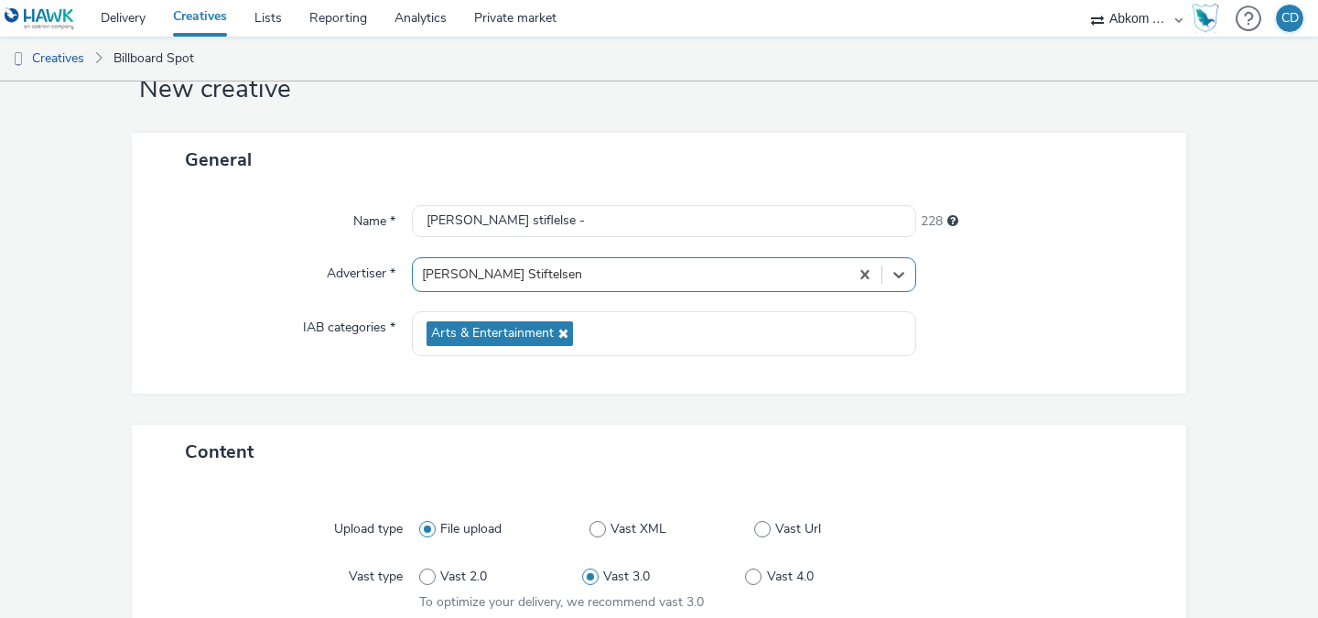
scroll to position [0, 0]
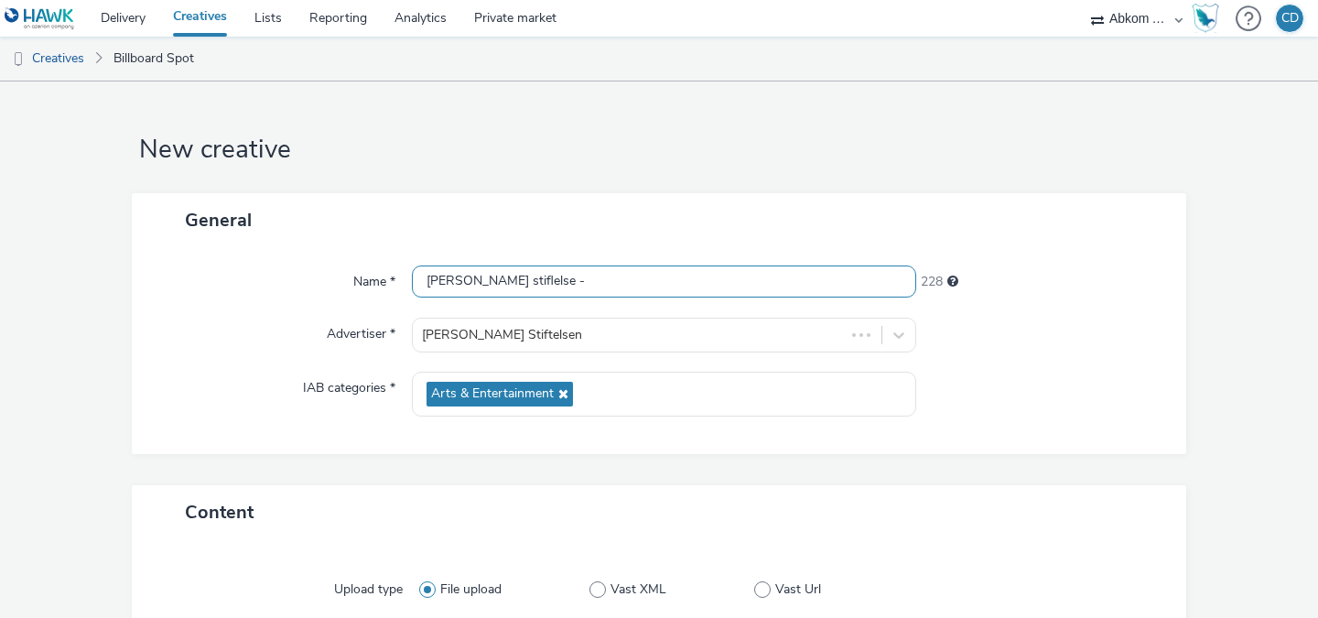
click at [640, 288] on input "Birgit Nilsson stiflelse -" at bounding box center [664, 281] width 504 height 32
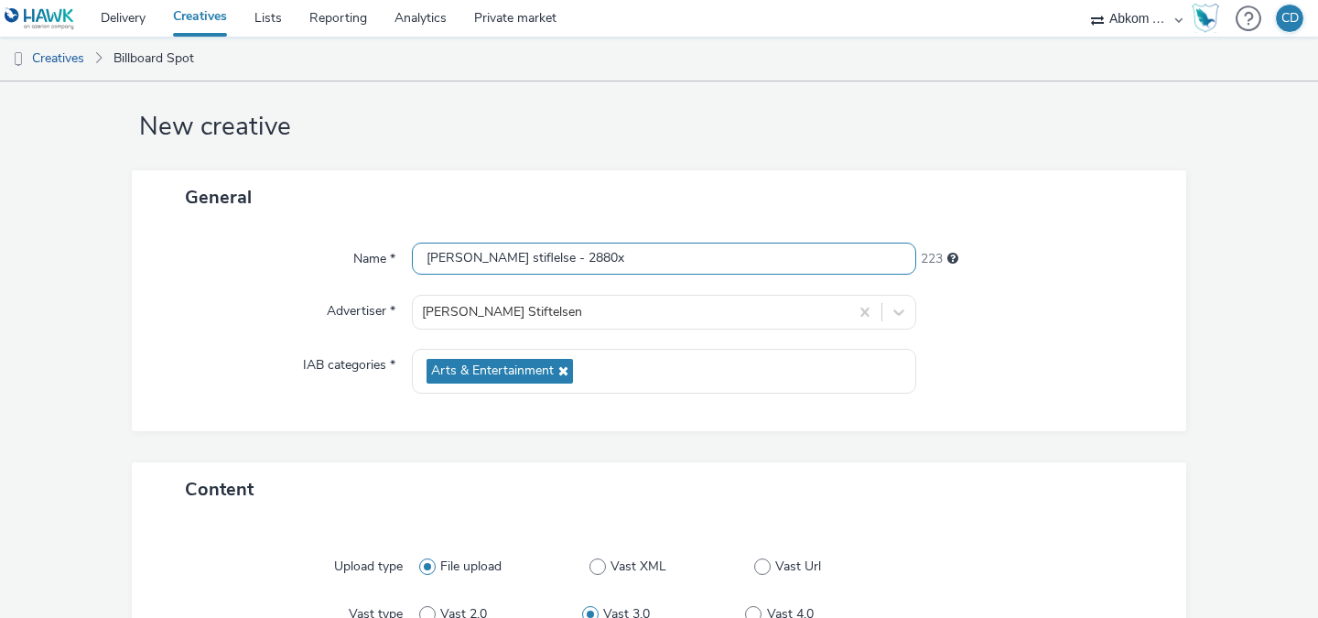
scroll to position [17, 0]
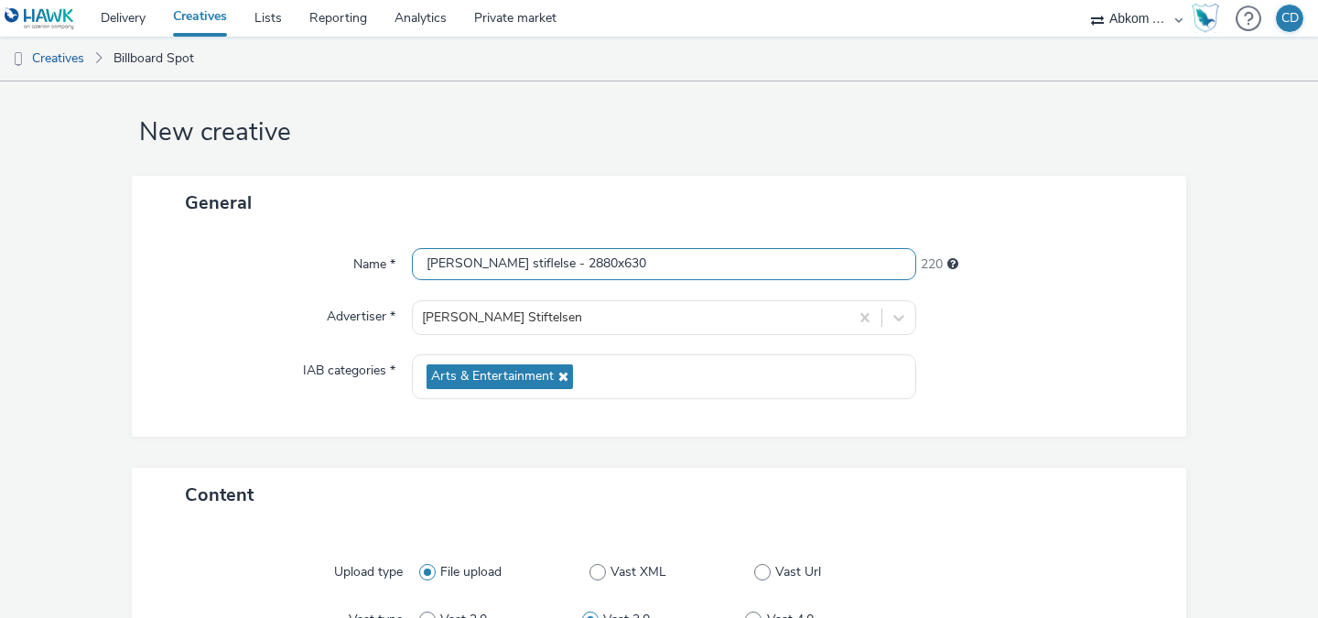
type input "Birgit Nilsson stiflelse - 2880x630"
click at [1153, 405] on div "Name * Birgit Nilsson stiflelse - 2880x630 220 Advertiser * Birgit Nilsson Stif…" at bounding box center [659, 333] width 1054 height 207
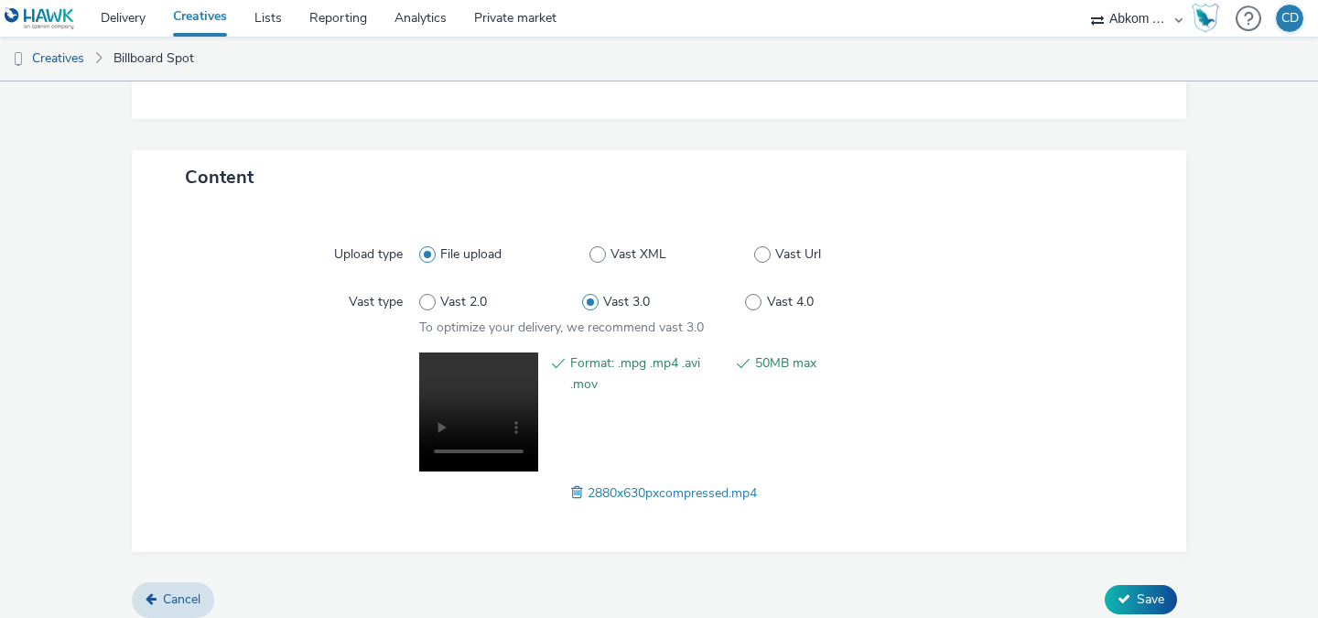
scroll to position [347, 0]
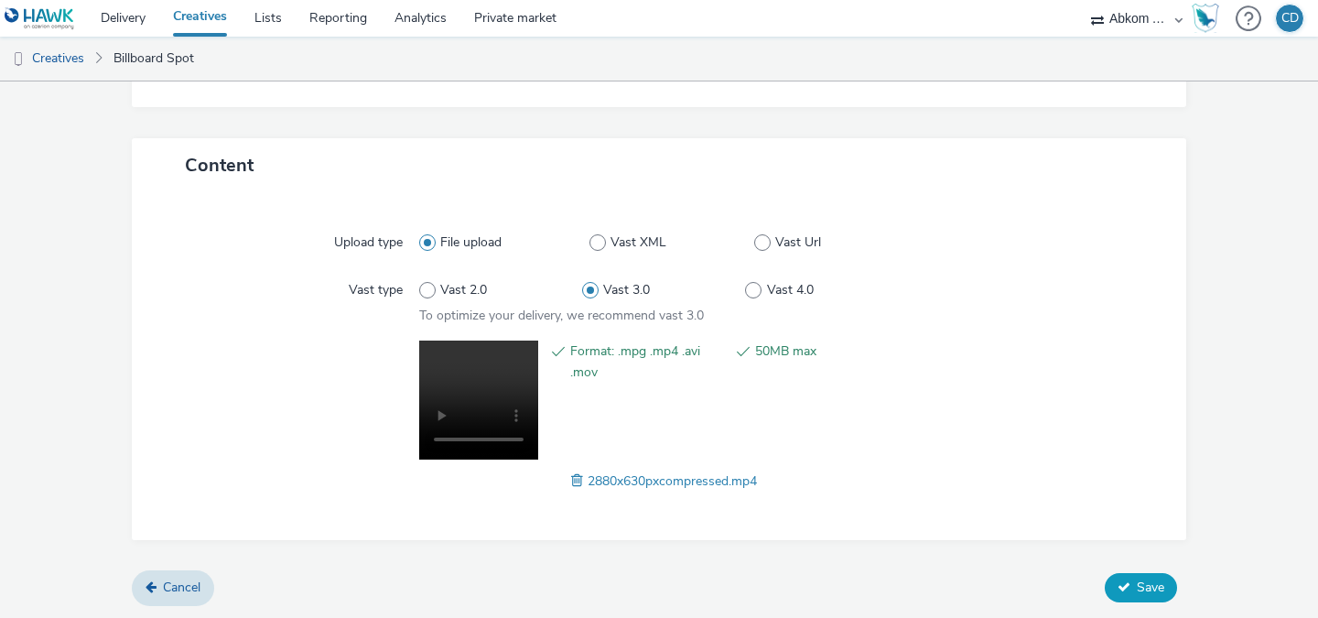
click at [1153, 580] on span "Save" at bounding box center [1149, 586] width 27 height 17
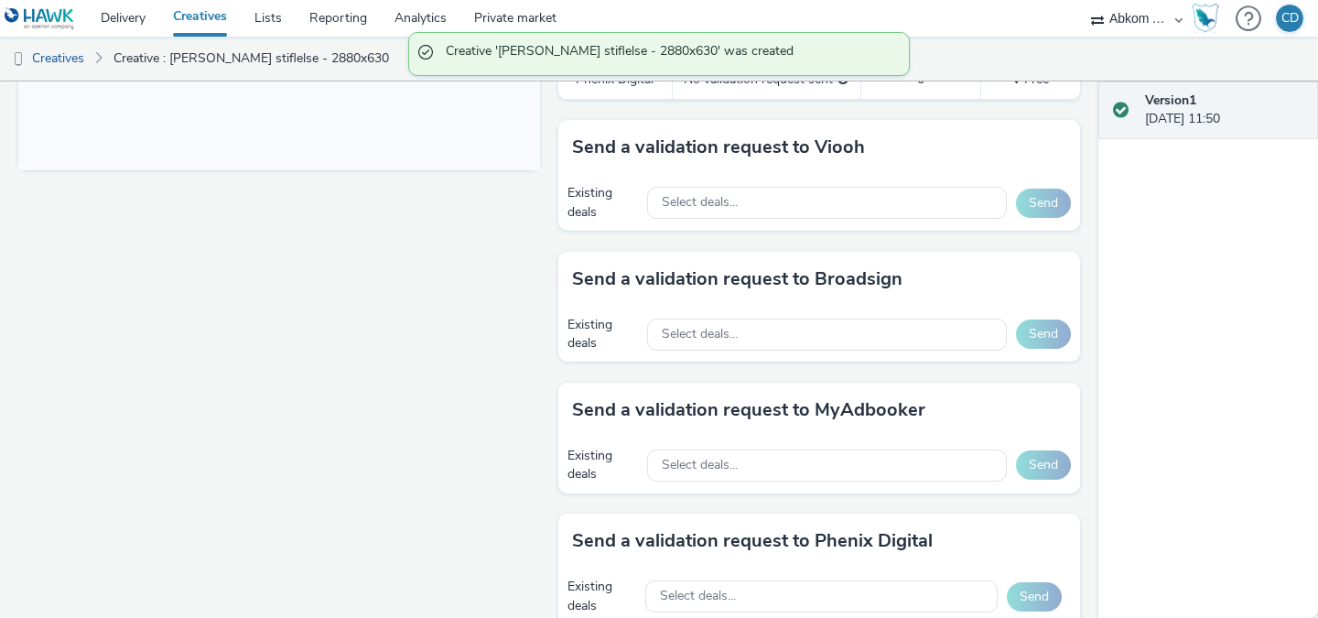
scroll to position [934, 0]
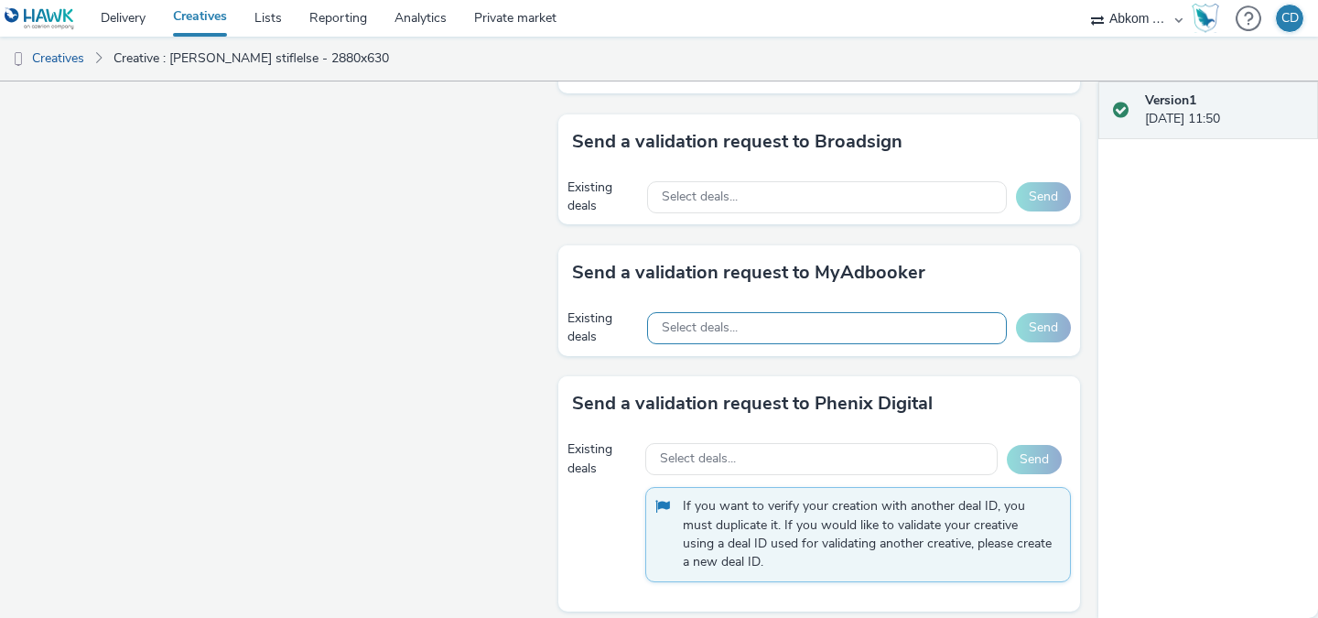
click at [810, 323] on div "Select deals..." at bounding box center [827, 328] width 360 height 32
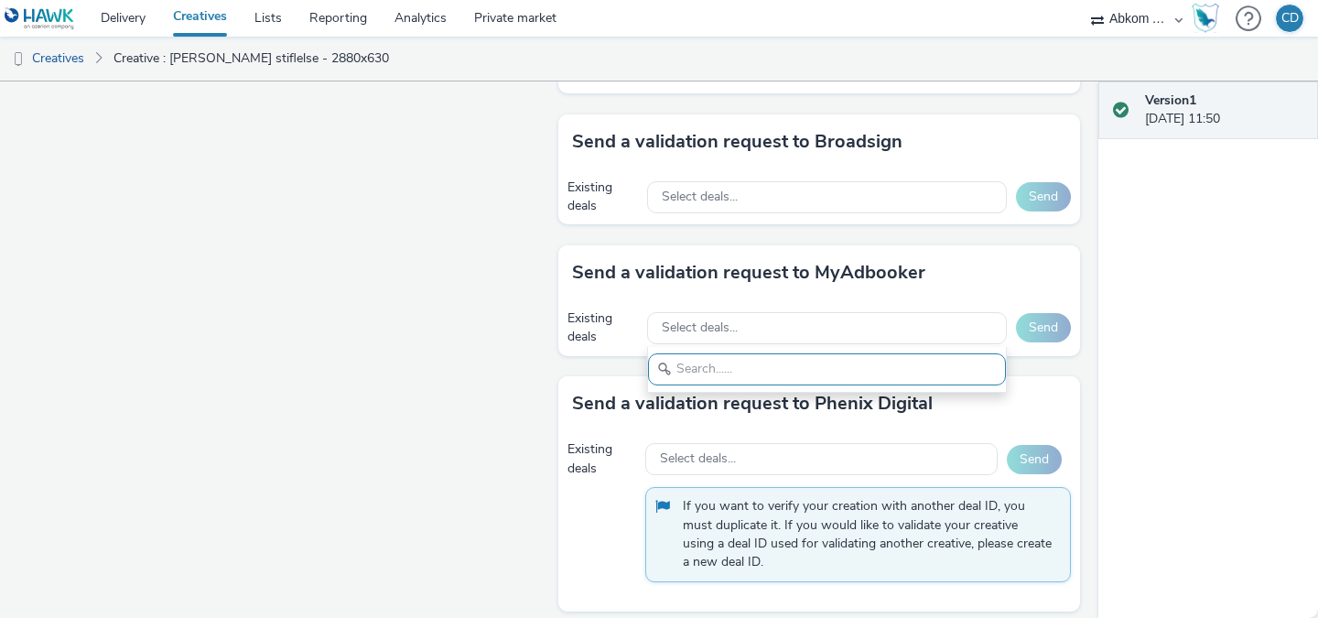
click at [559, 367] on div "Send a validation request to MyAdbooker Existing deals Select deals... Send" at bounding box center [819, 310] width 522 height 131
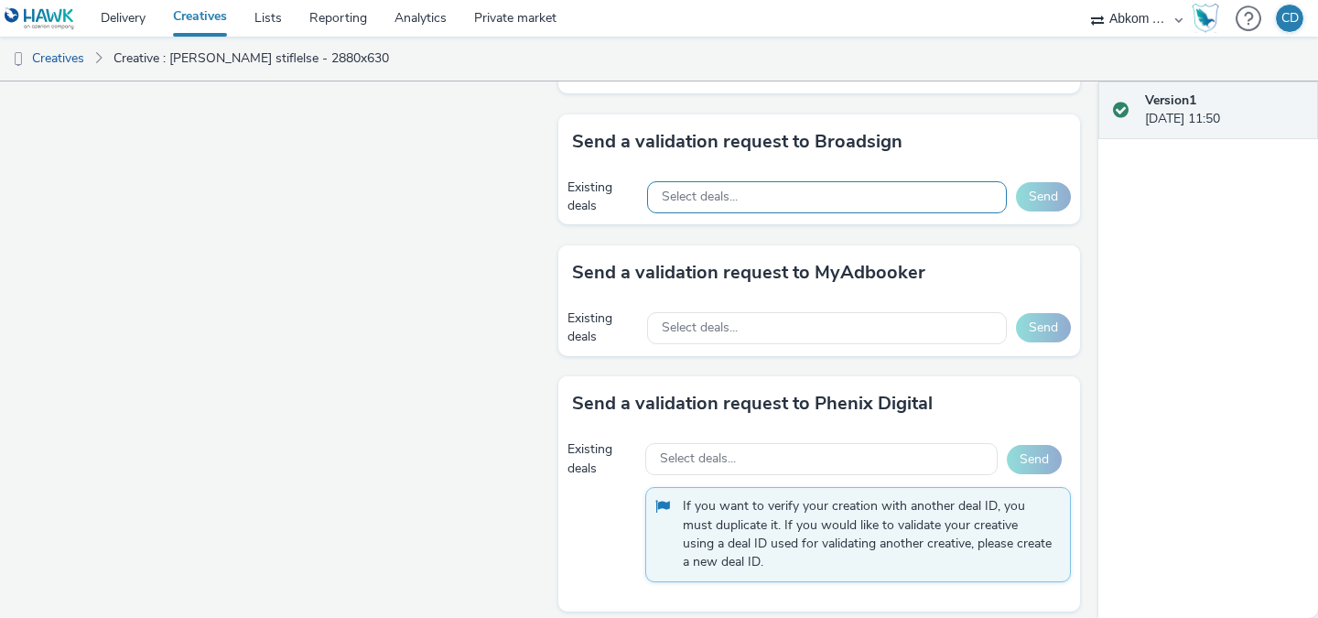
click at [716, 189] on span "Select deals..." at bounding box center [700, 197] width 76 height 16
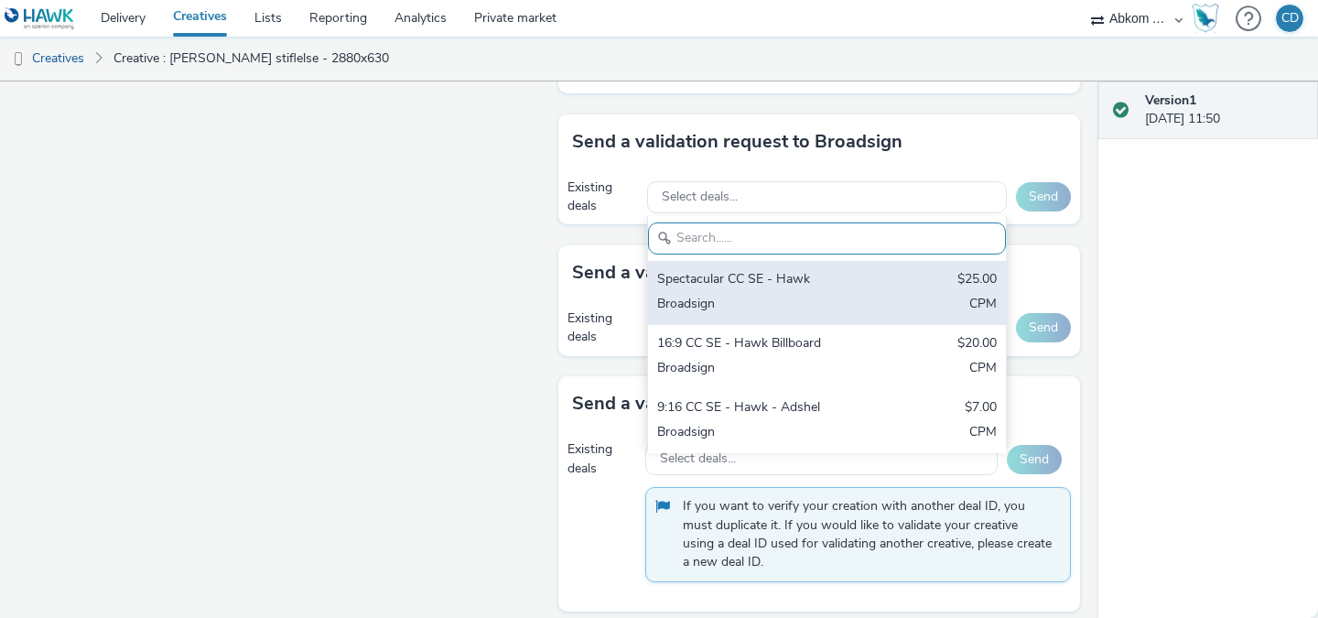
click at [804, 268] on div "Spectacular CC SE - Hawk $25.00 Broadsign CPM" at bounding box center [827, 293] width 358 height 64
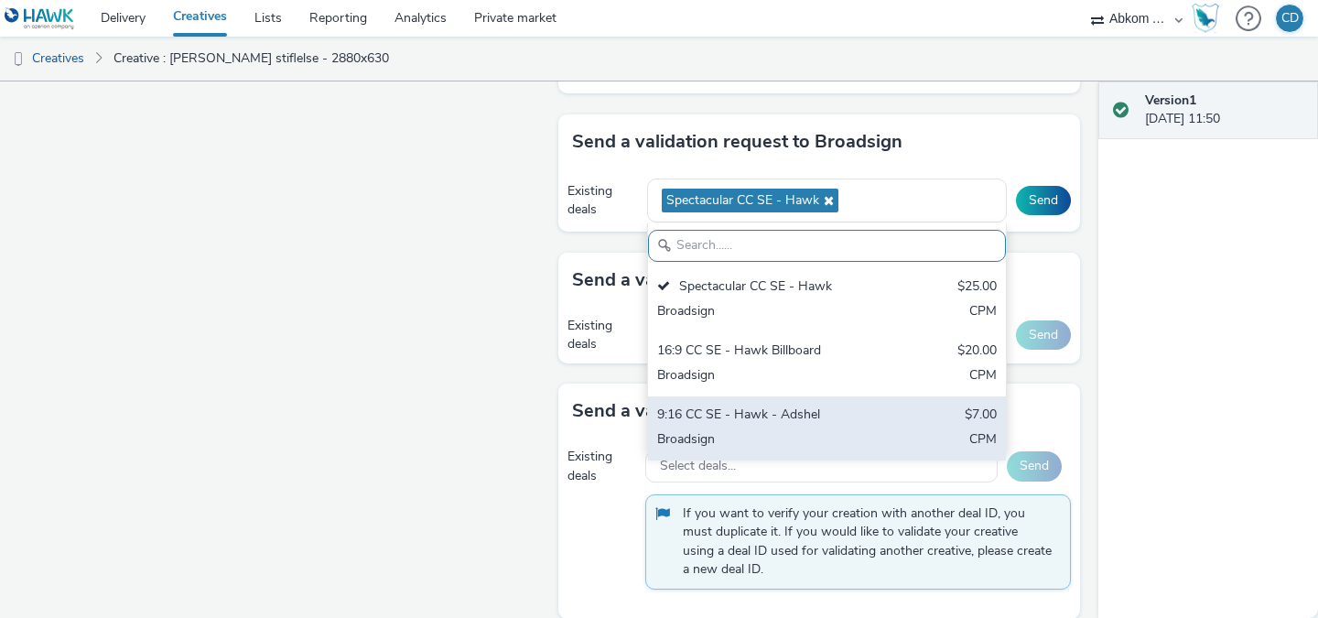
click at [820, 425] on div "9:16 CC SE - Hawk - Adshel" at bounding box center [768, 415] width 223 height 21
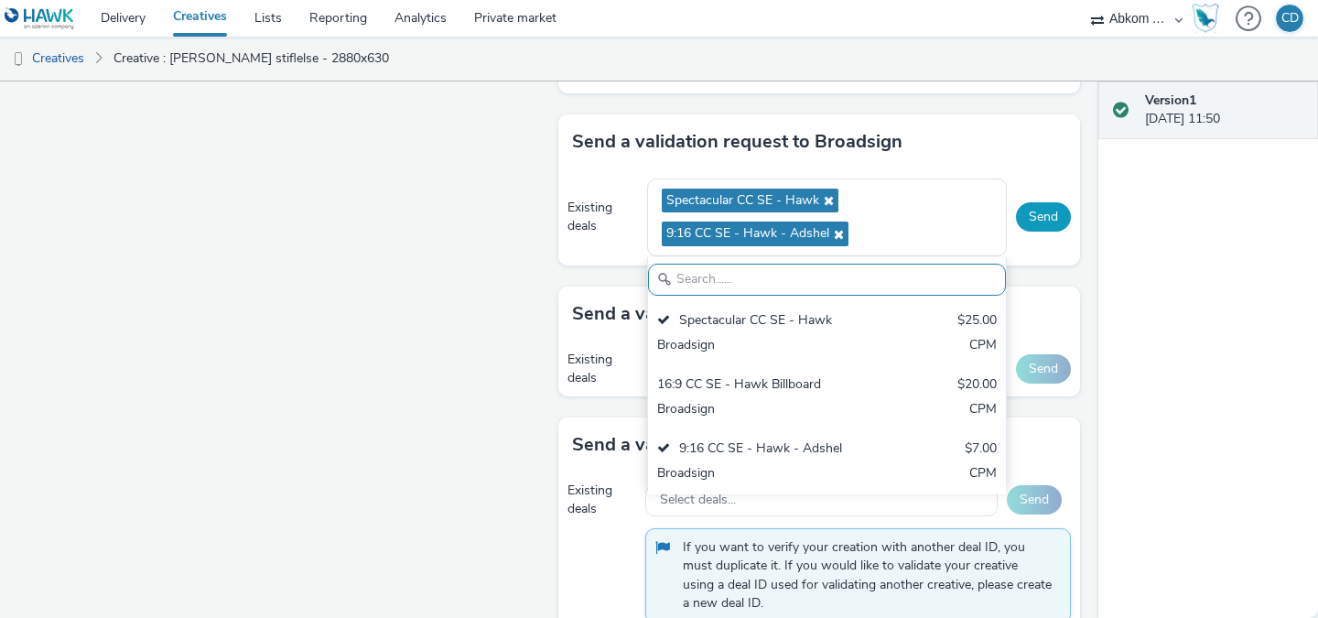
click at [1042, 210] on button "Send" at bounding box center [1043, 216] width 55 height 29
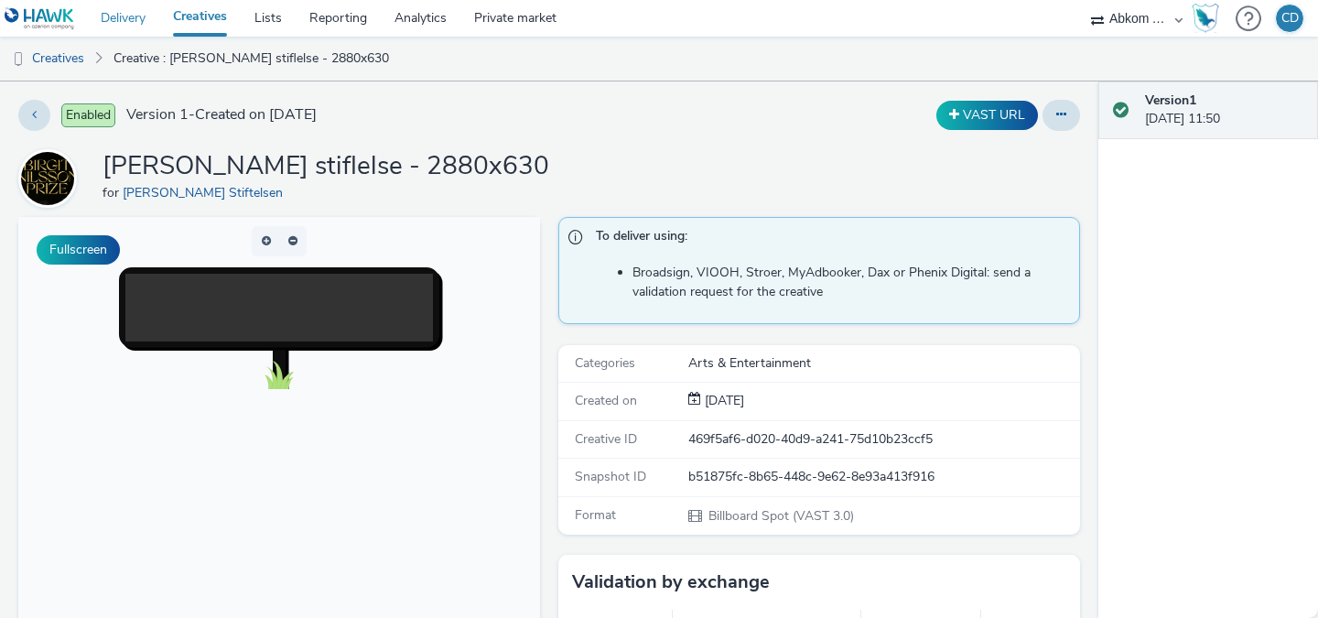
click at [135, 19] on link "Delivery" at bounding box center [123, 18] width 72 height 37
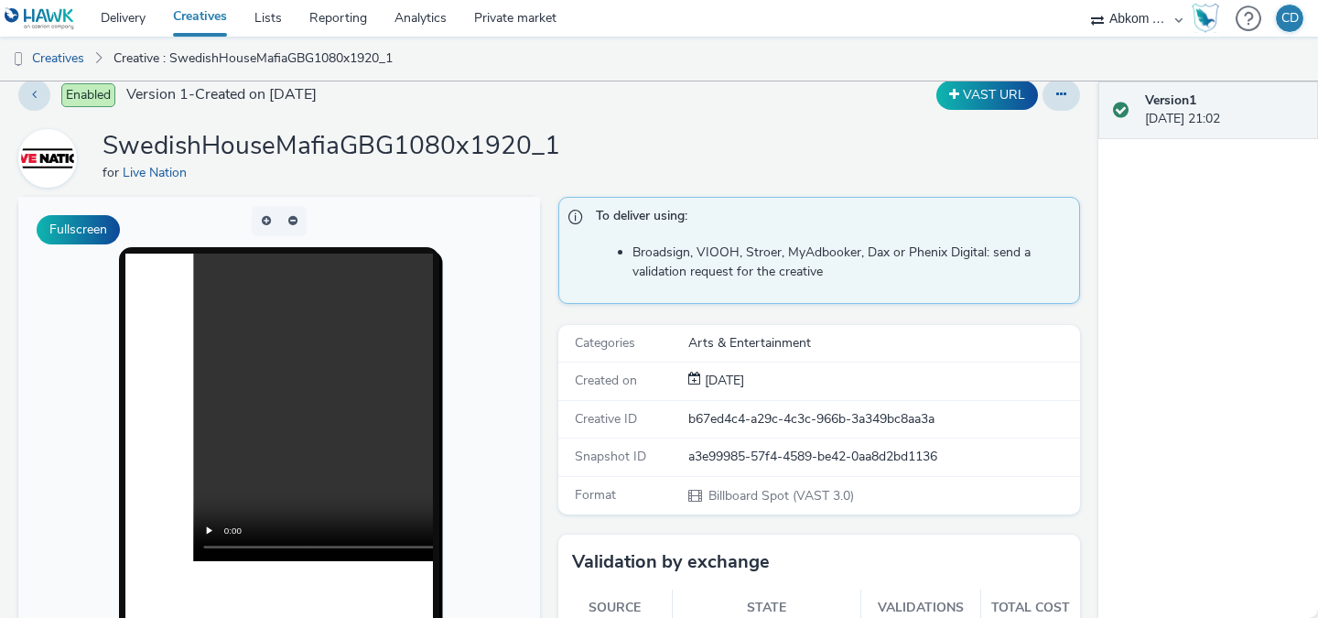
scroll to position [31, 0]
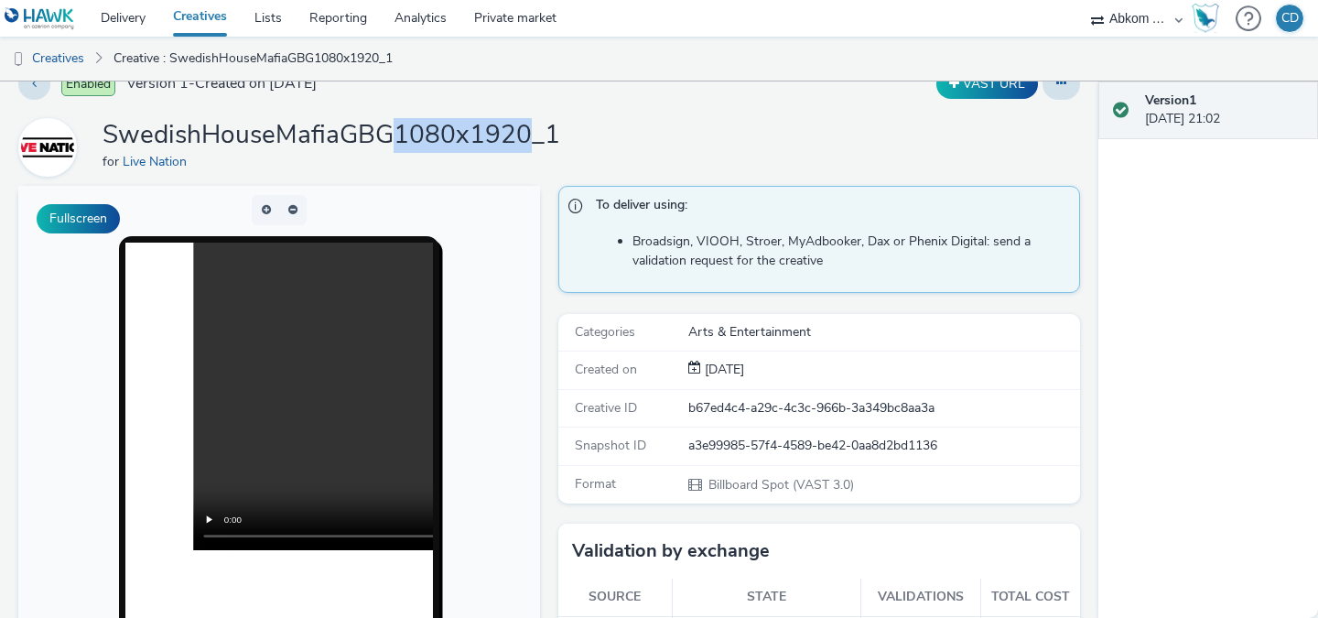
drag, startPoint x: 394, startPoint y: 134, endPoint x: 522, endPoint y: 137, distance: 127.2
click at [522, 137] on h1 "SwedishHouseMafiaGBG1080x1920_1" at bounding box center [330, 135] width 457 height 35
copy h1 "1080x1920"
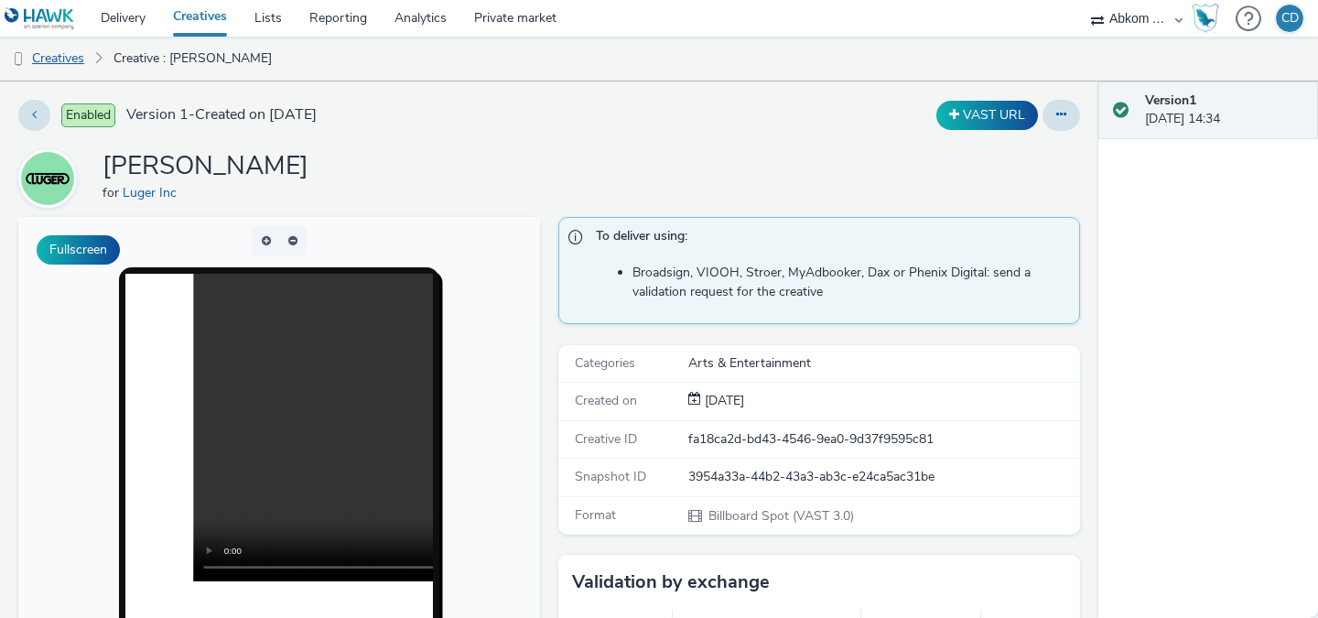
click at [64, 59] on link "Creatives" at bounding box center [46, 59] width 93 height 44
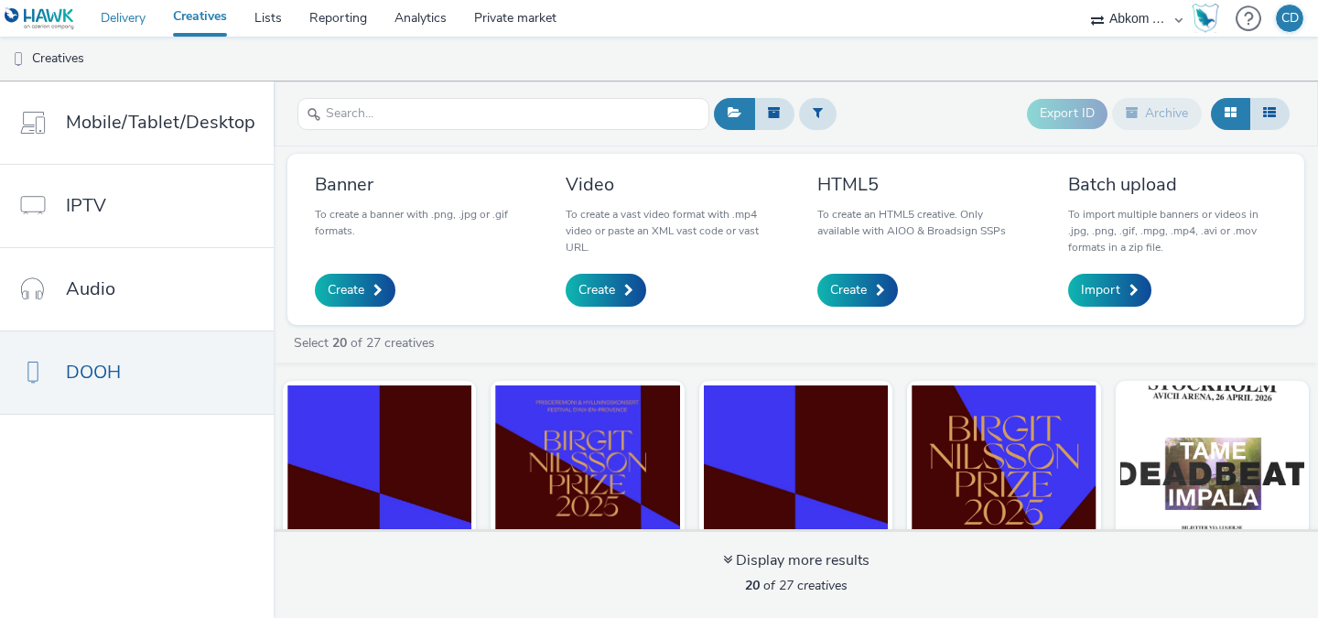
click at [134, 23] on link "Delivery" at bounding box center [123, 18] width 72 height 37
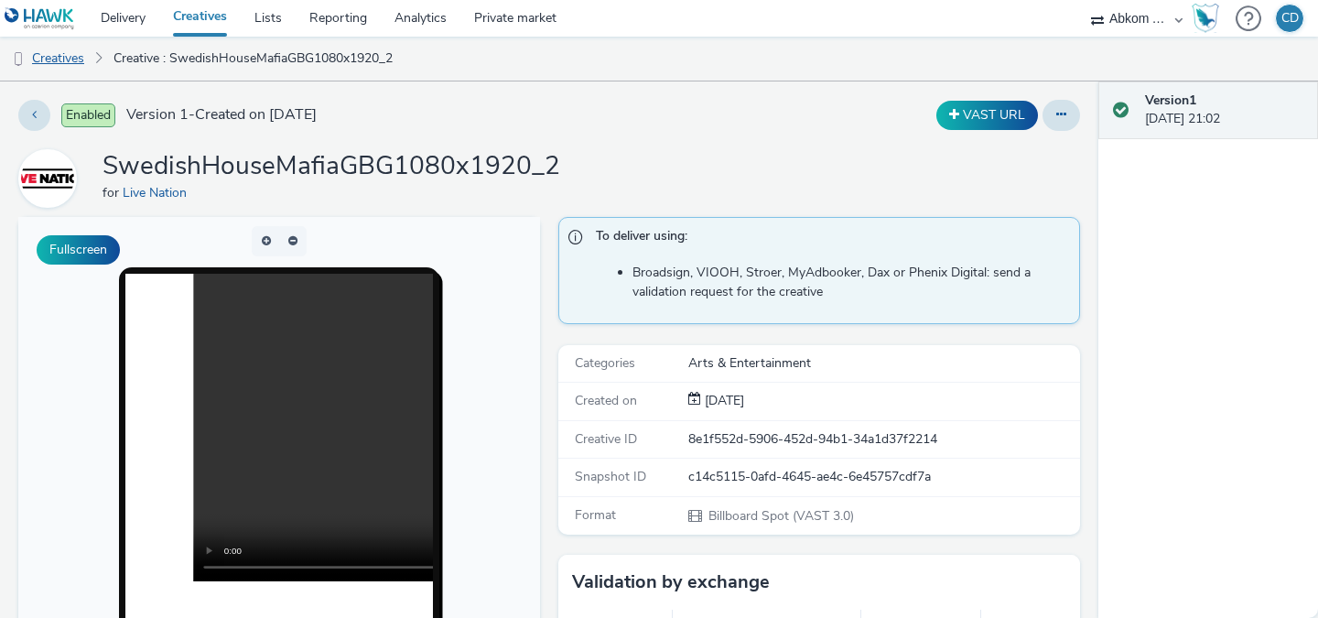
click at [73, 57] on link "Creatives" at bounding box center [46, 59] width 93 height 44
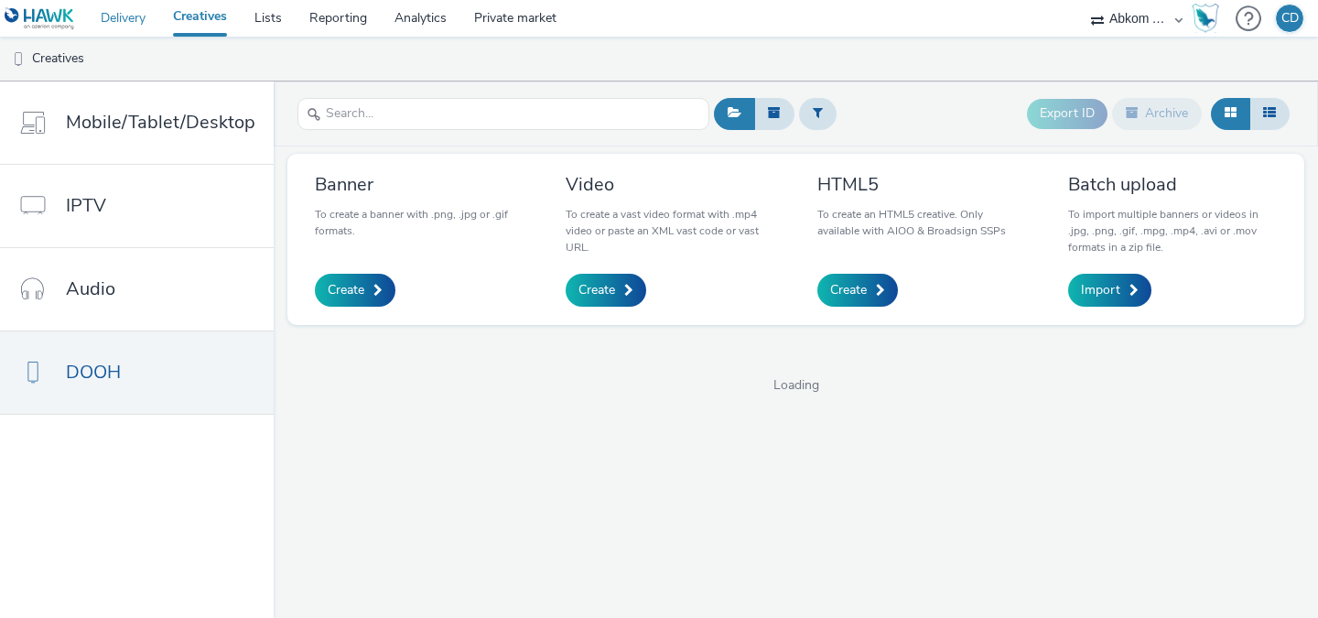
click at [132, 16] on link "Delivery" at bounding box center [123, 18] width 72 height 37
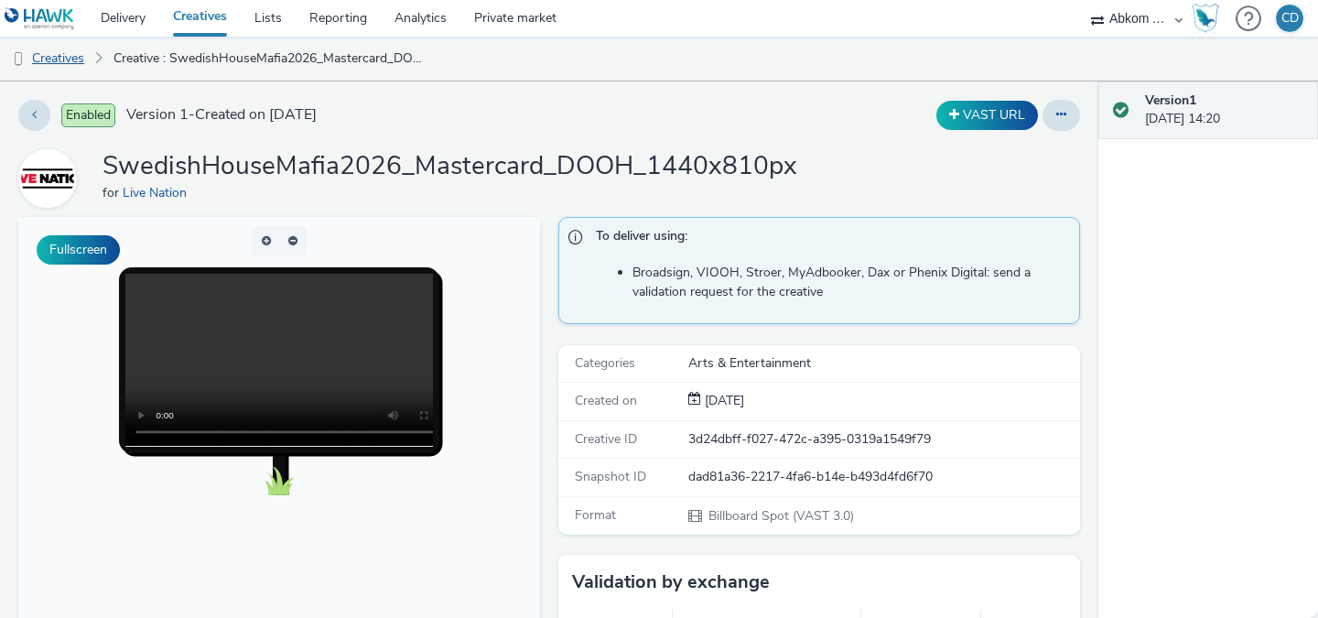
click at [70, 60] on link "Creatives" at bounding box center [46, 59] width 93 height 44
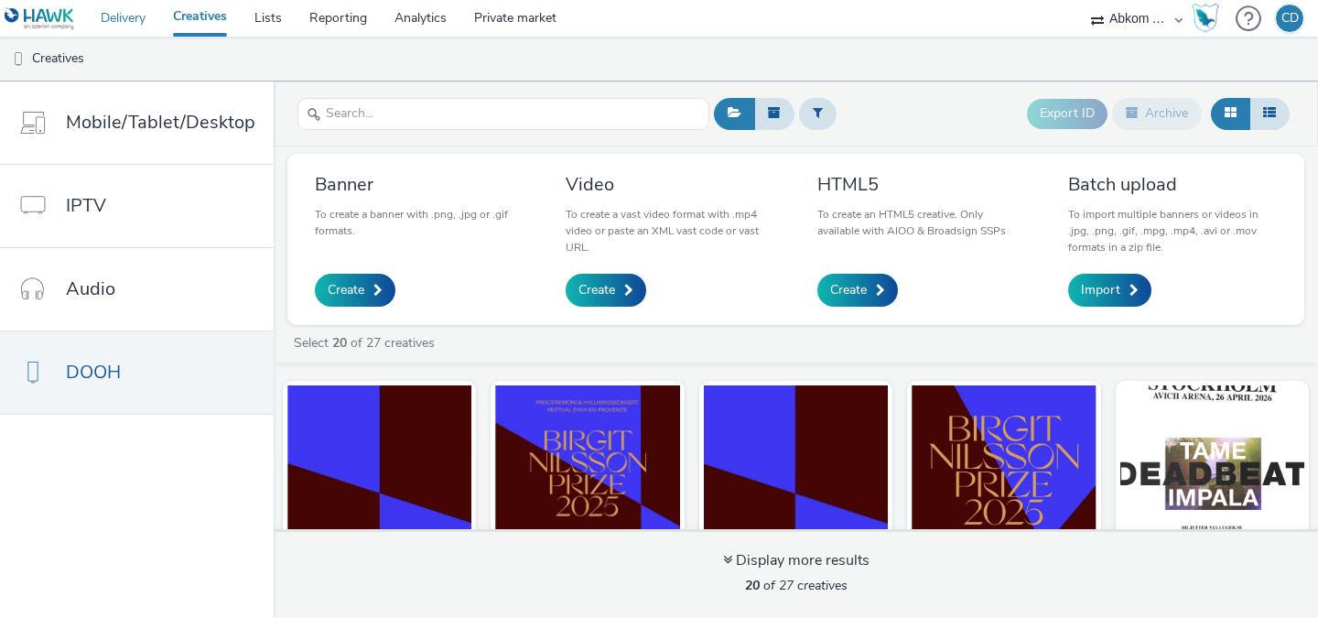
click at [113, 16] on link "Delivery" at bounding box center [123, 18] width 72 height 37
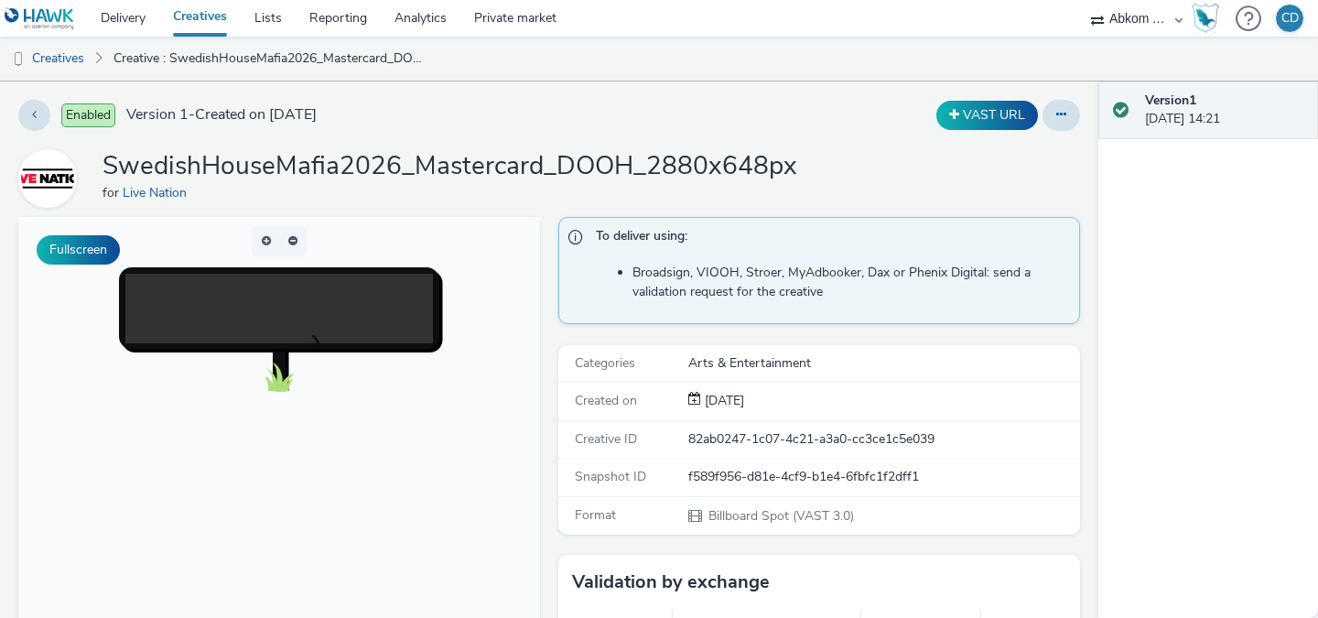
click at [484, 304] on body at bounding box center [279, 592] width 522 height 750
